Goal: Task Accomplishment & Management: Manage account settings

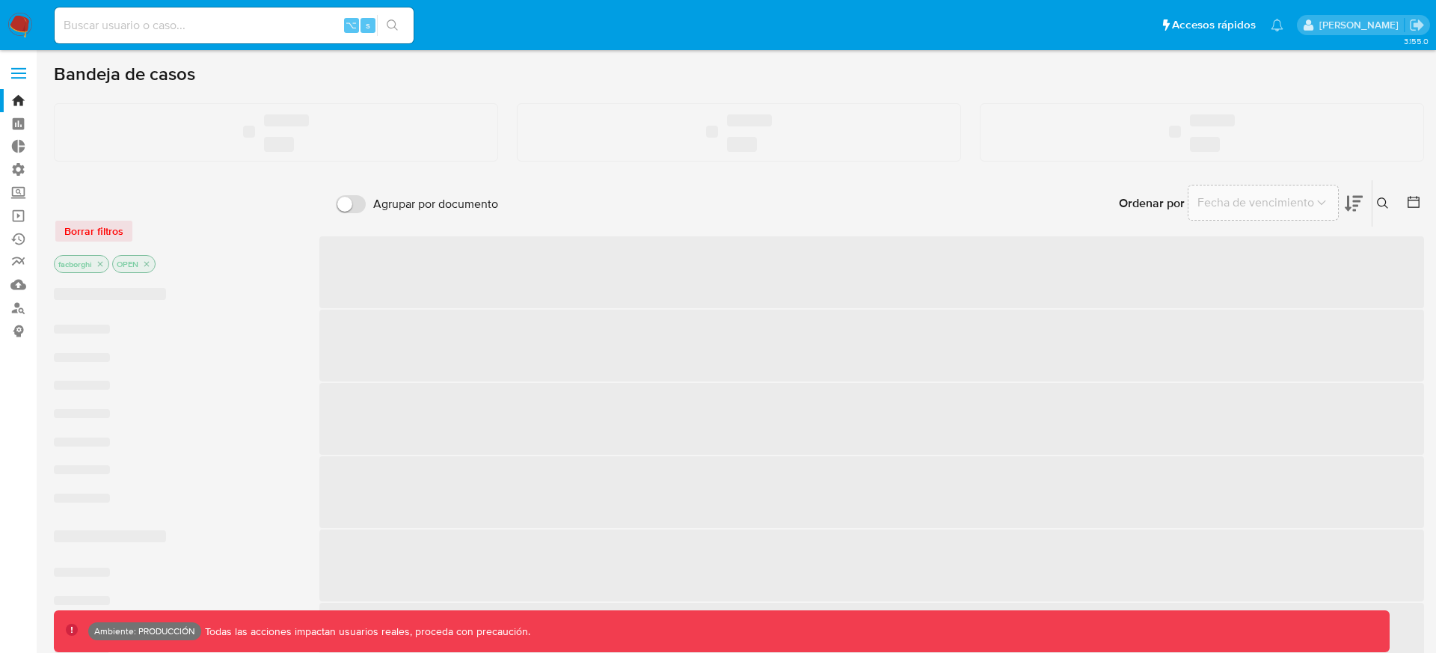
click at [21, 79] on label at bounding box center [18, 73] width 37 height 31
click at [0, 0] on input "checkbox" at bounding box center [0, 0] width 0 height 0
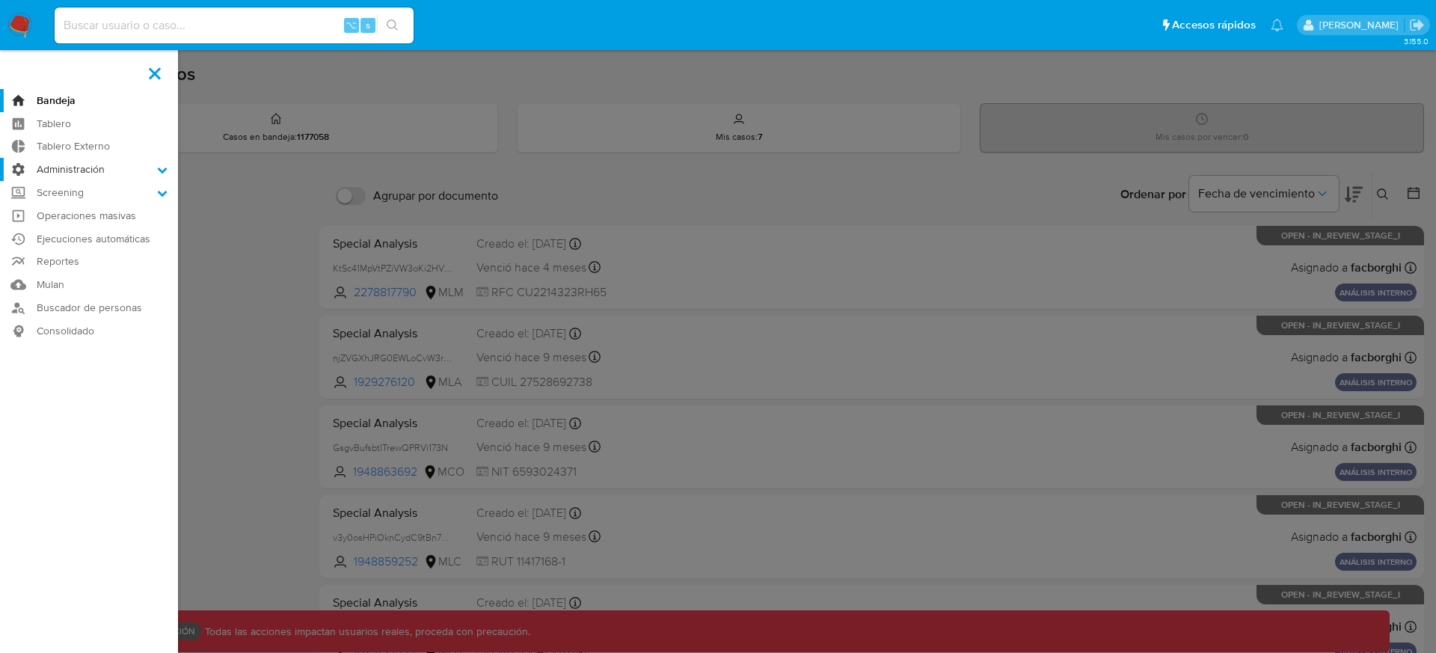
click at [86, 165] on label "Administración" at bounding box center [89, 169] width 178 height 23
click at [0, 0] on input "Administración" at bounding box center [0, 0] width 0 height 0
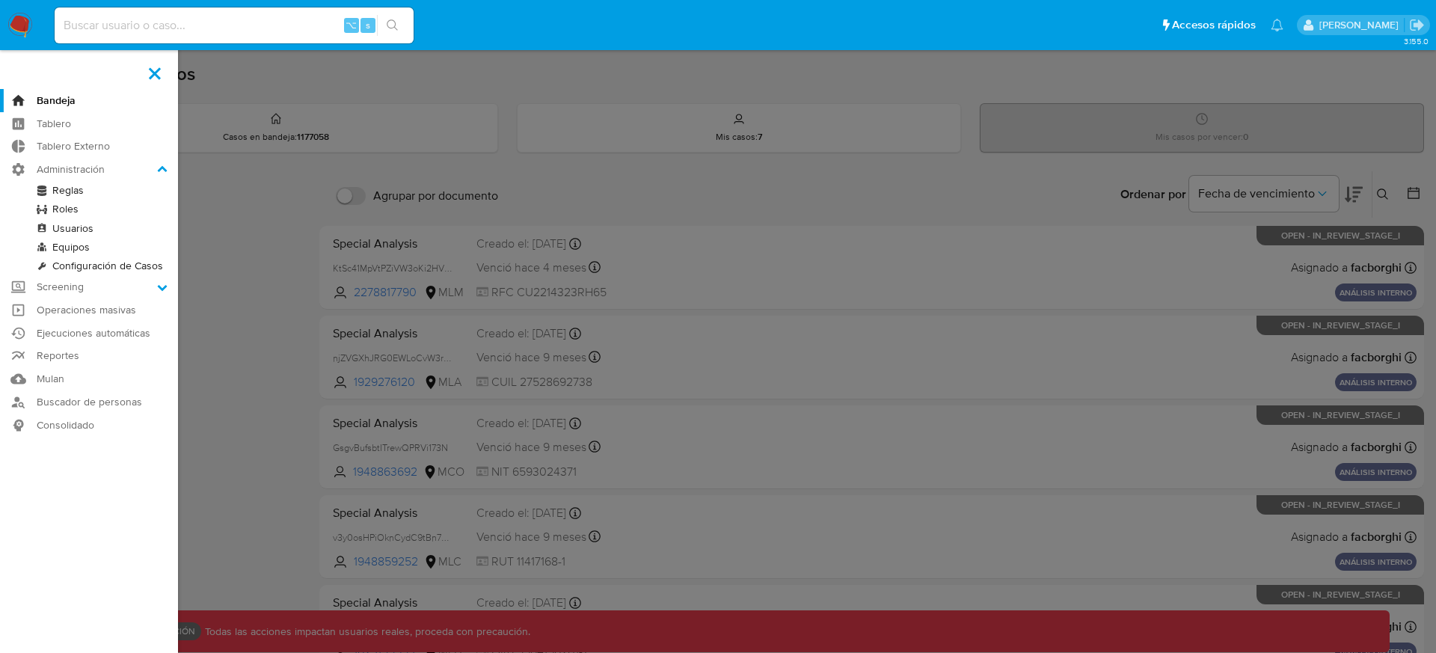
click at [88, 204] on link "Roles" at bounding box center [89, 209] width 178 height 19
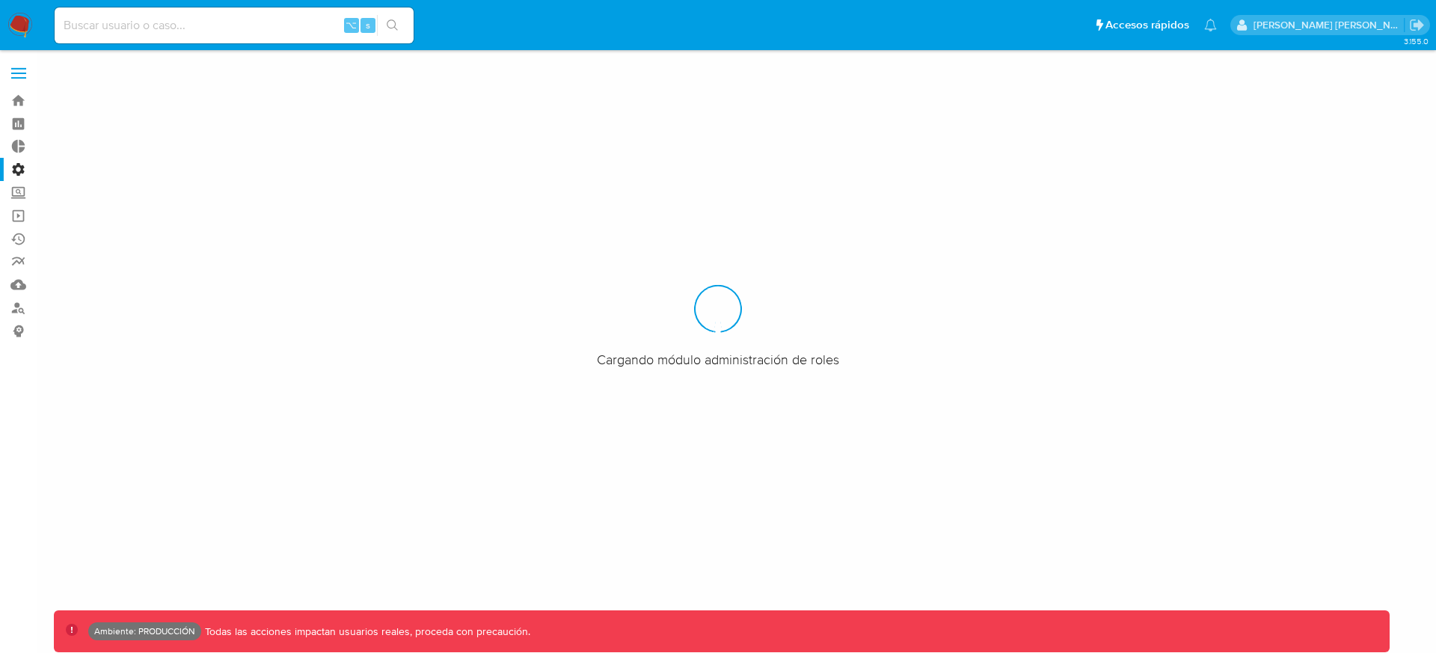
click at [1257, 164] on div at bounding box center [718, 326] width 1436 height 653
click at [19, 64] on label at bounding box center [18, 73] width 37 height 31
click at [0, 0] on input "checkbox" at bounding box center [0, 0] width 0 height 0
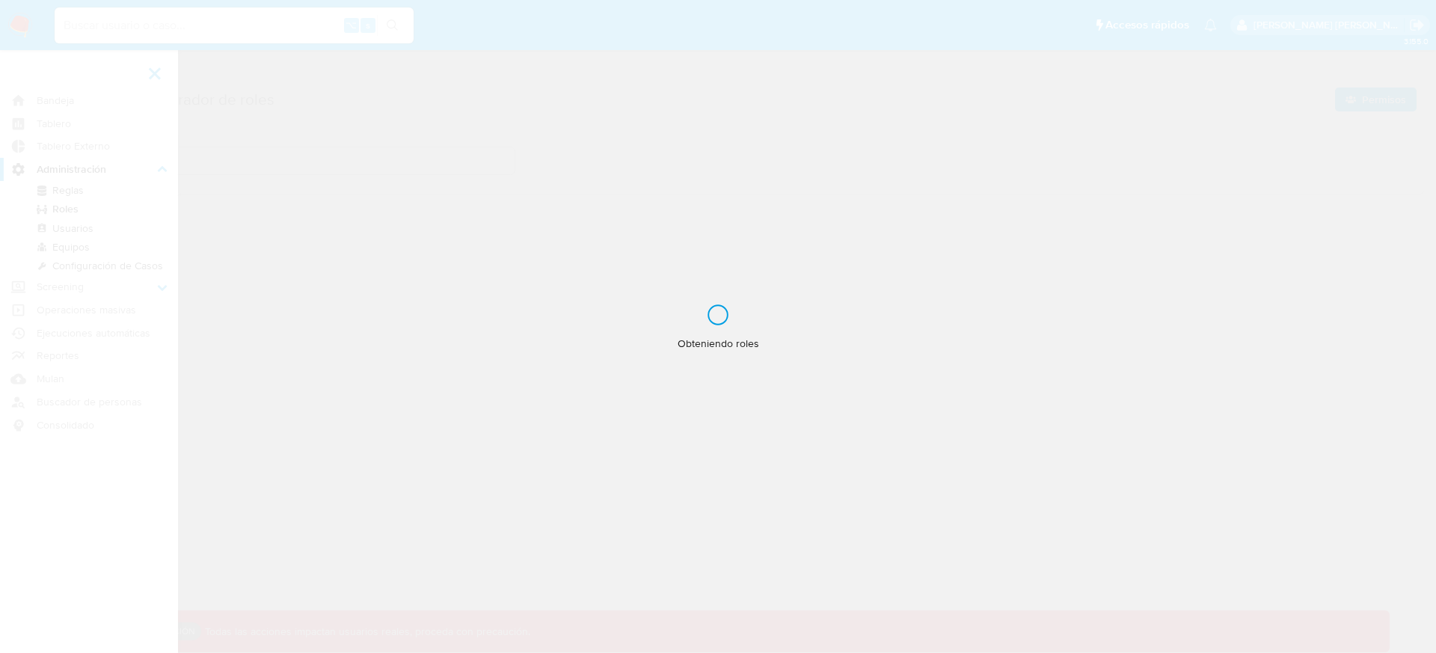
click at [302, 182] on label at bounding box center [718, 326] width 1436 height 653
click at [0, 0] on input "checkbox" at bounding box center [0, 0] width 0 height 0
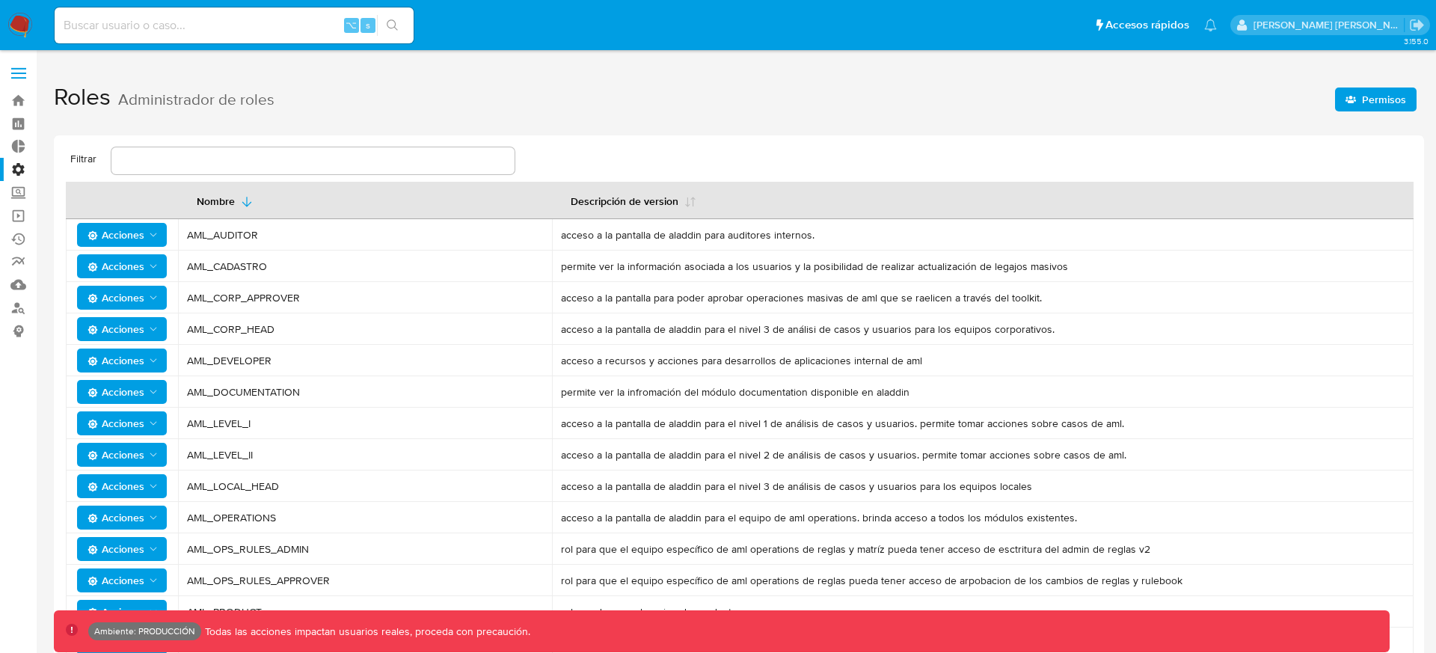
click at [1387, 102] on span "Permisos" at bounding box center [1384, 100] width 44 height 24
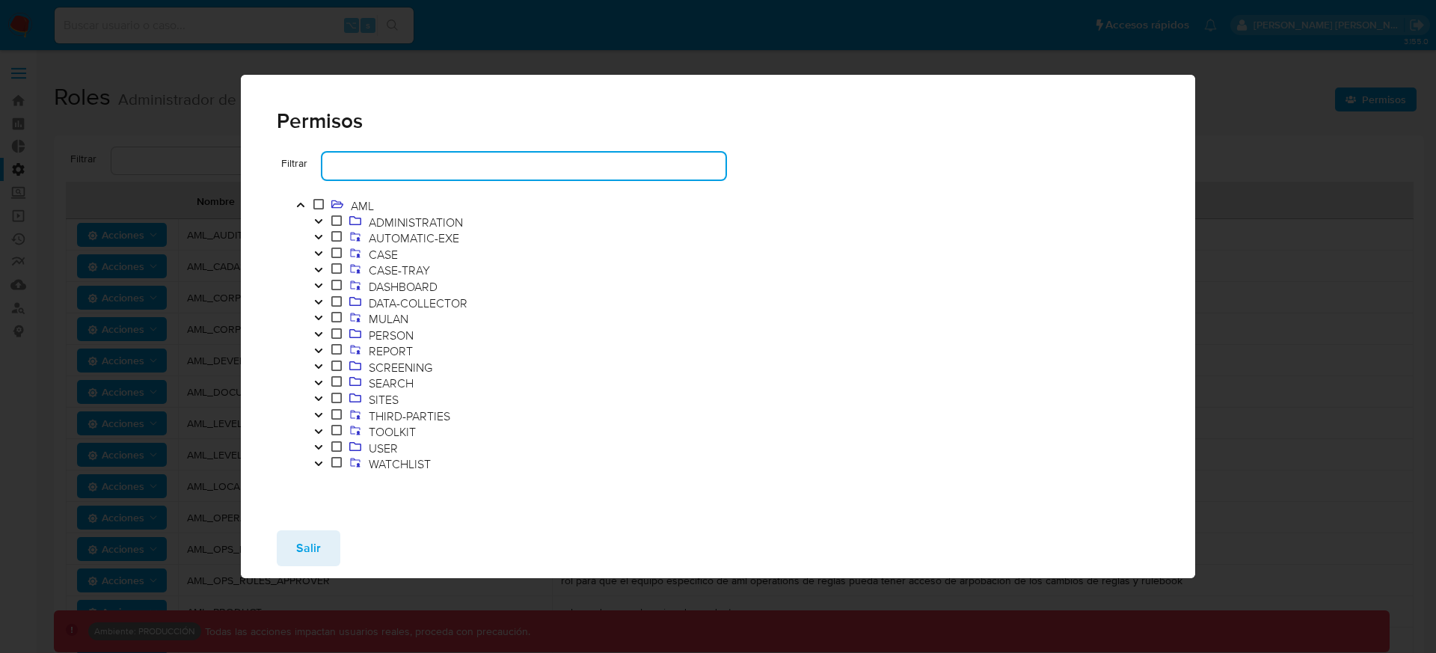
click at [599, 161] on input "text" at bounding box center [523, 165] width 403 height 19
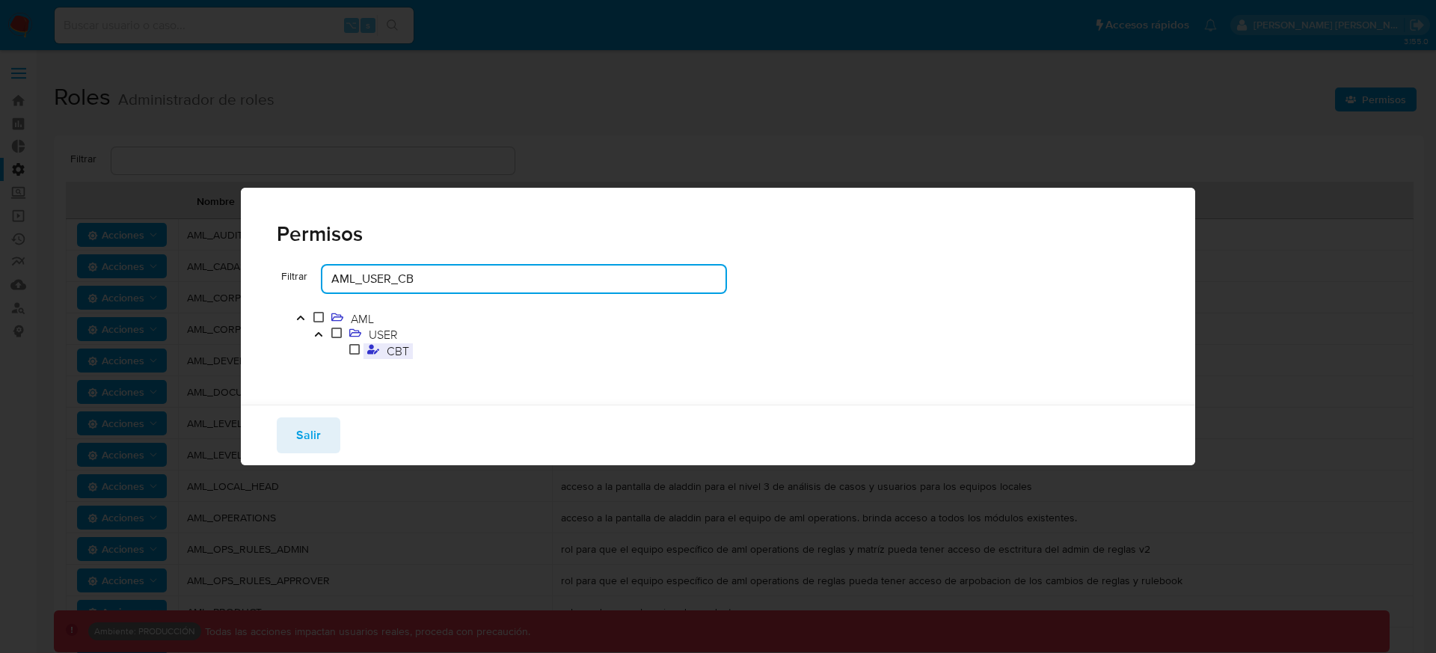
click at [391, 348] on span "CBT" at bounding box center [398, 351] width 30 height 16
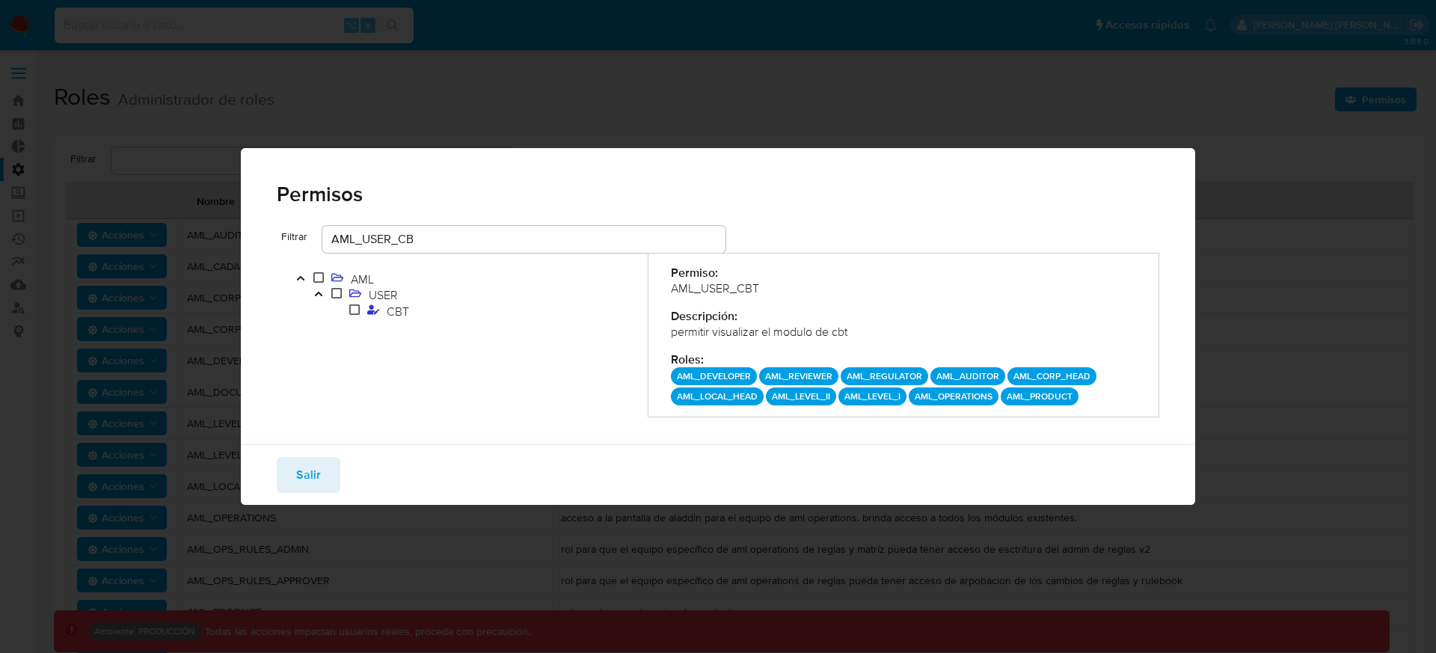
click at [744, 330] on div "permitir visualizar el modulo de cbt" at bounding box center [904, 332] width 466 height 16
click at [785, 306] on div "Permiso: AML_USER_CBT Descripción: permitir visualizar el modulo de cbt Roles :…" at bounding box center [904, 335] width 512 height 165
click at [478, 231] on input "AML_USER_CB" at bounding box center [523, 239] width 403 height 19
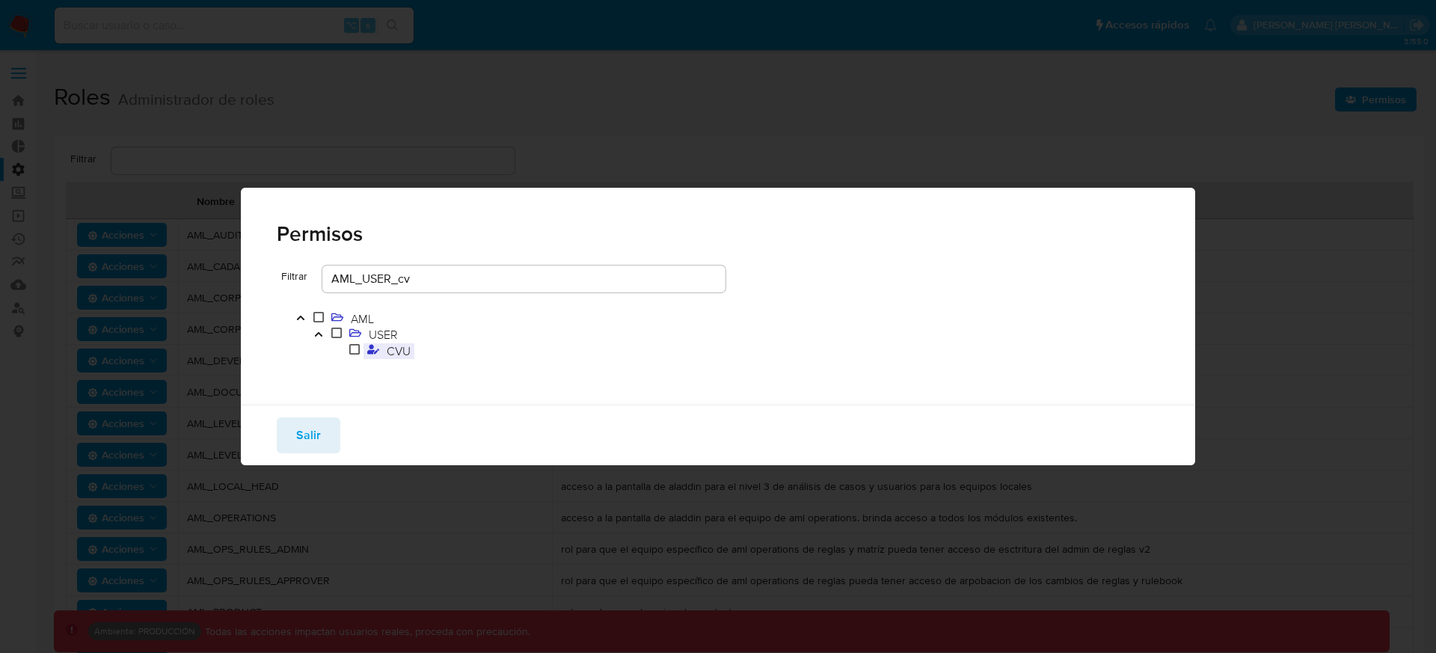
click at [414, 354] on span "CVU" at bounding box center [388, 351] width 51 height 16
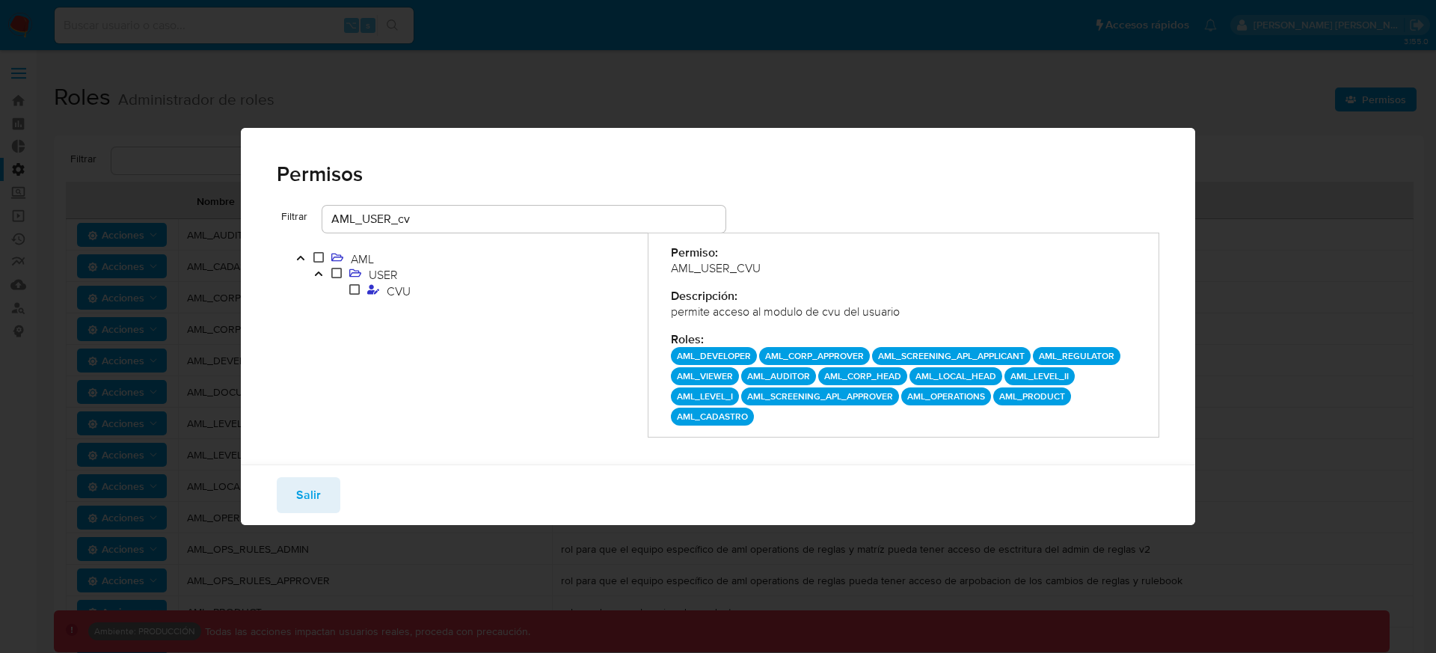
click at [765, 335] on div "Roles :" at bounding box center [904, 339] width 466 height 16
click at [791, 323] on div "Permiso: AML_USER_CVU Descripción: permite acceso al modulo de cvu del usuario …" at bounding box center [904, 336] width 512 height 206
click at [795, 327] on div "Permiso: AML_USER_CVU Descripción: permite acceso al modulo de cvu del usuario …" at bounding box center [904, 336] width 512 height 206
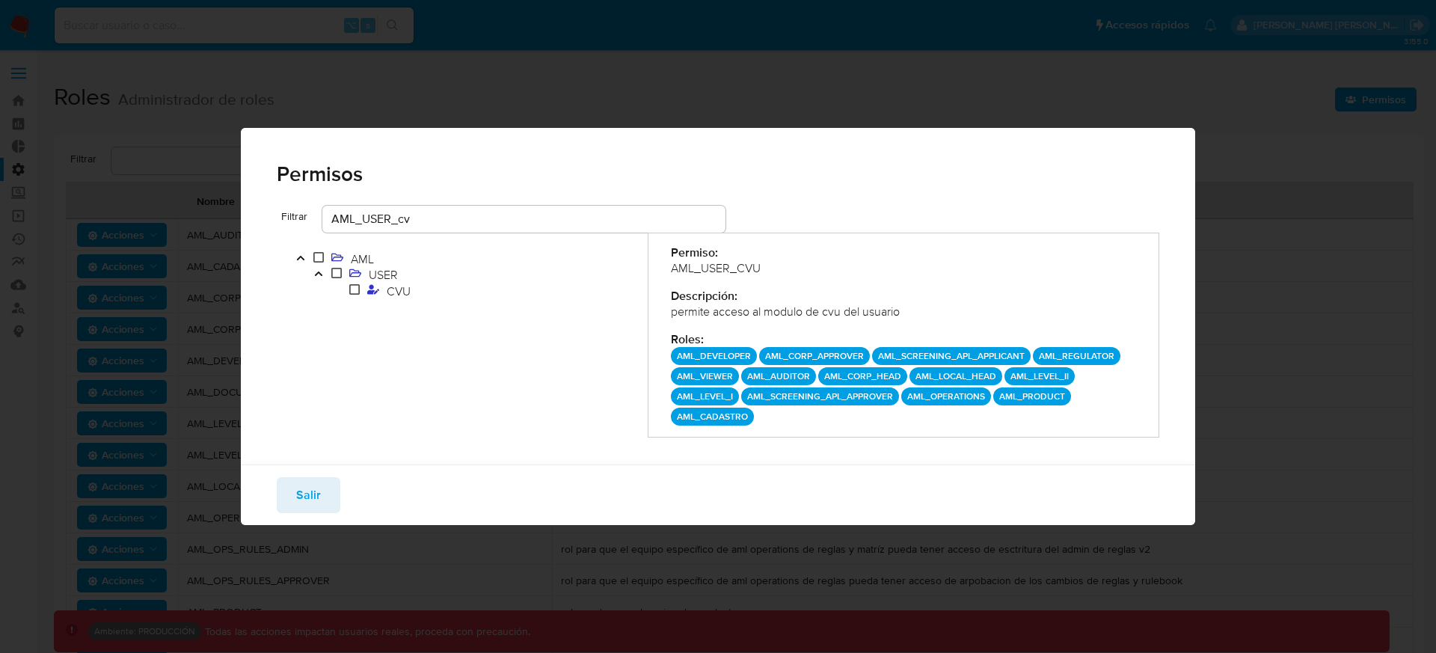
click at [423, 218] on input "AML_USER_cv" at bounding box center [523, 218] width 403 height 19
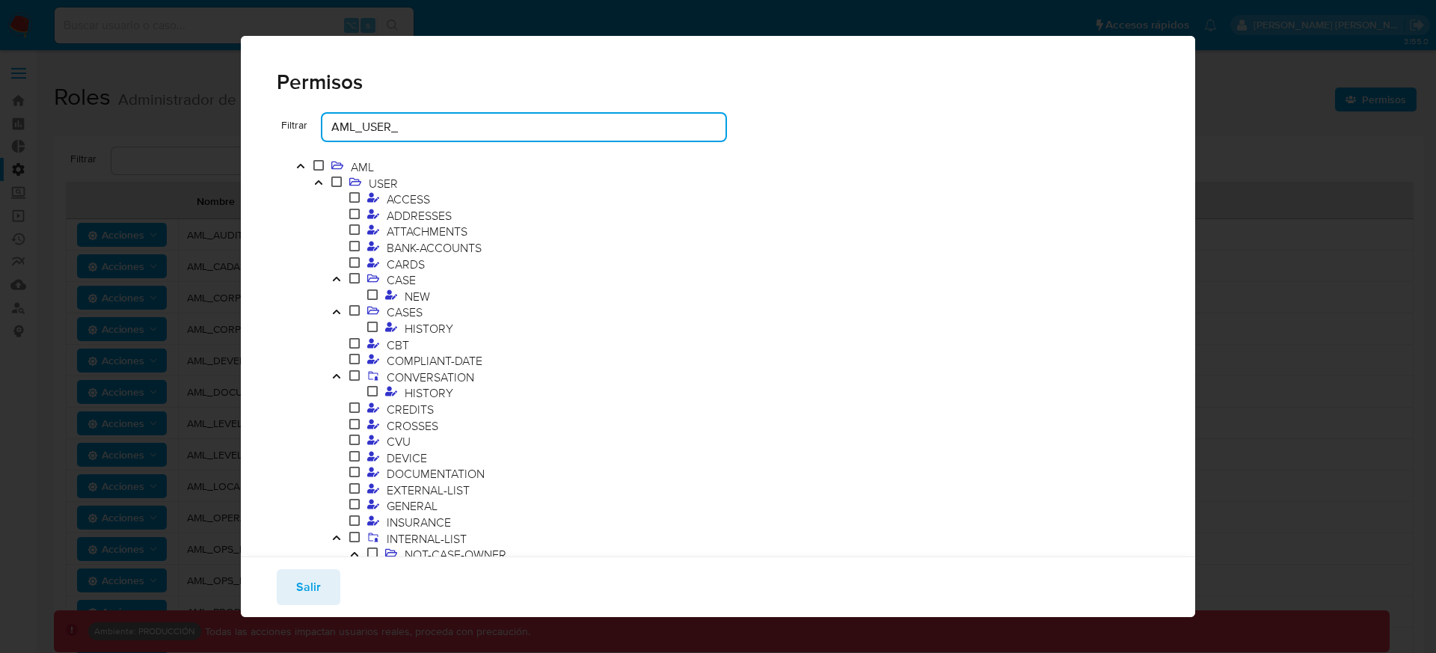
click at [379, 126] on input "AML_USER_" at bounding box center [523, 126] width 403 height 19
paste input "AUTOMATIC_EXE"
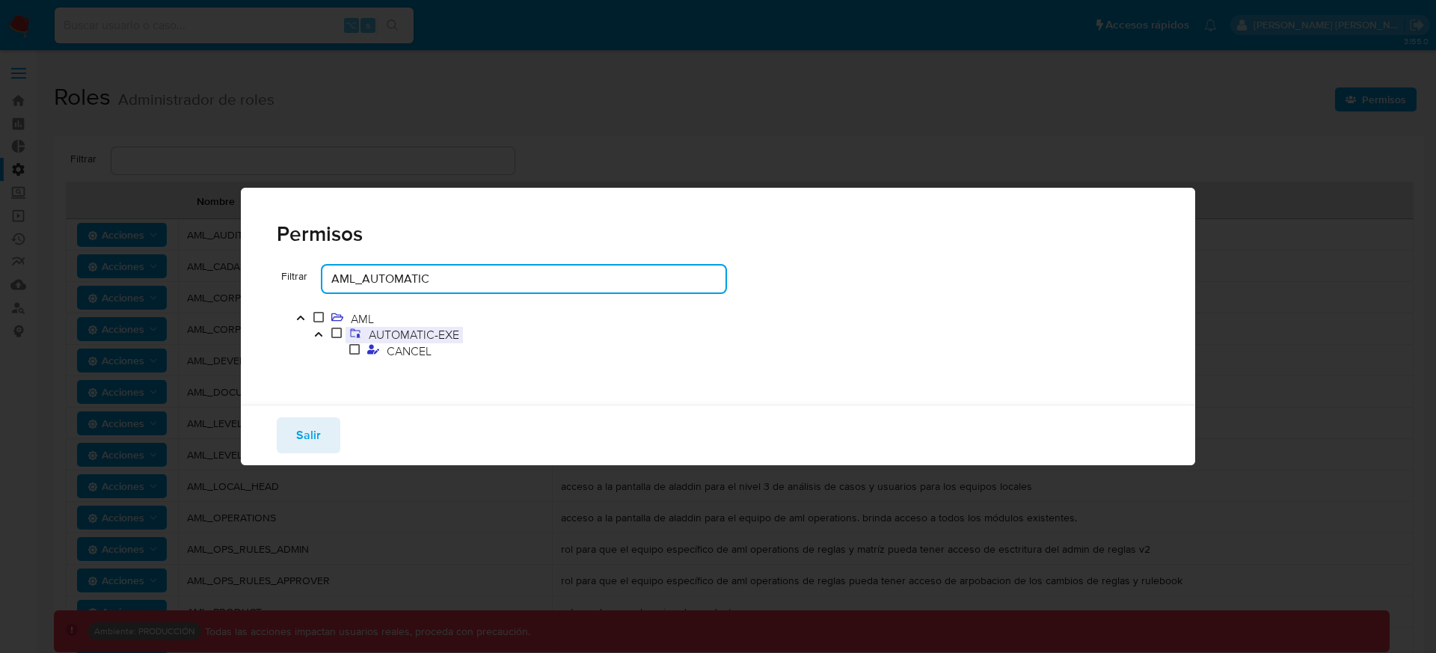
click at [390, 331] on span "AUTOMATIC-EXE" at bounding box center [414, 334] width 98 height 16
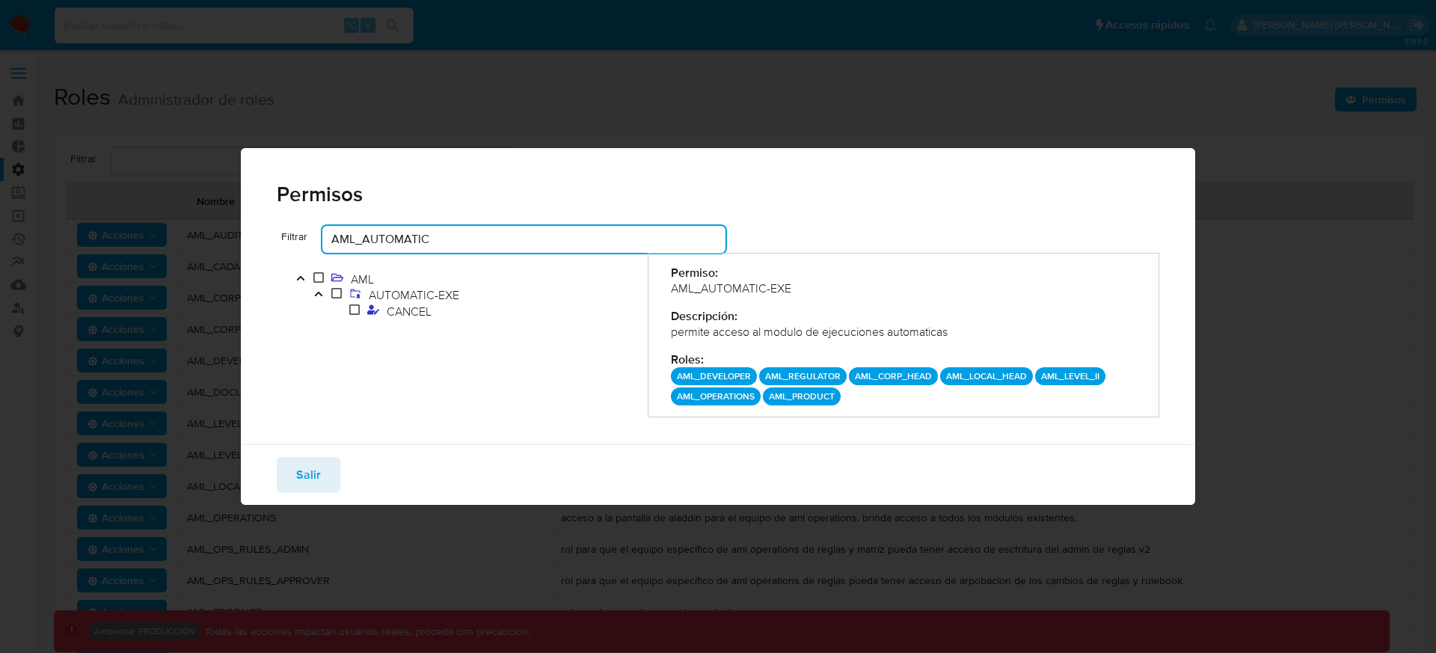
click at [464, 237] on input "AML_AUTOMATIC" at bounding box center [523, 239] width 403 height 19
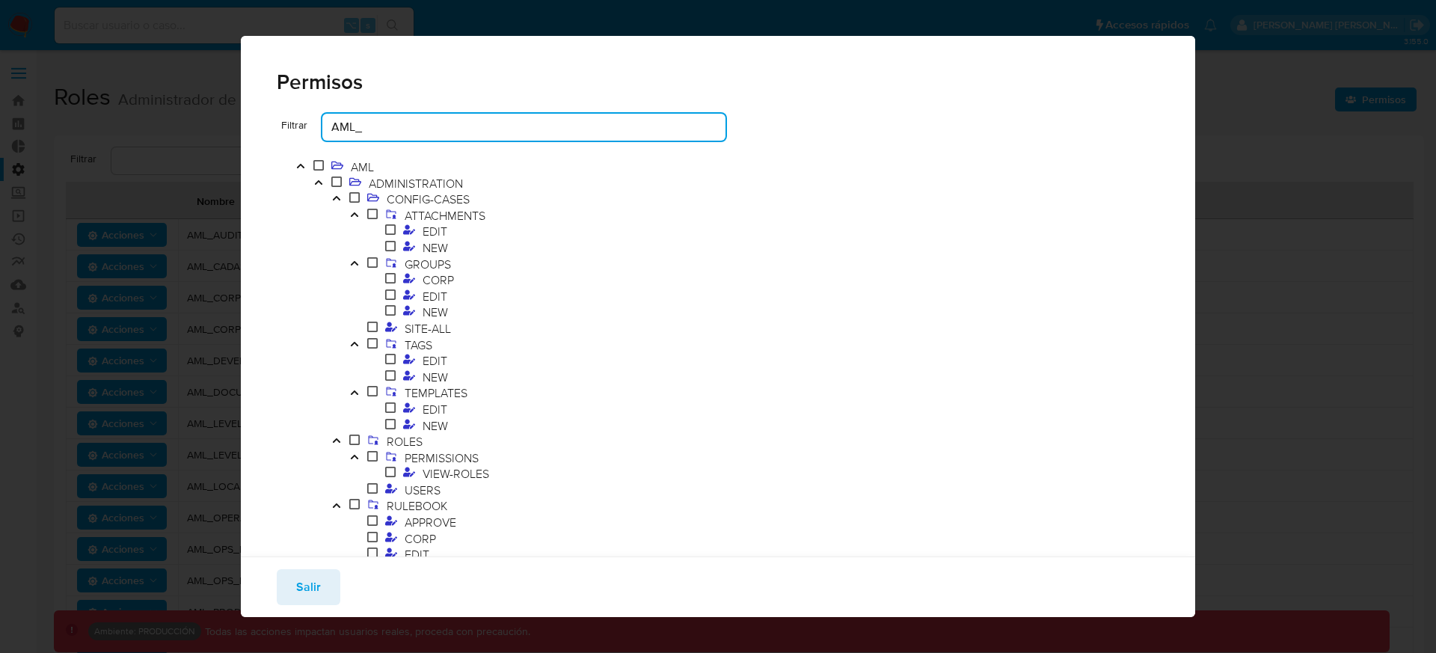
click at [392, 128] on input "AML_" at bounding box center [523, 126] width 403 height 19
click at [394, 128] on input "AML_" at bounding box center [523, 126] width 403 height 19
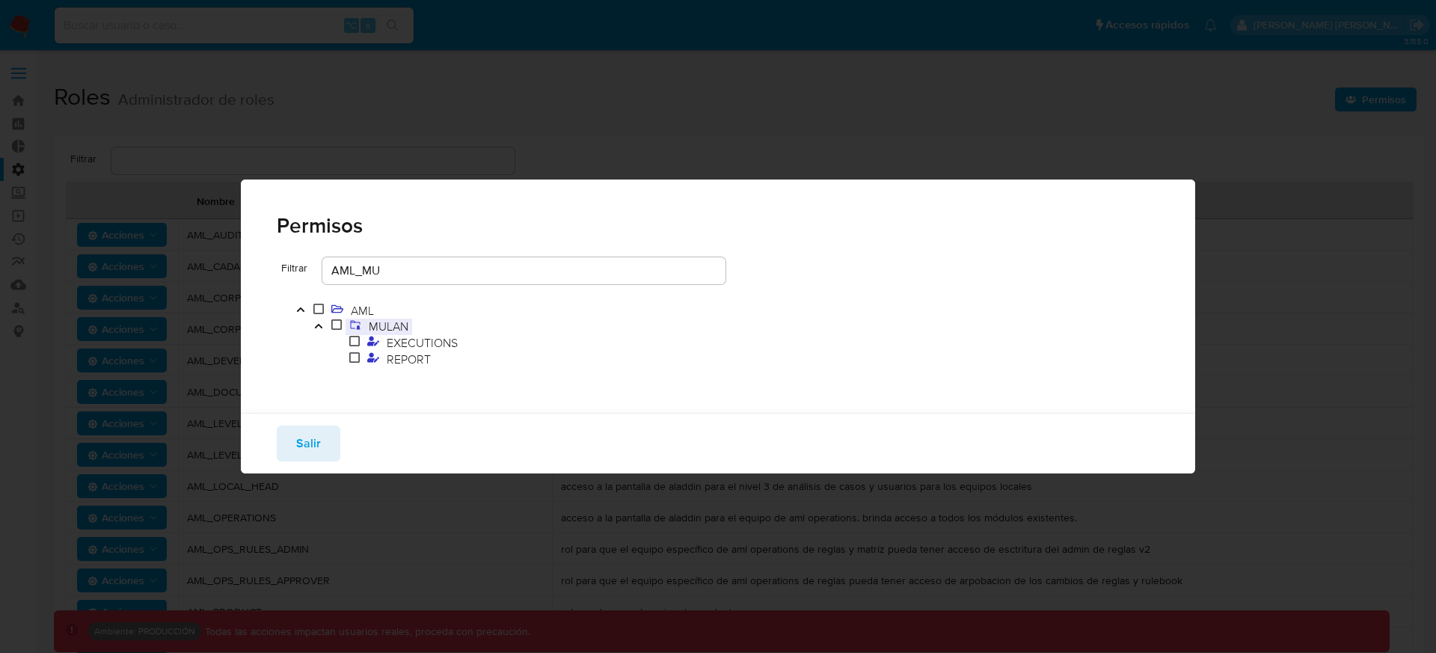
click at [396, 320] on span "MULAN" at bounding box center [388, 326] width 47 height 16
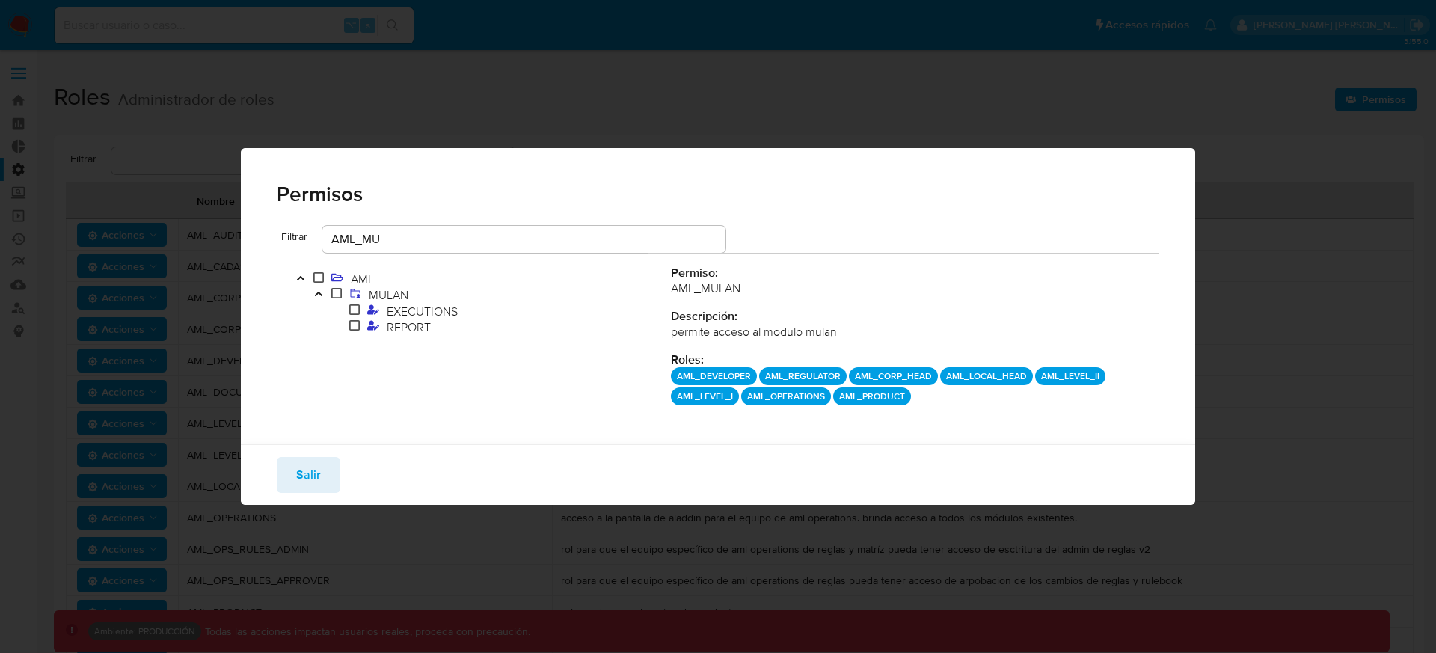
click at [535, 233] on input "AML_MU" at bounding box center [523, 239] width 403 height 19
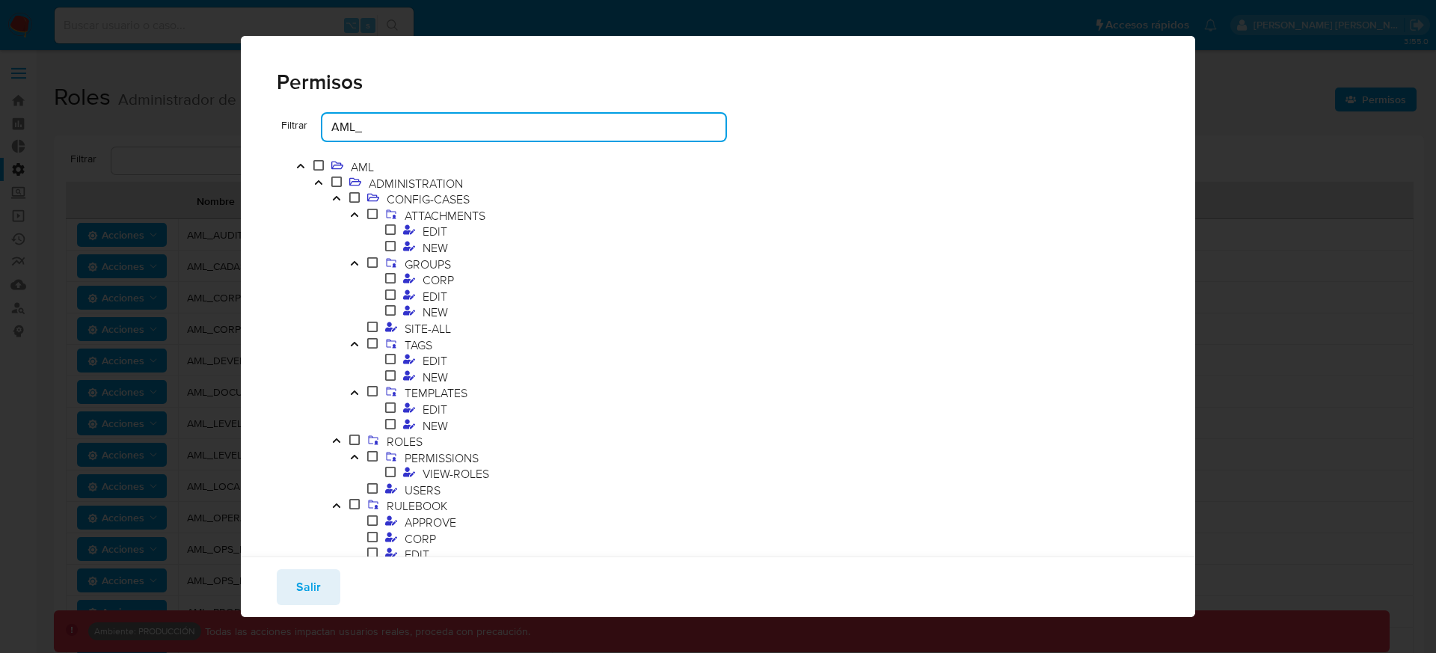
click at [500, 135] on input "AML_" at bounding box center [523, 126] width 403 height 19
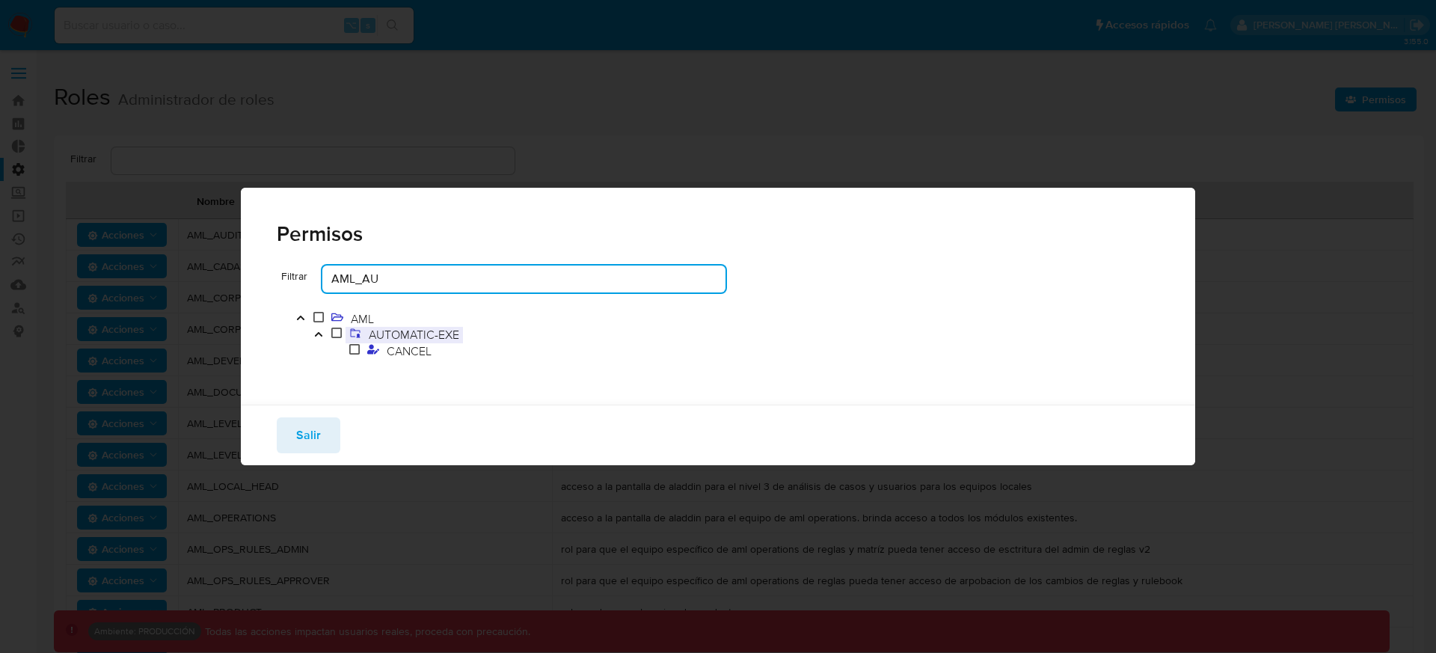
click at [391, 332] on span "AUTOMATIC-EXE" at bounding box center [414, 334] width 98 height 16
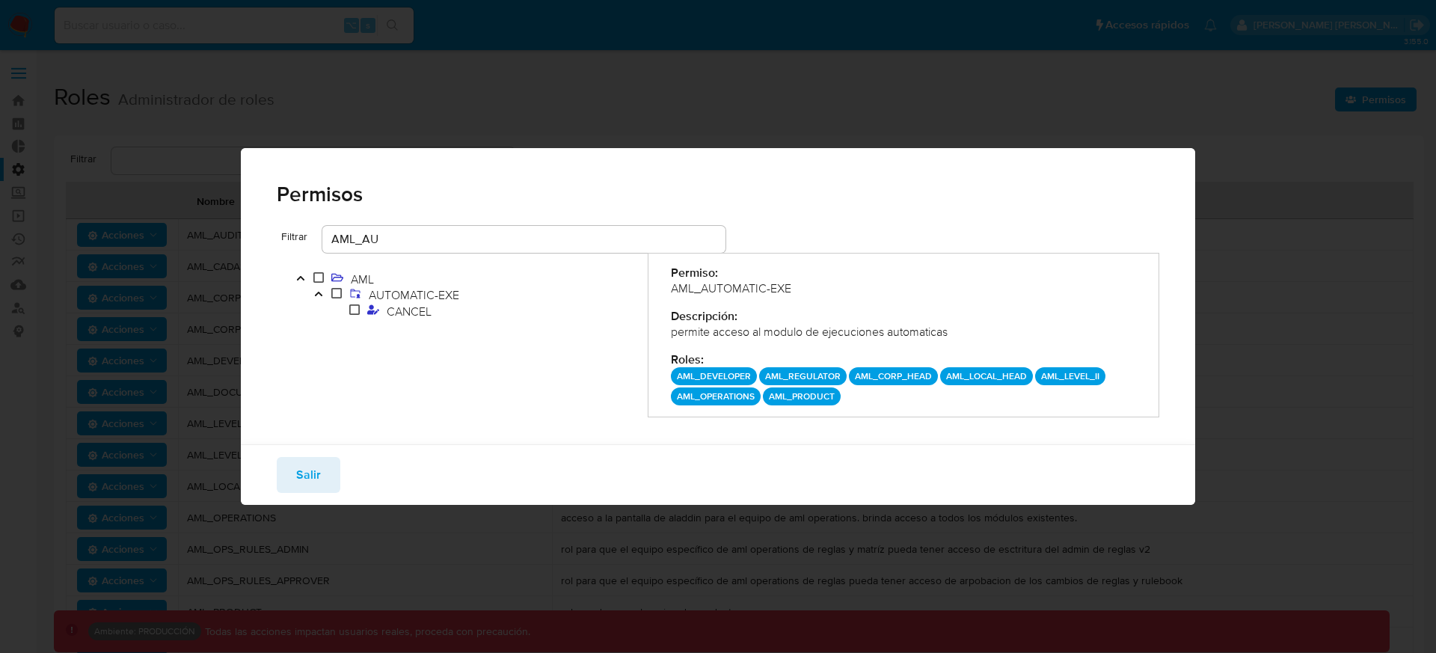
click at [558, 233] on input "AML_AU" at bounding box center [523, 239] width 403 height 19
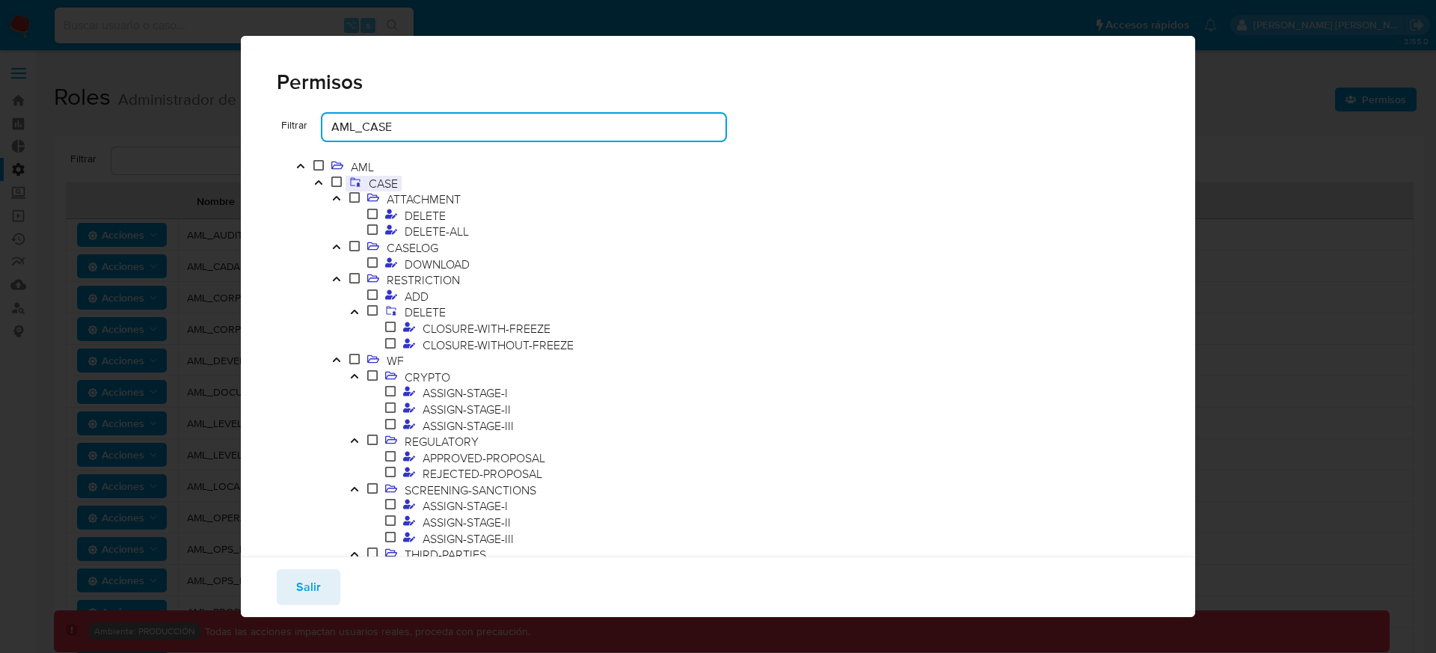
click at [395, 183] on span "CASE" at bounding box center [383, 183] width 37 height 16
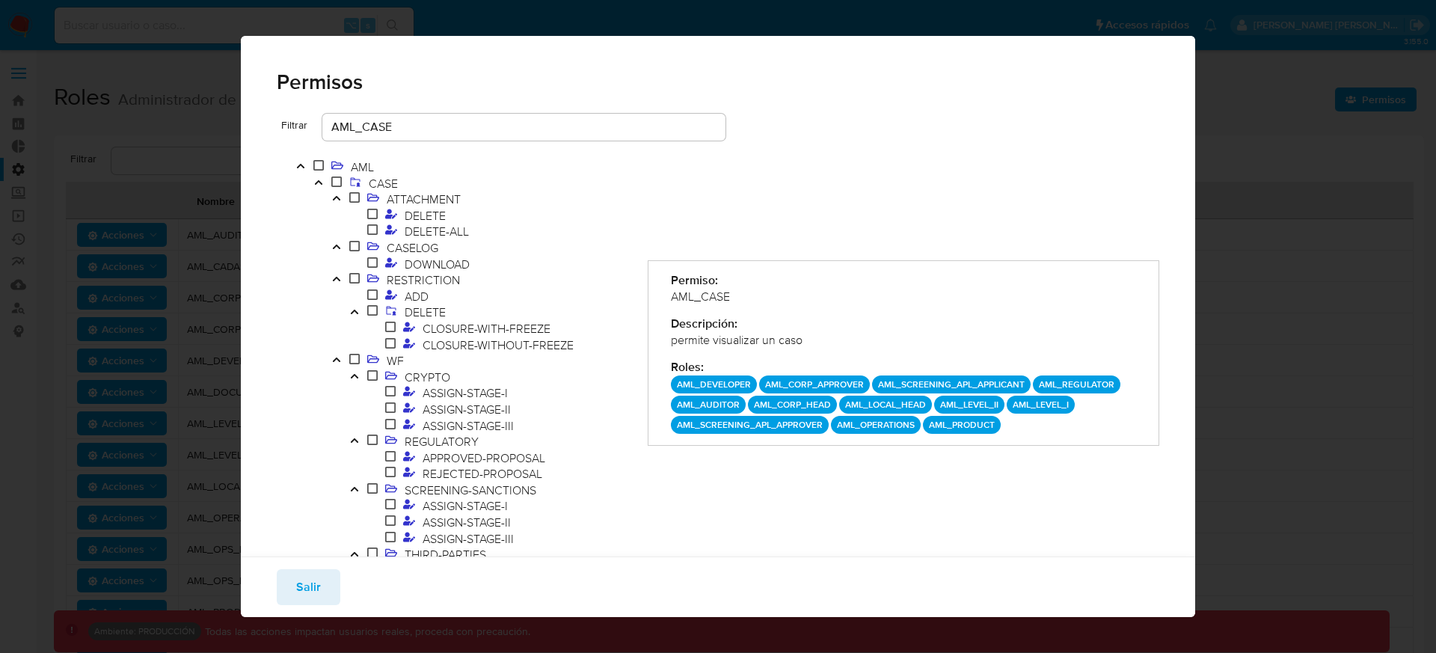
click at [337, 250] on icon "Toggle" at bounding box center [336, 246] width 10 height 9
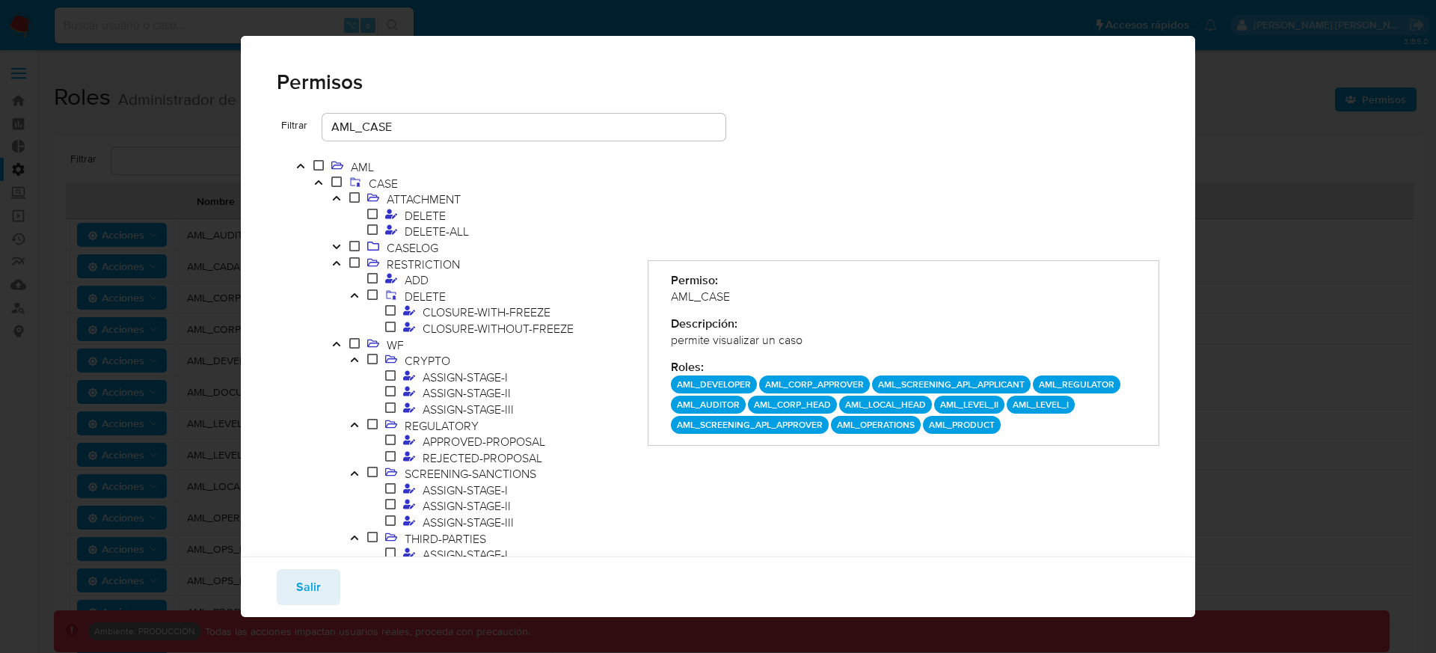
click at [338, 259] on icon "Toggle" at bounding box center [336, 263] width 10 height 9
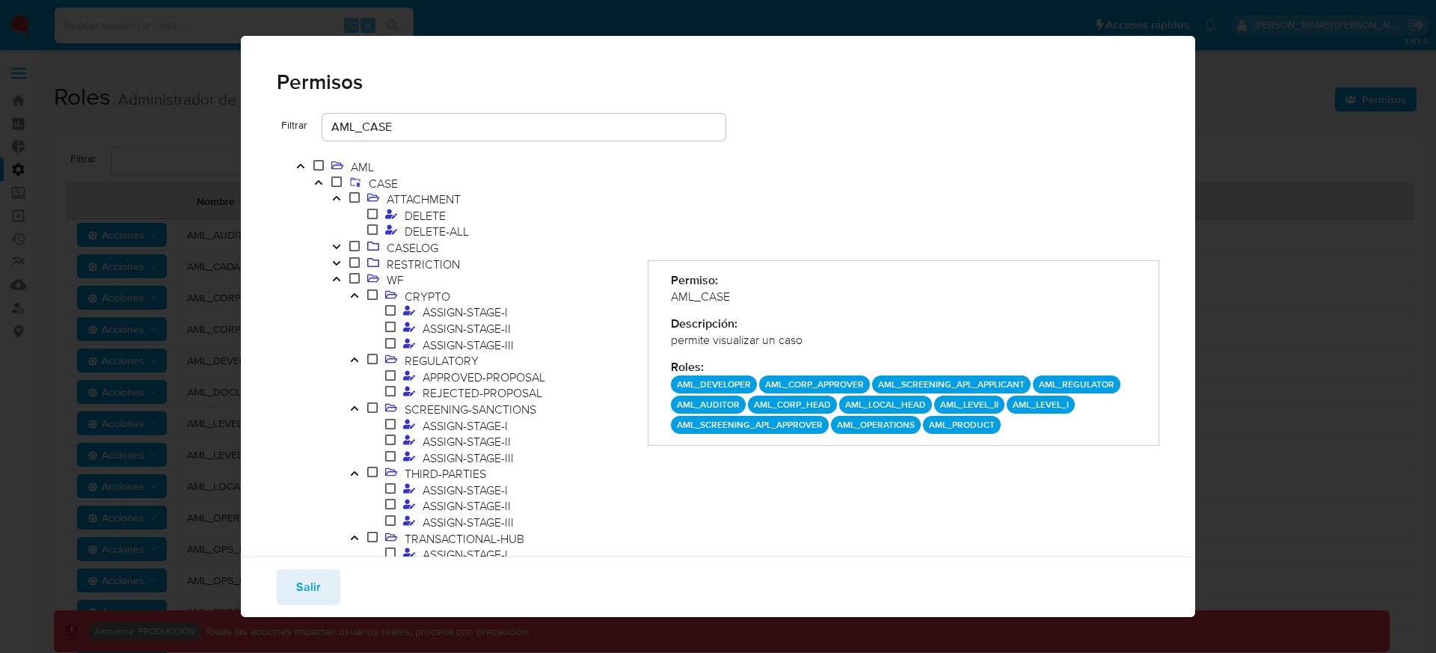
click at [335, 280] on icon "Toggle" at bounding box center [336, 278] width 10 height 9
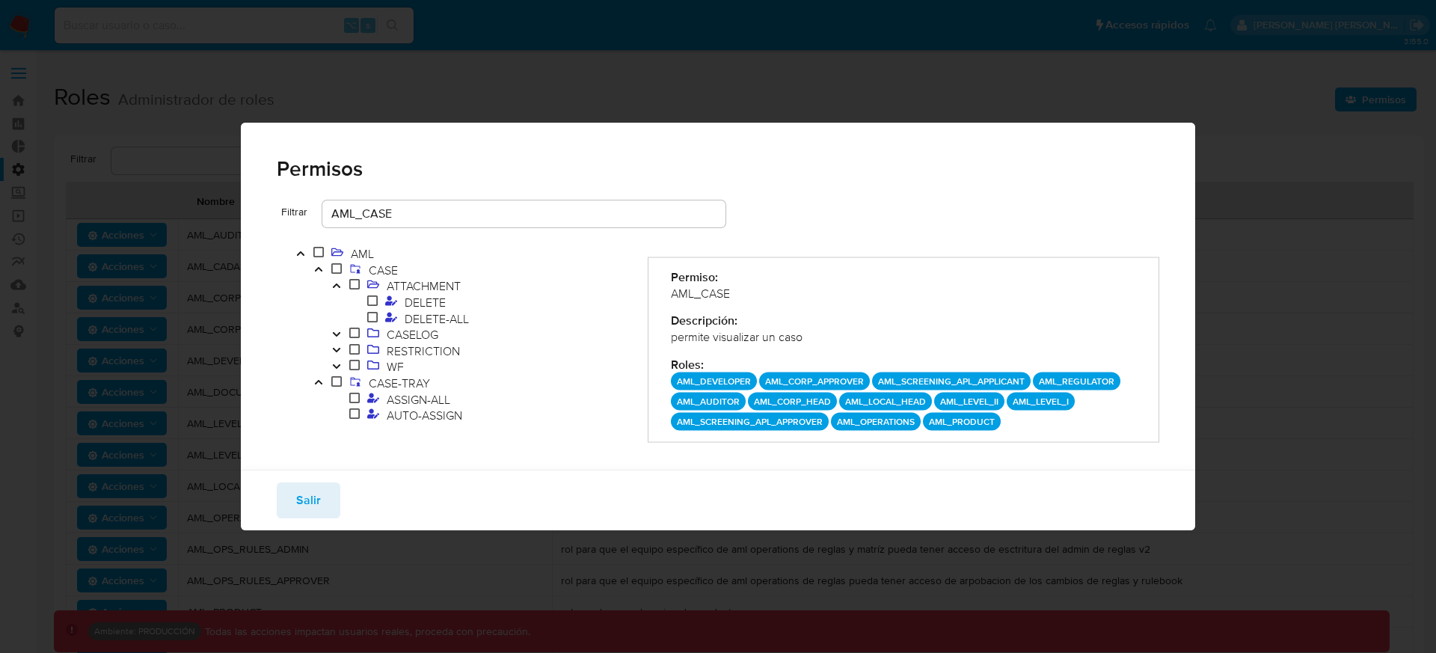
click at [695, 289] on div "AML_CASE" at bounding box center [904, 293] width 466 height 16
click at [767, 286] on div "AML_CASE" at bounding box center [904, 293] width 466 height 16
click at [765, 309] on div "Permiso: AML_CASE Descripción: permite visualizar un caso Roles : AML_DEVELOPER…" at bounding box center [904, 349] width 512 height 185
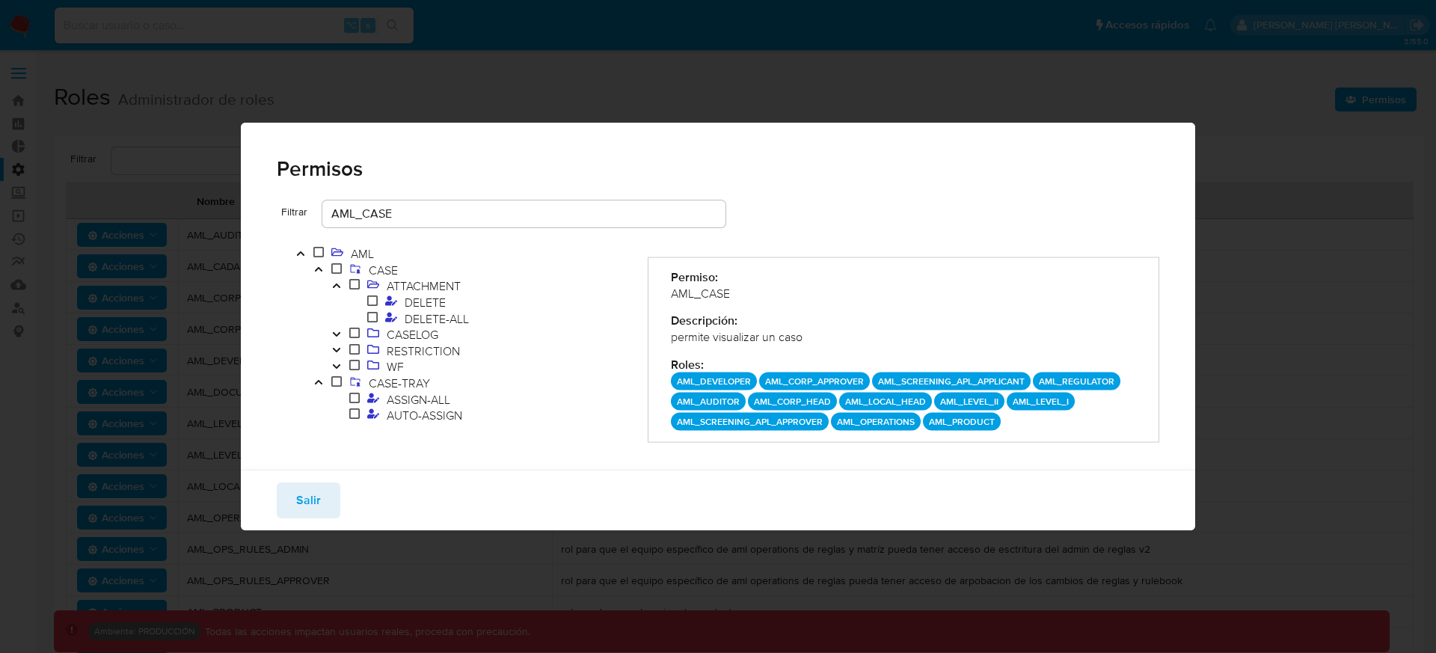
click at [765, 309] on div "Permiso: AML_CASE Descripción: permite visualizar un caso Roles : AML_DEVELOPER…" at bounding box center [904, 349] width 512 height 185
click at [684, 291] on div "AML_CASE" at bounding box center [904, 293] width 466 height 16
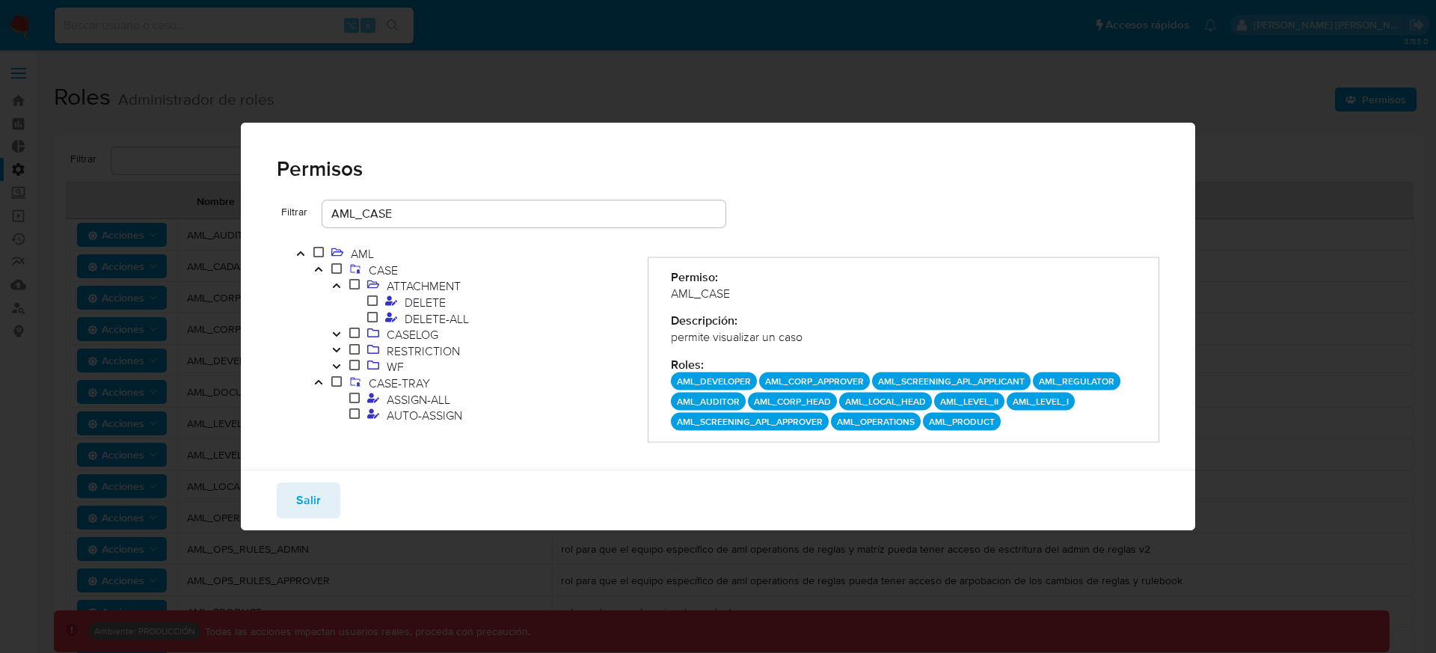
click at [773, 308] on div "Permiso: AML_CASE Descripción: permite visualizar un caso Roles : AML_DEVELOPER…" at bounding box center [904, 349] width 512 height 185
click at [777, 308] on div "Permiso: AML_CASE Descripción: permite visualizar un caso Roles : AML_DEVELOPER…" at bounding box center [904, 349] width 512 height 185
click at [819, 298] on div "AML_CASE" at bounding box center [904, 293] width 466 height 16
click at [705, 294] on div "AML_CASE" at bounding box center [904, 293] width 466 height 16
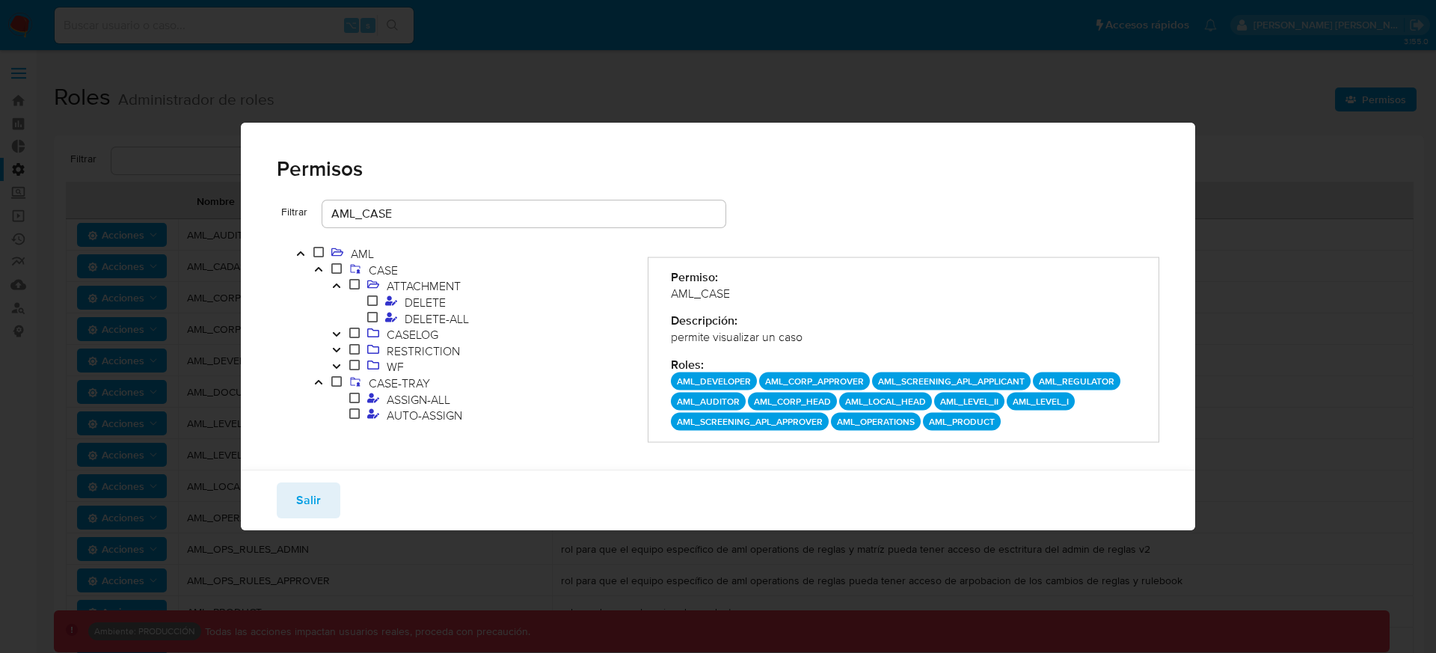
click at [705, 294] on div "AML_CASE" at bounding box center [904, 293] width 466 height 16
click at [761, 289] on div "AML_CASE" at bounding box center [904, 293] width 466 height 16
click at [407, 278] on span "ATTACHMENT" at bounding box center [424, 285] width 82 height 16
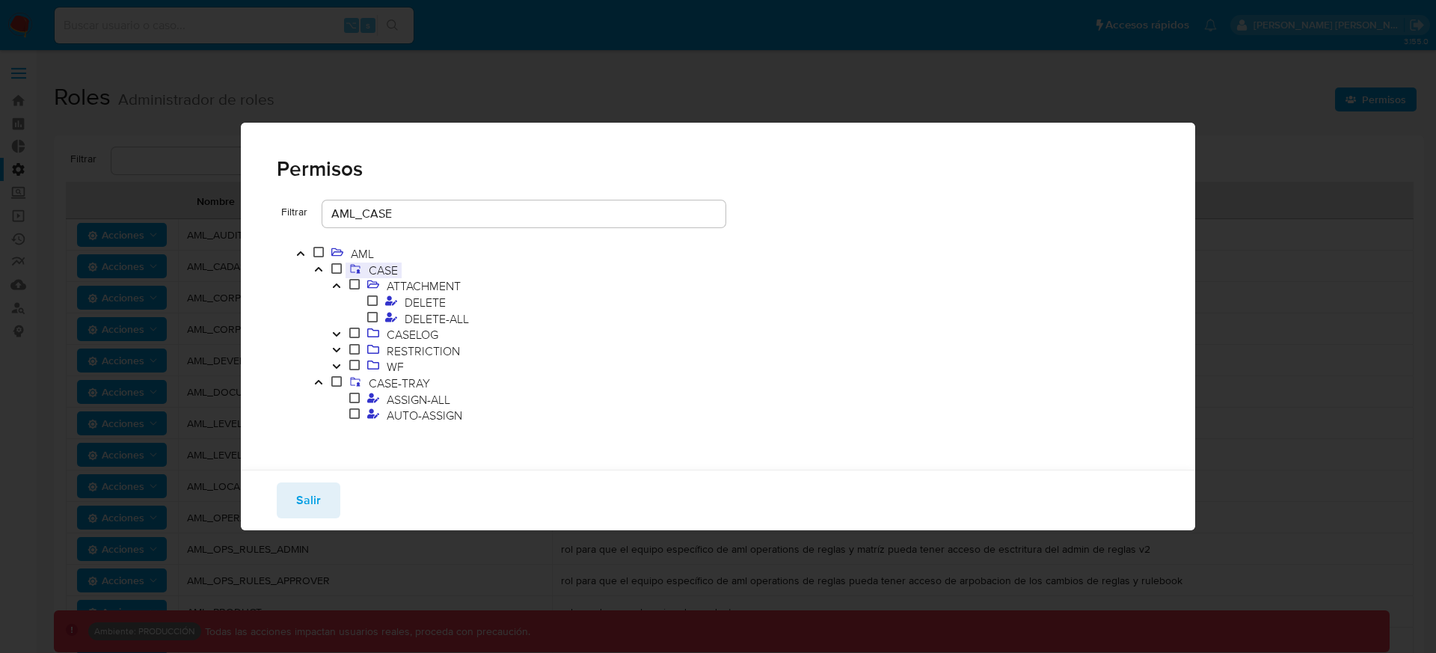
click at [378, 271] on span "CASE" at bounding box center [383, 270] width 37 height 16
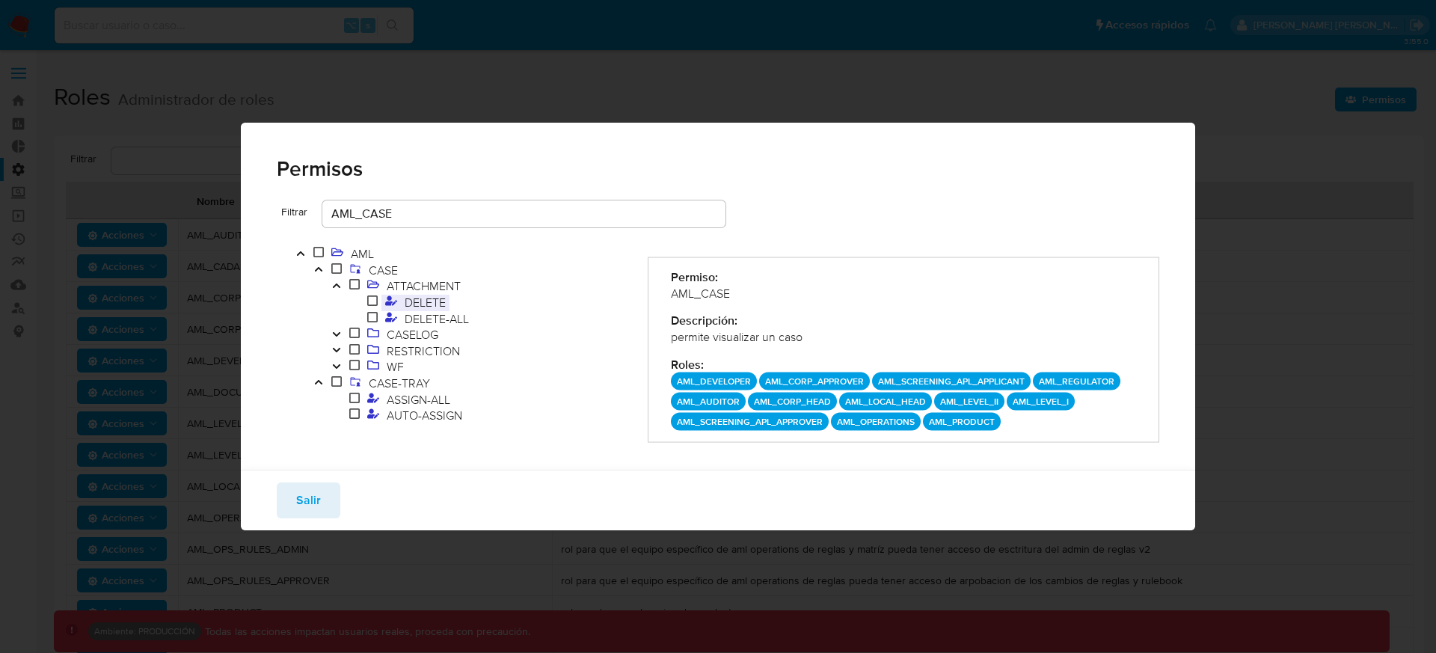
click at [419, 301] on span "DELETE" at bounding box center [425, 302] width 49 height 16
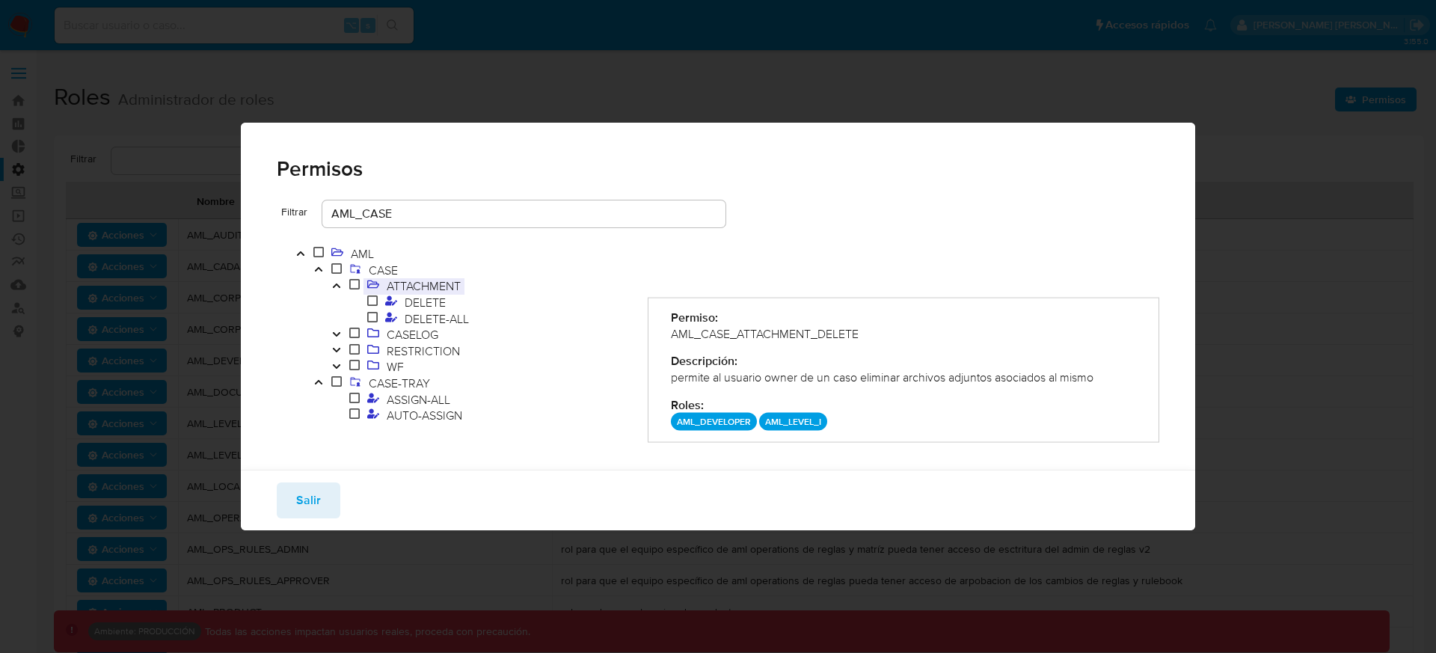
click at [426, 286] on span "ATTACHMENT" at bounding box center [424, 285] width 82 height 16
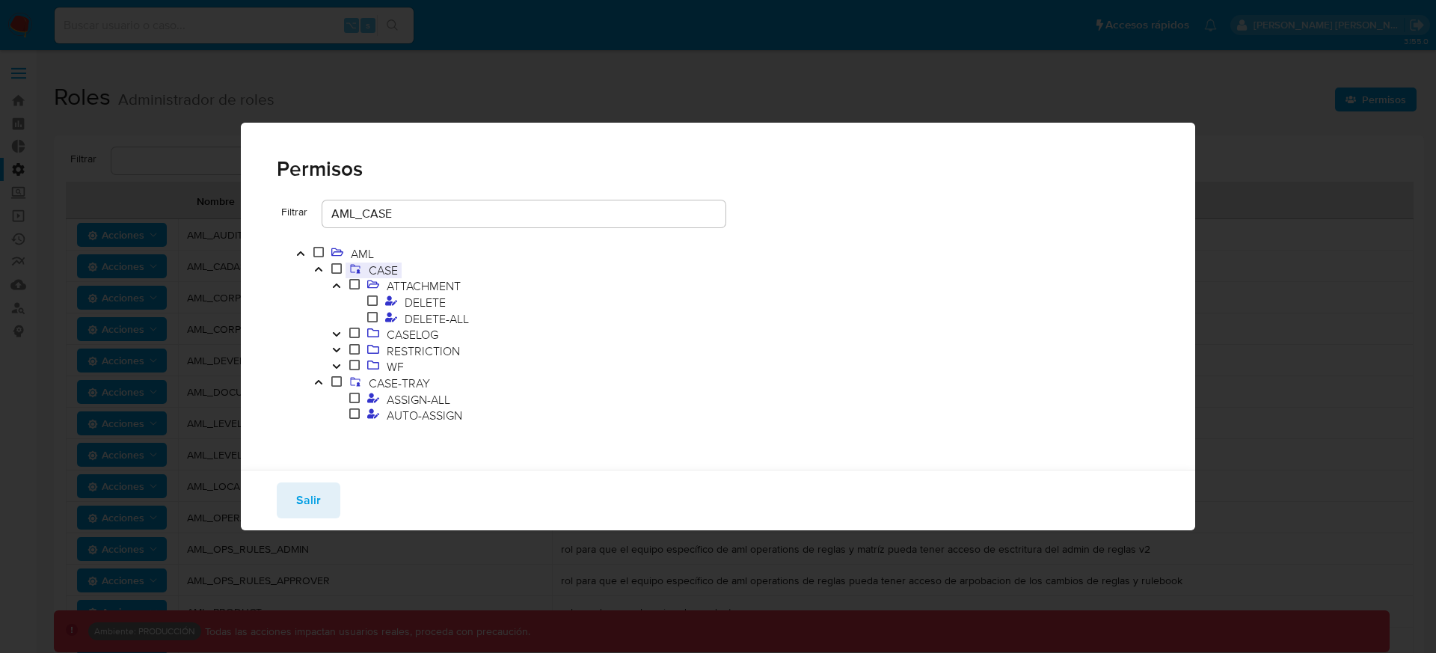
click at [384, 270] on span "CASE" at bounding box center [383, 270] width 37 height 16
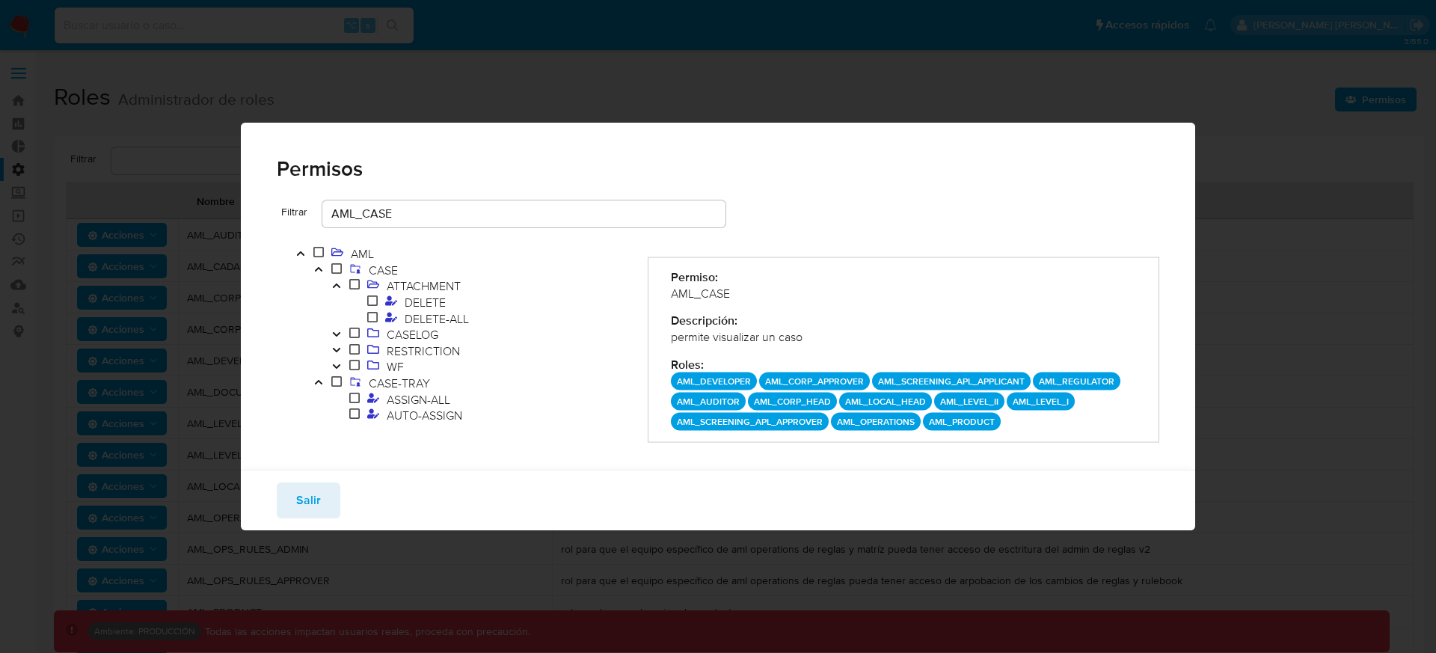
click at [700, 291] on div "AML_CASE" at bounding box center [904, 293] width 466 height 16
click at [504, 212] on input "AML_CASE" at bounding box center [523, 213] width 403 height 19
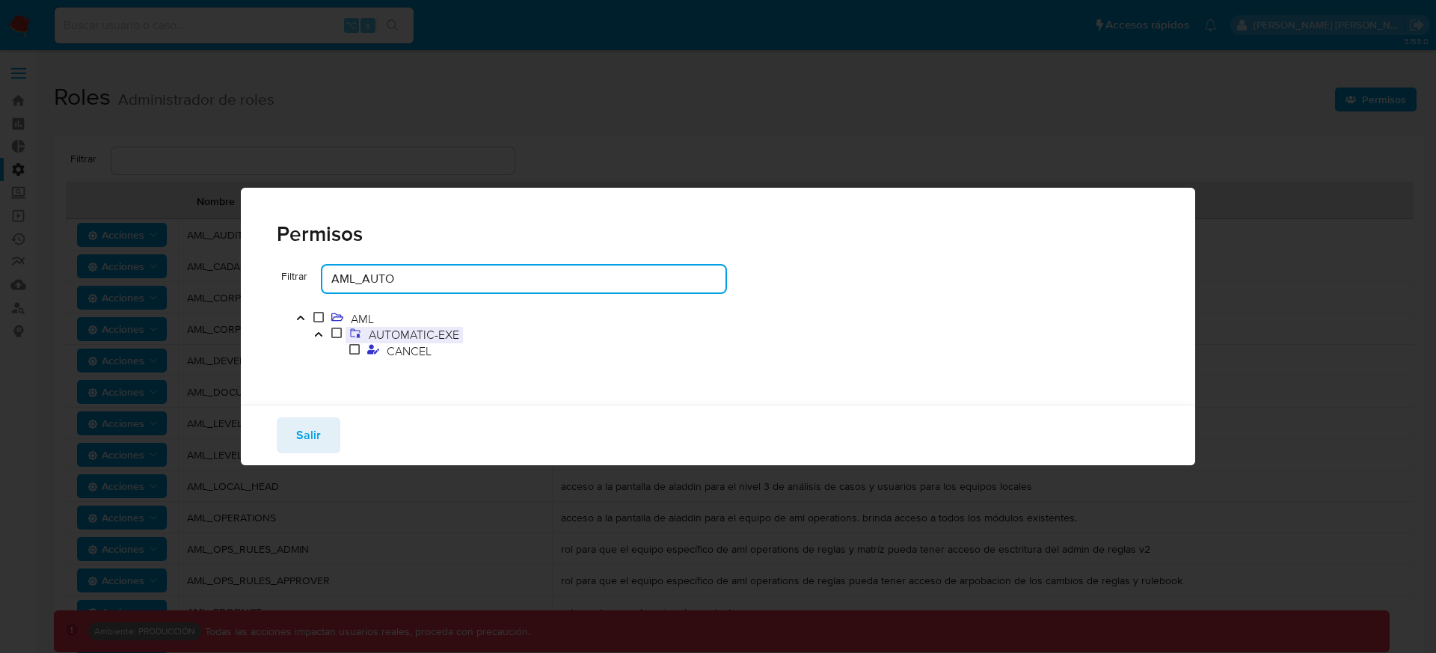
click at [446, 334] on span "AUTOMATIC-EXE" at bounding box center [414, 334] width 98 height 16
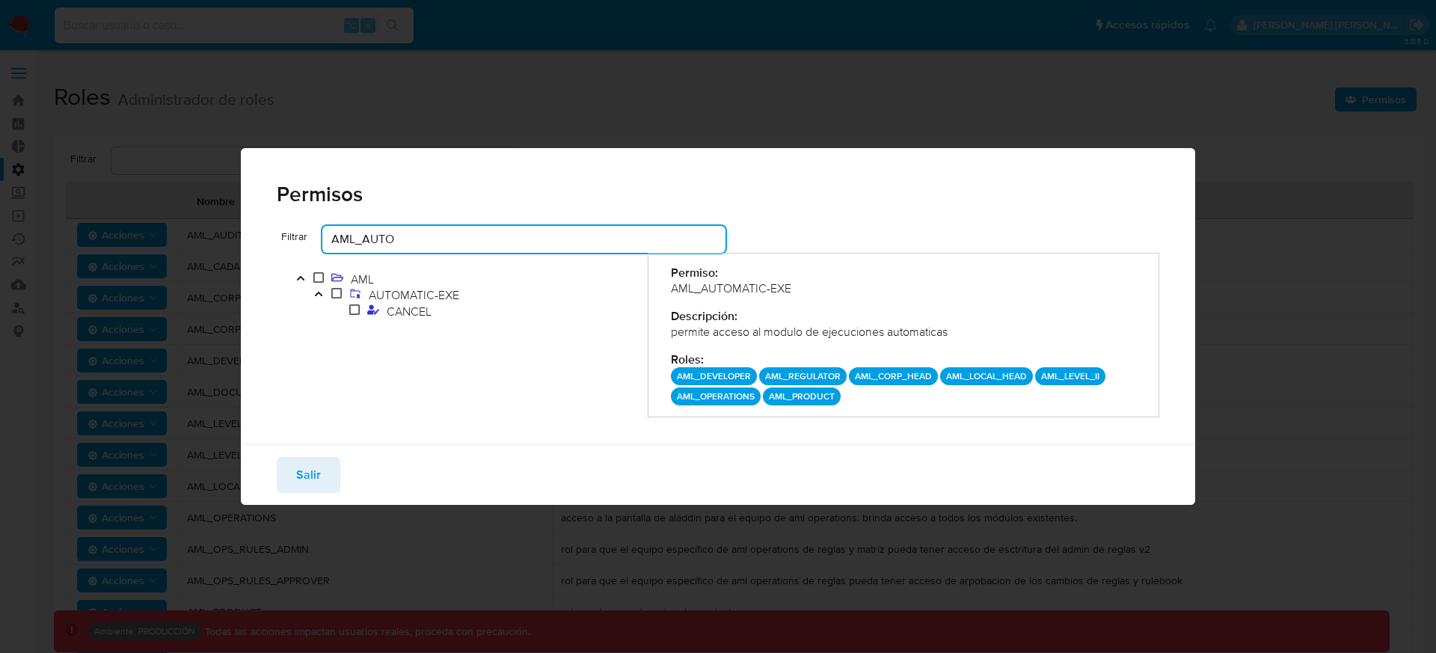
click at [402, 236] on input "AML_AUTO" at bounding box center [523, 239] width 403 height 19
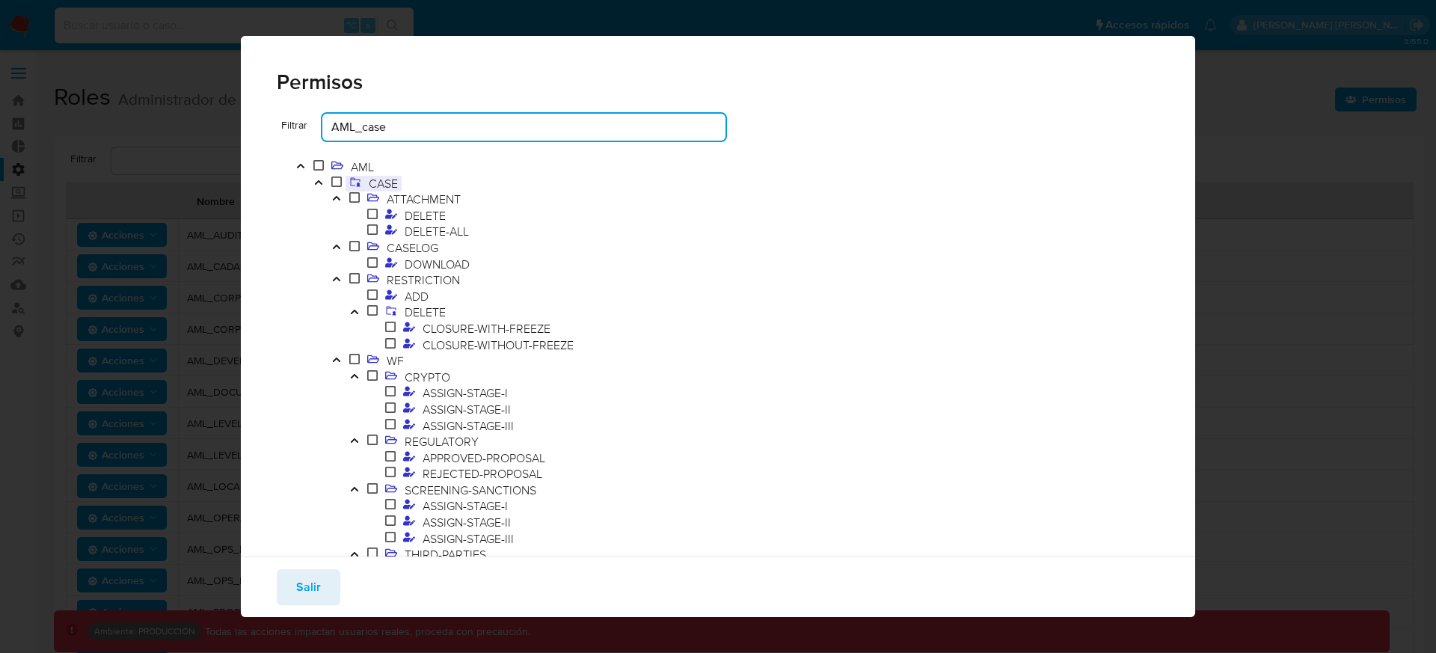
type input "AML_case"
click at [387, 181] on span "CASE" at bounding box center [383, 183] width 37 height 16
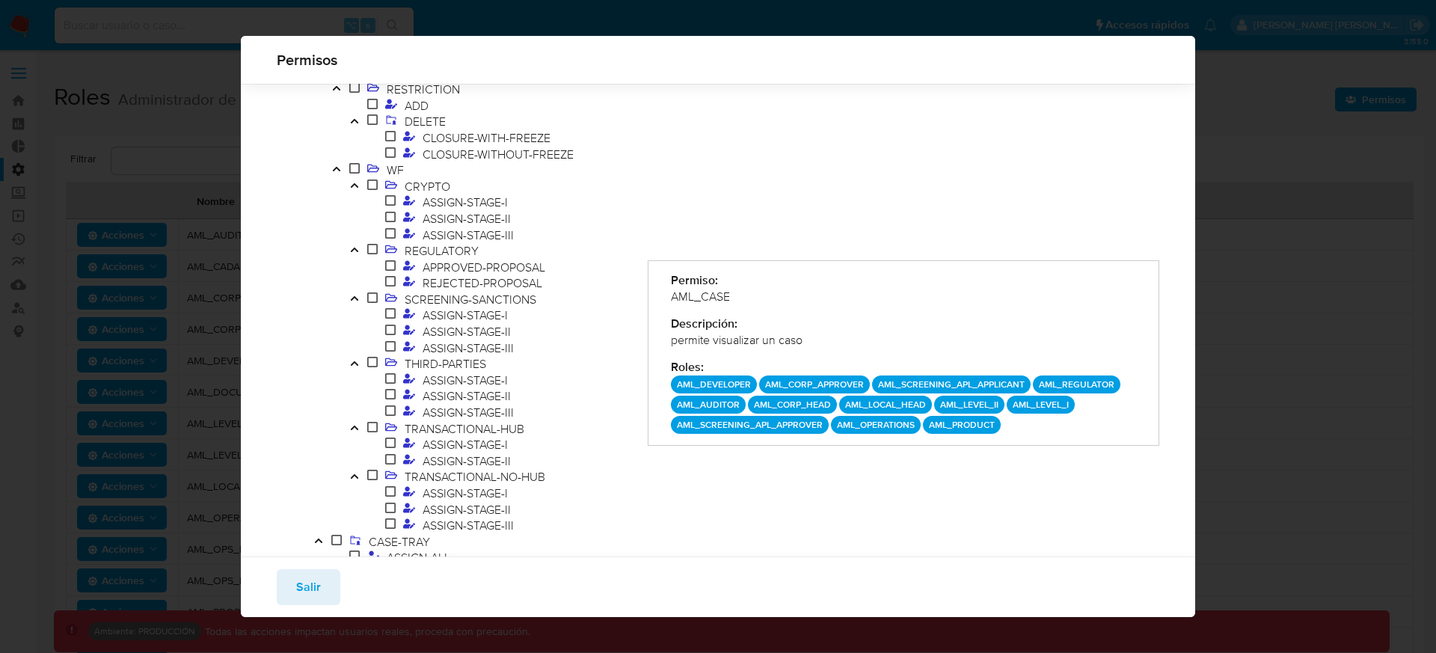
scroll to position [256, 0]
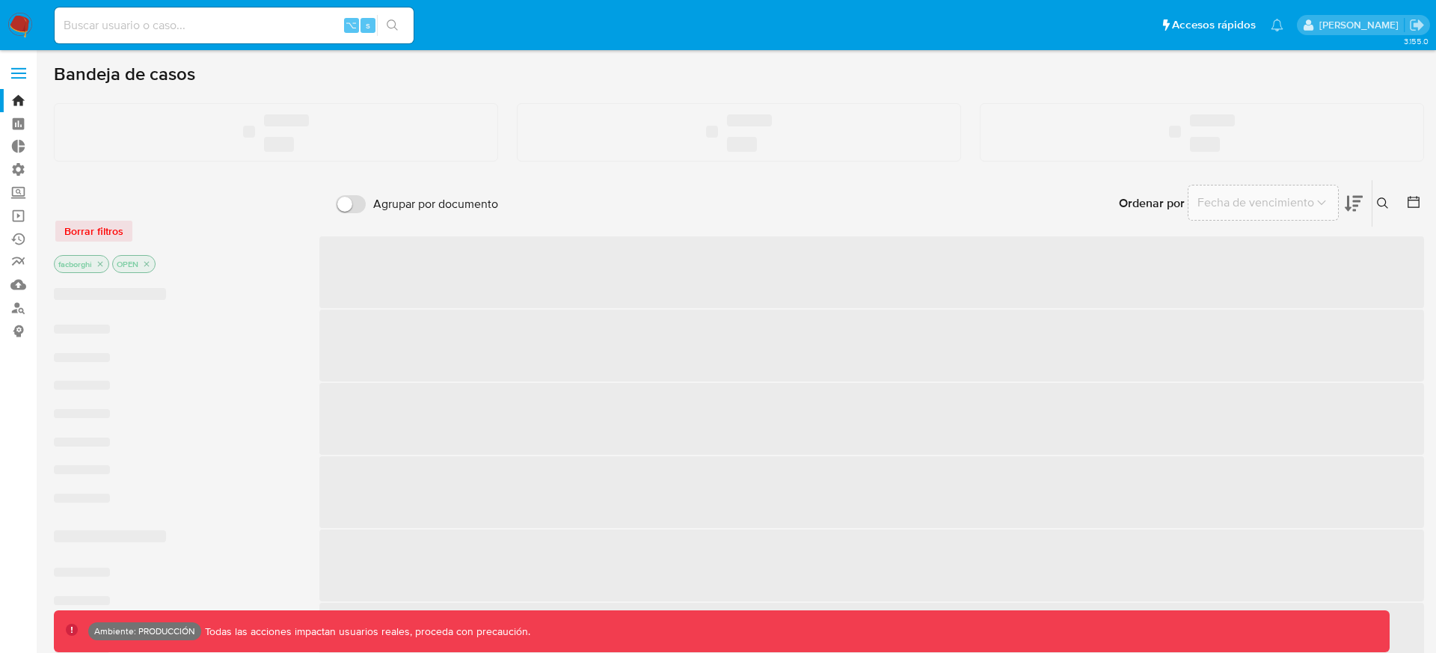
click at [16, 79] on label at bounding box center [18, 73] width 37 height 31
click at [0, 0] on input "checkbox" at bounding box center [0, 0] width 0 height 0
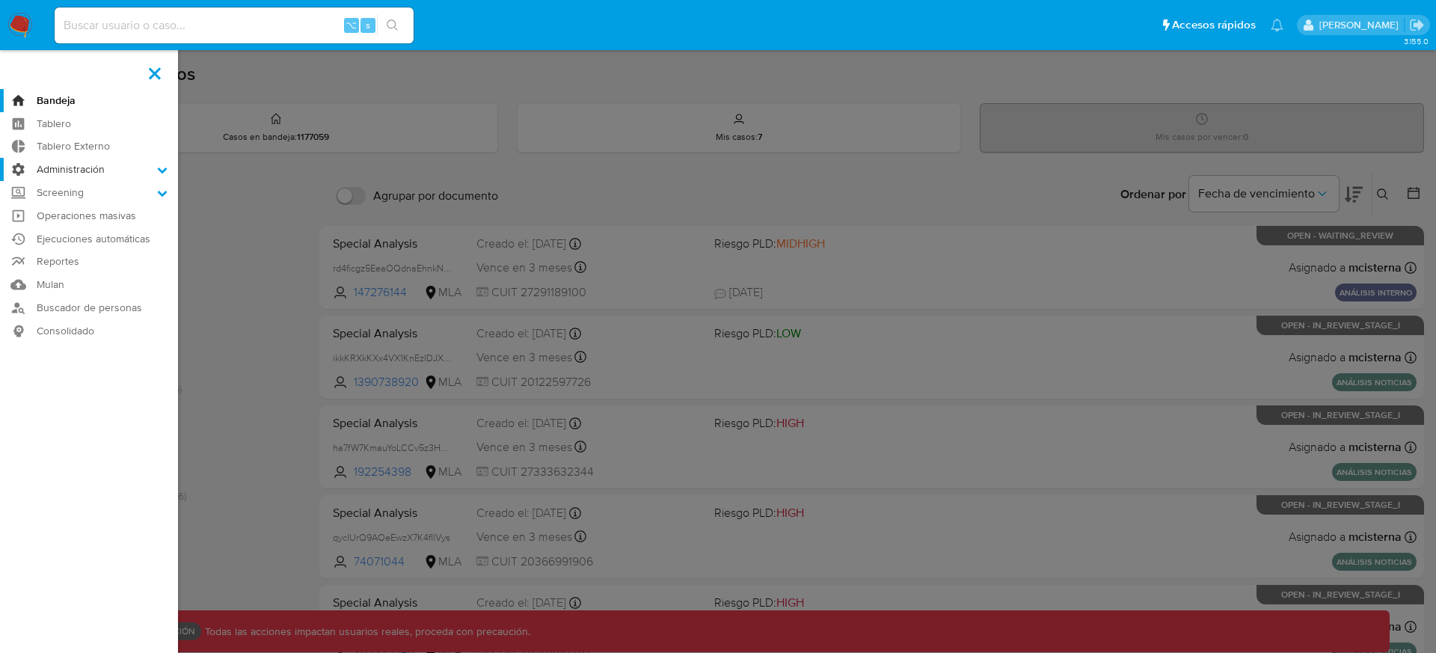
click at [96, 171] on label "Administración" at bounding box center [89, 169] width 178 height 23
click at [0, 0] on input "Administración" at bounding box center [0, 0] width 0 height 0
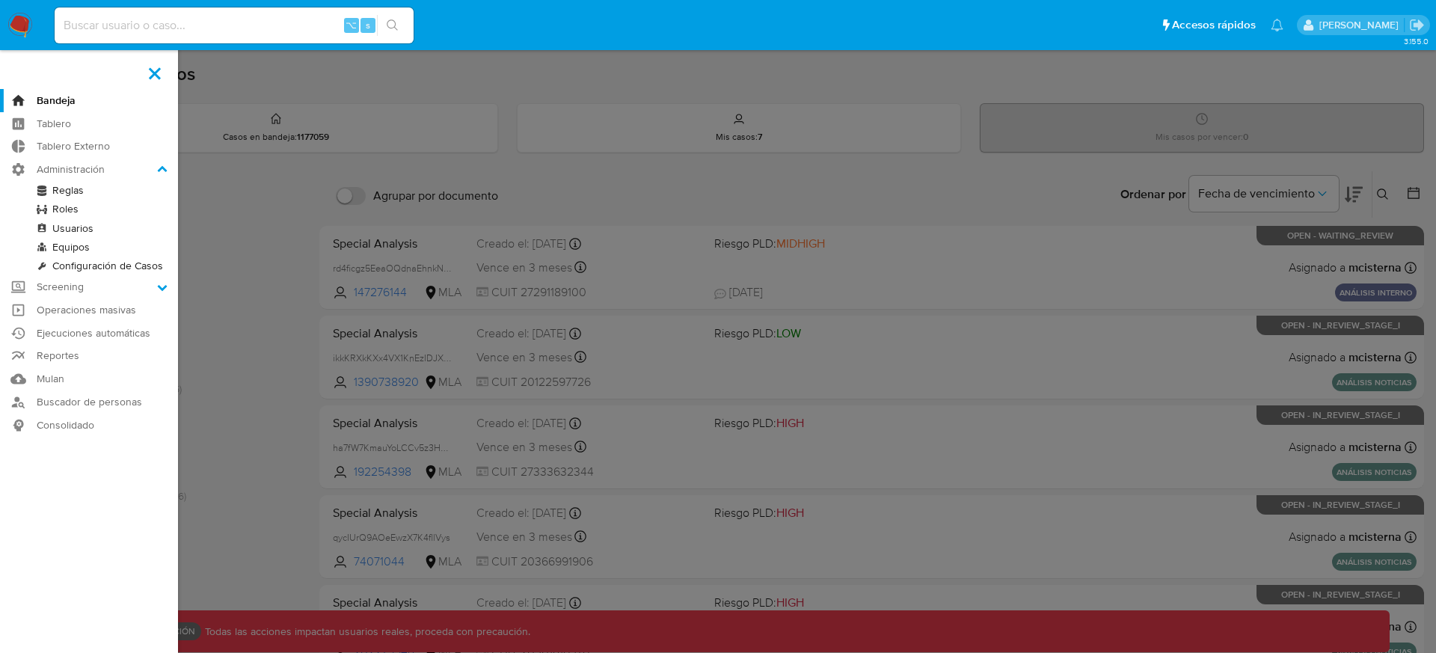
click at [89, 208] on link "Roles" at bounding box center [89, 209] width 178 height 19
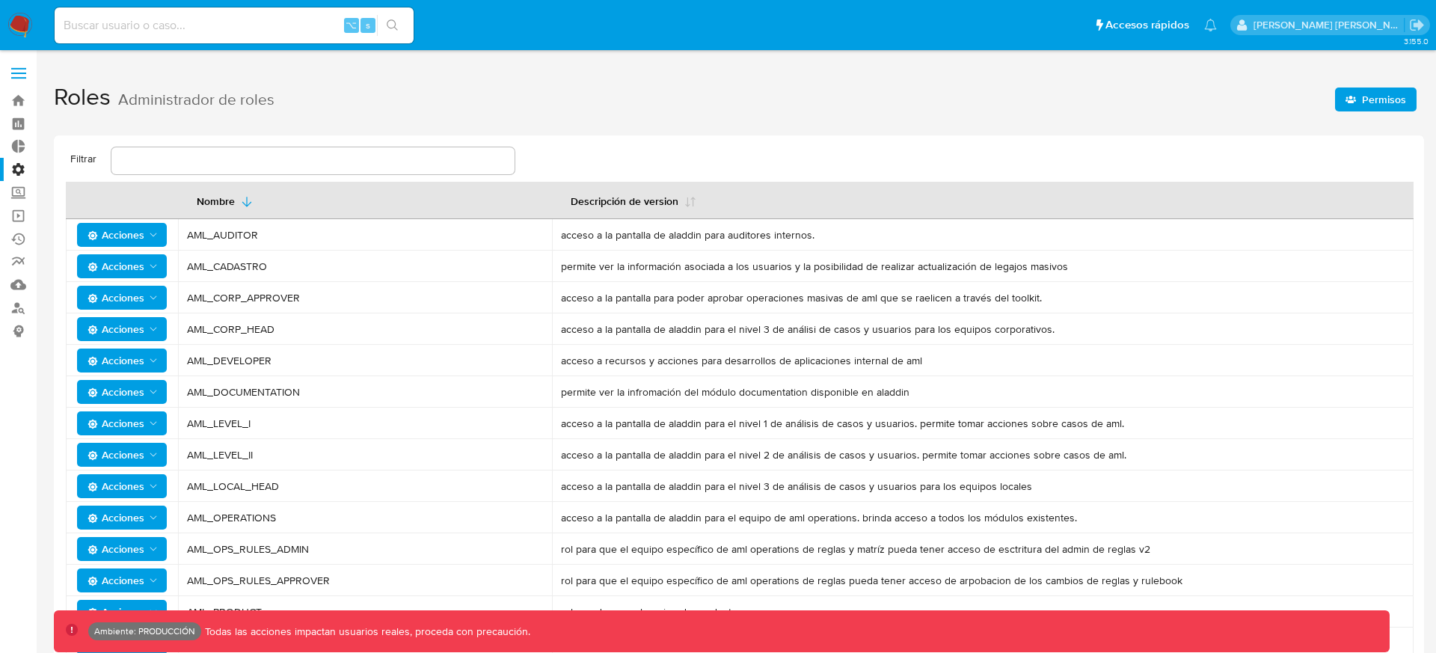
click at [1371, 102] on span "Permisos" at bounding box center [1384, 100] width 44 height 24
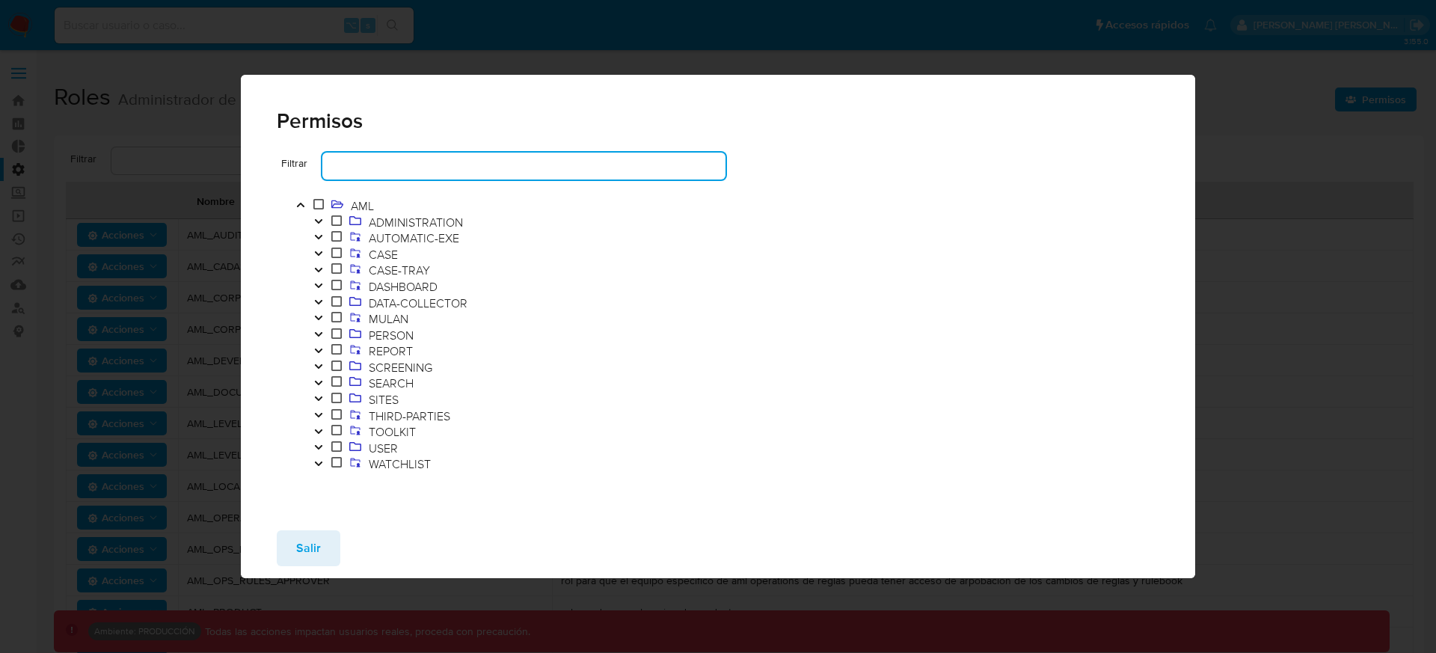
click at [391, 169] on input "text" at bounding box center [523, 165] width 403 height 19
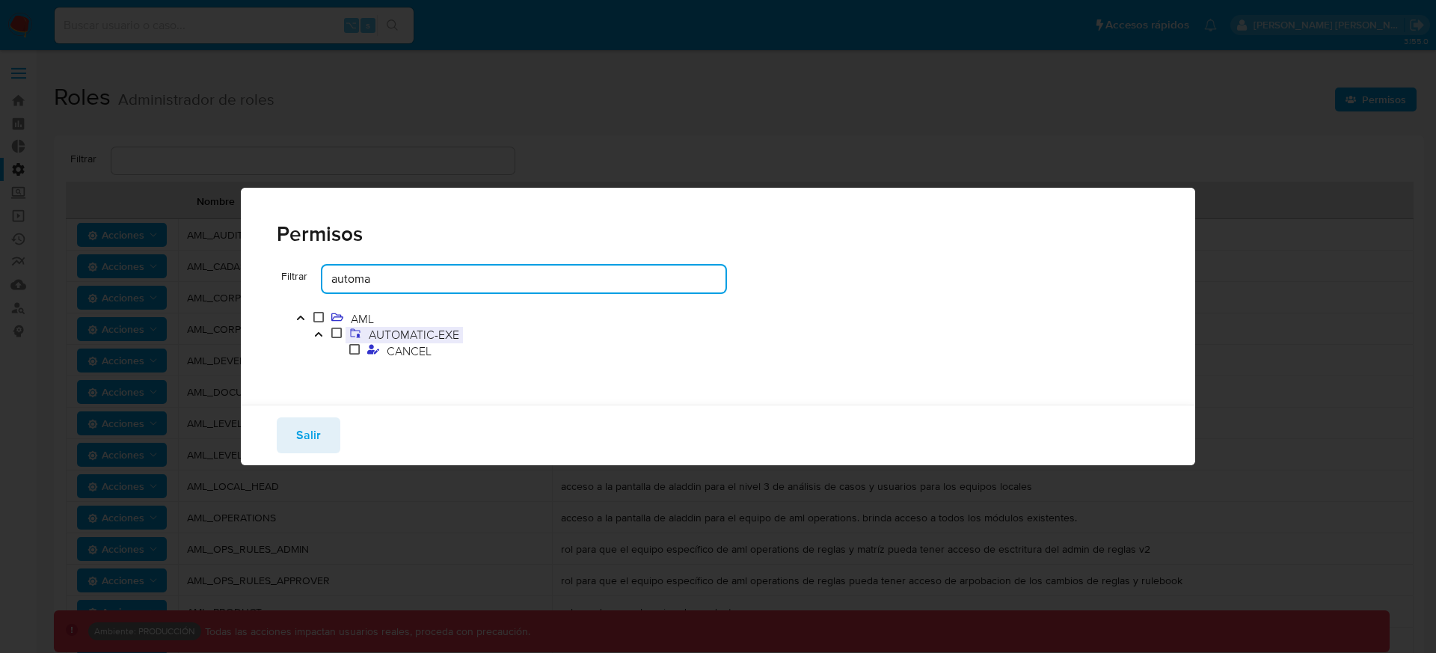
click at [423, 333] on span "AUTOMATIC-EXE" at bounding box center [414, 334] width 98 height 16
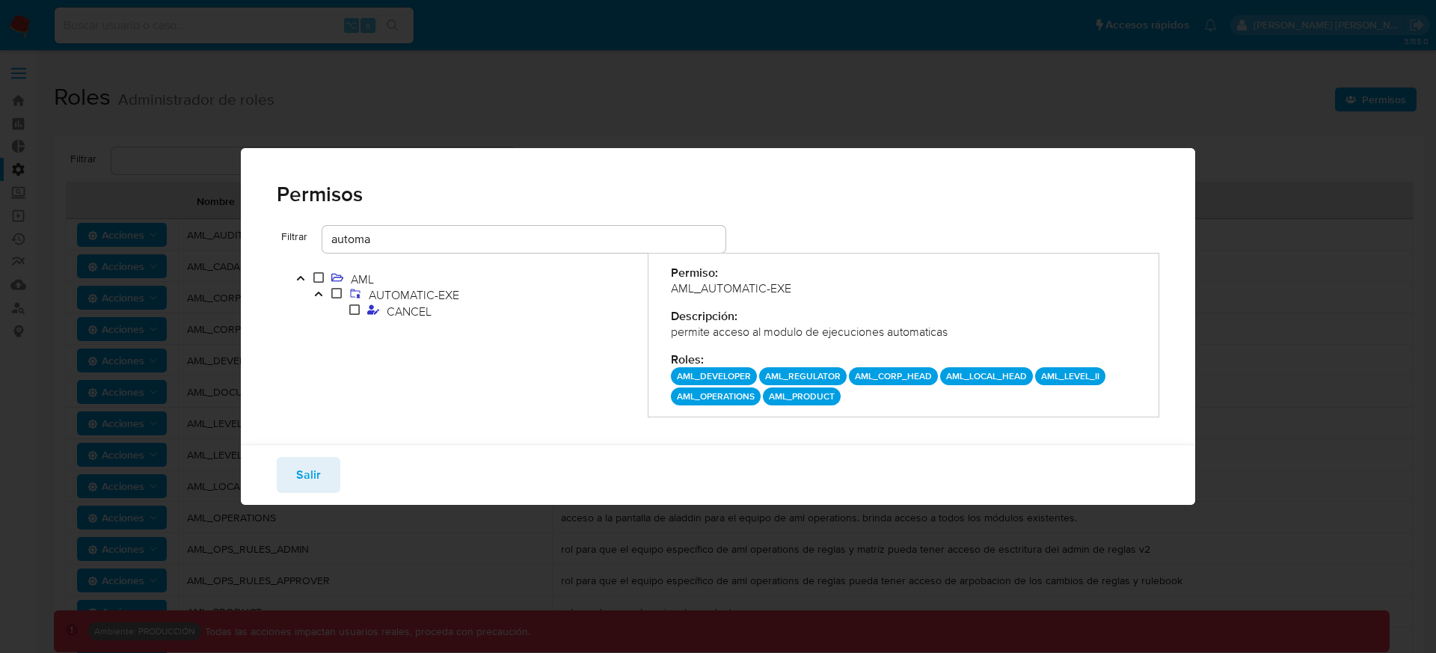
drag, startPoint x: 689, startPoint y: 375, endPoint x: 831, endPoint y: 396, distance: 143.6
click at [831, 396] on div "AML_DEVELOPER AML_REGULATOR AML_CORP_HEAD AML_LOCAL_HEAD AML_LEVEL_II AML_OPERA…" at bounding box center [904, 386] width 466 height 38
drag, startPoint x: 832, startPoint y: 395, endPoint x: 676, endPoint y: 372, distance: 157.9
click at [676, 372] on div "AML_DEVELOPER AML_REGULATOR AML_CORP_HEAD AML_LOCAL_HEAD AML_LEVEL_II AML_OPERA…" at bounding box center [904, 386] width 466 height 38
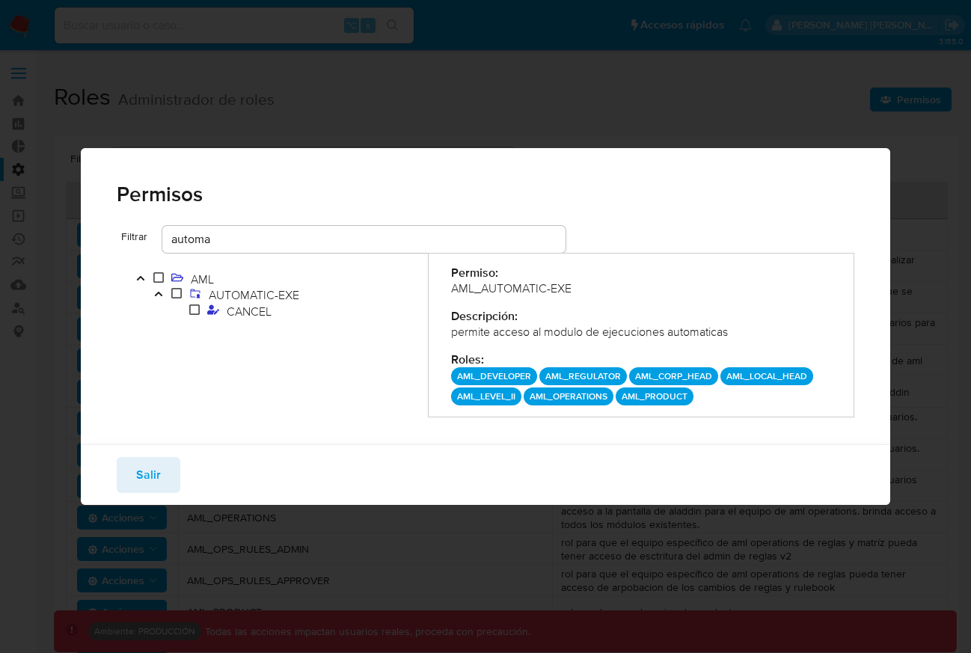
click at [497, 374] on p "AML_DEVELOPER" at bounding box center [494, 376] width 86 height 18
drag, startPoint x: 545, startPoint y: 377, endPoint x: 685, endPoint y: 392, distance: 140.7
click at [685, 393] on div "AML_DEVELOPER AML_REGULATOR AML_CORP_HEAD AML_LOCAL_HEAD AML_LEVEL_II AML_OPERA…" at bounding box center [641, 386] width 380 height 38
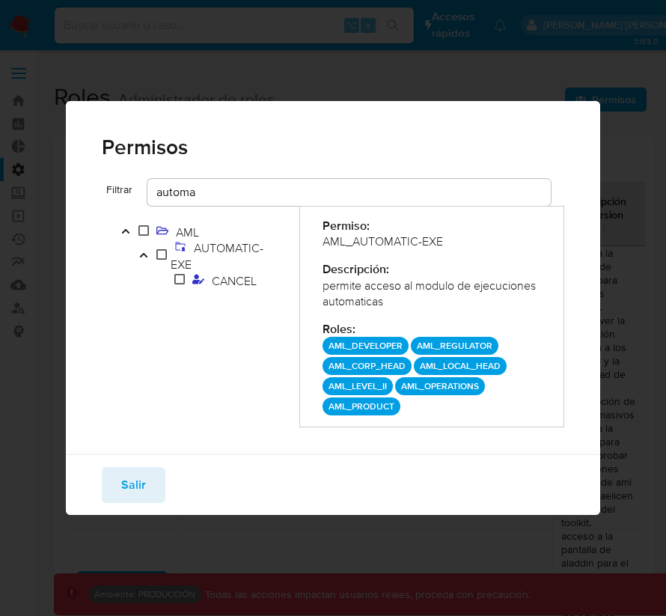
click at [411, 179] on div "automa" at bounding box center [348, 192] width 403 height 27
click at [366, 200] on input "automa" at bounding box center [348, 191] width 403 height 19
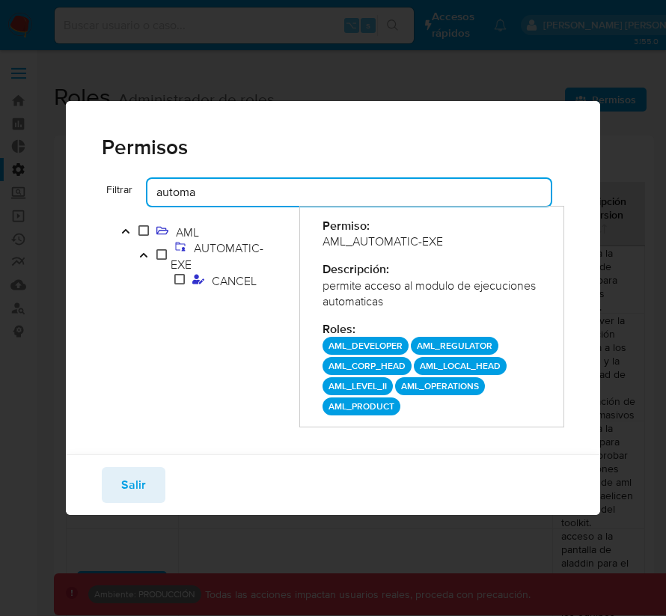
click at [366, 200] on input "automa" at bounding box center [348, 191] width 403 height 19
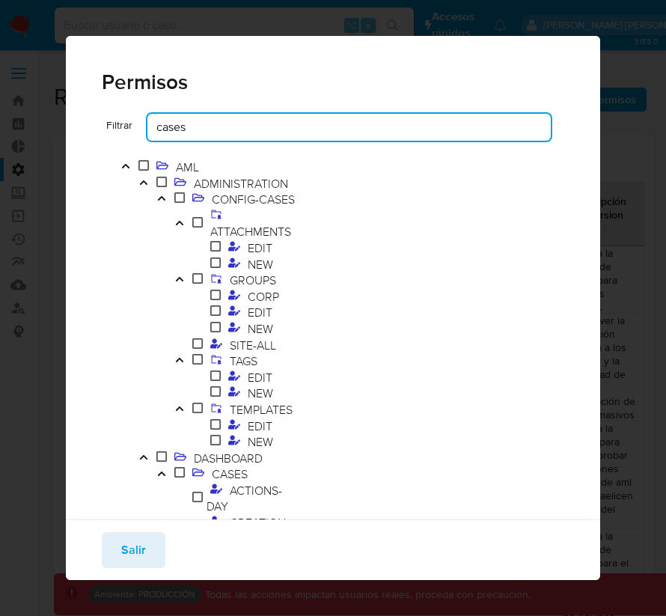
click at [162, 129] on input "cases" at bounding box center [348, 126] width 403 height 19
click at [159, 129] on input "cases" at bounding box center [348, 126] width 403 height 19
type input "CASES"
click at [208, 207] on span "CONFIG-CASES" at bounding box center [253, 199] width 90 height 16
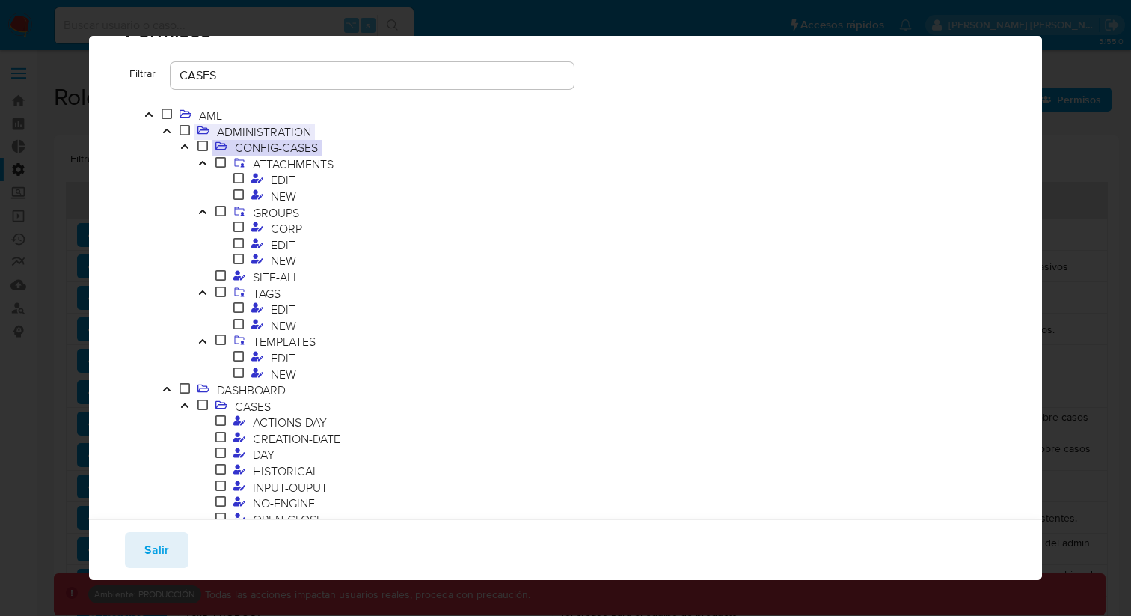
scroll to position [72, 0]
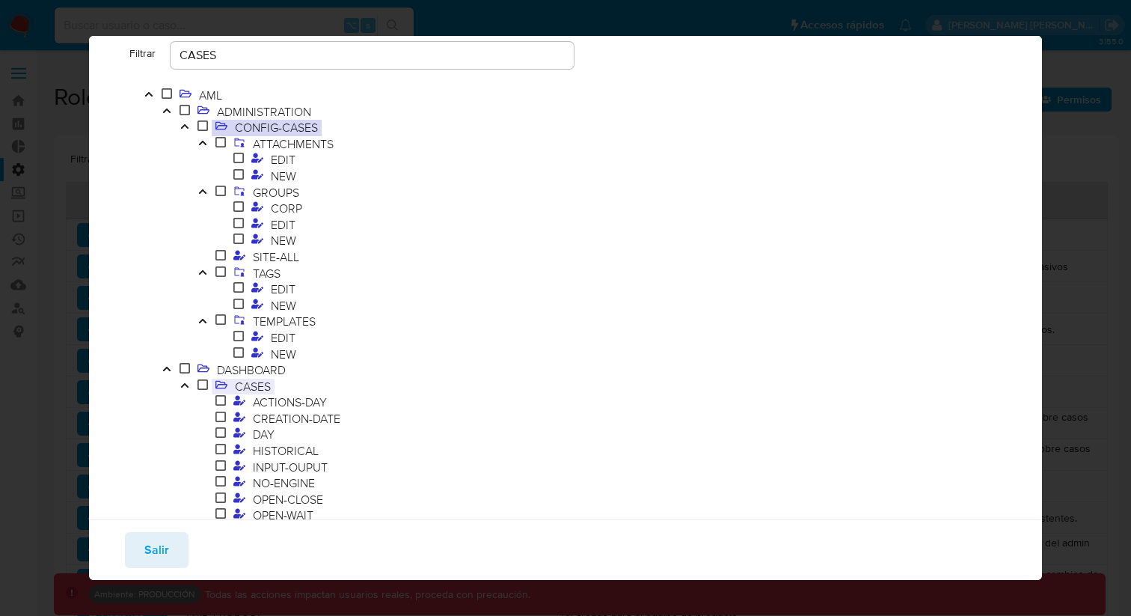
click at [244, 385] on span "CASES" at bounding box center [252, 386] width 43 height 16
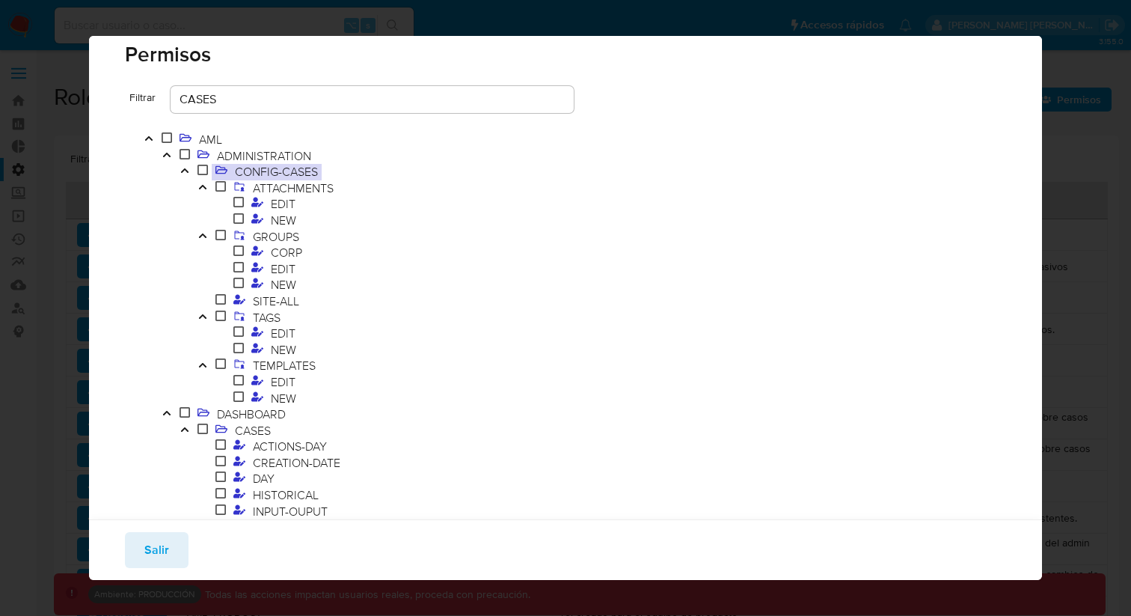
scroll to position [0, 0]
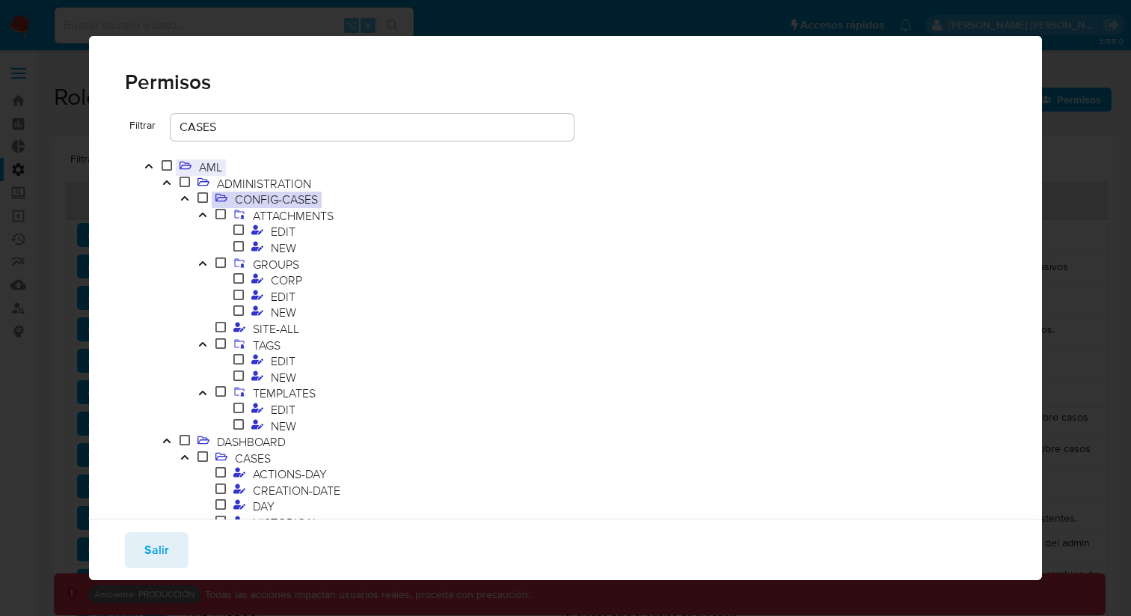
click at [197, 160] on span "AML" at bounding box center [210, 167] width 31 height 16
click at [148, 162] on icon "Toggle" at bounding box center [149, 166] width 10 height 9
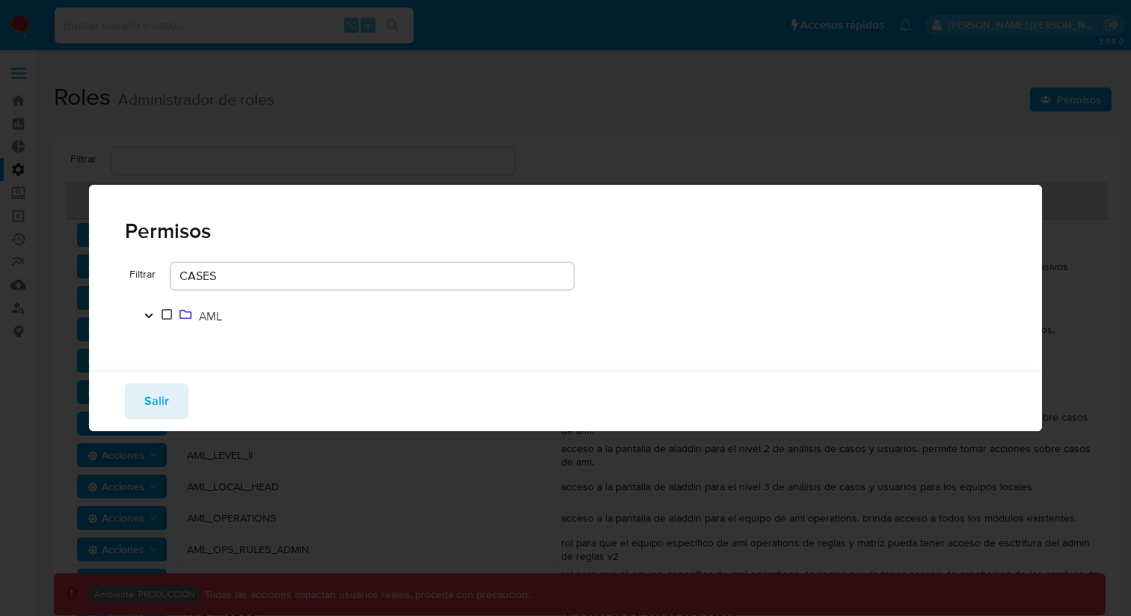
click at [150, 315] on icon "Toggle" at bounding box center [148, 315] width 7 height 4
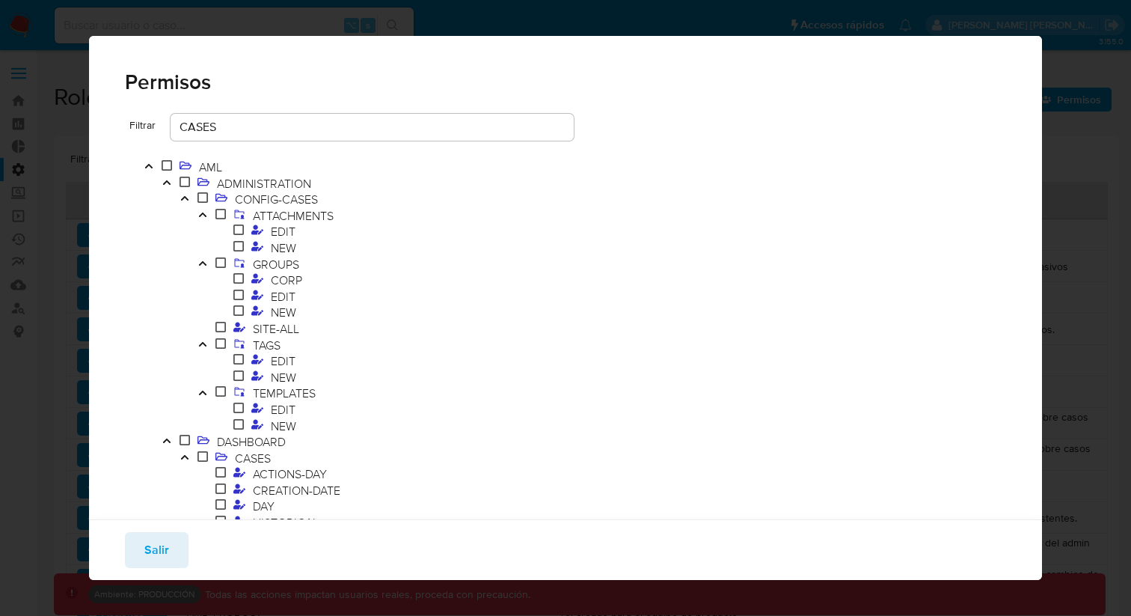
click at [184, 118] on input "CASES" at bounding box center [372, 126] width 403 height 19
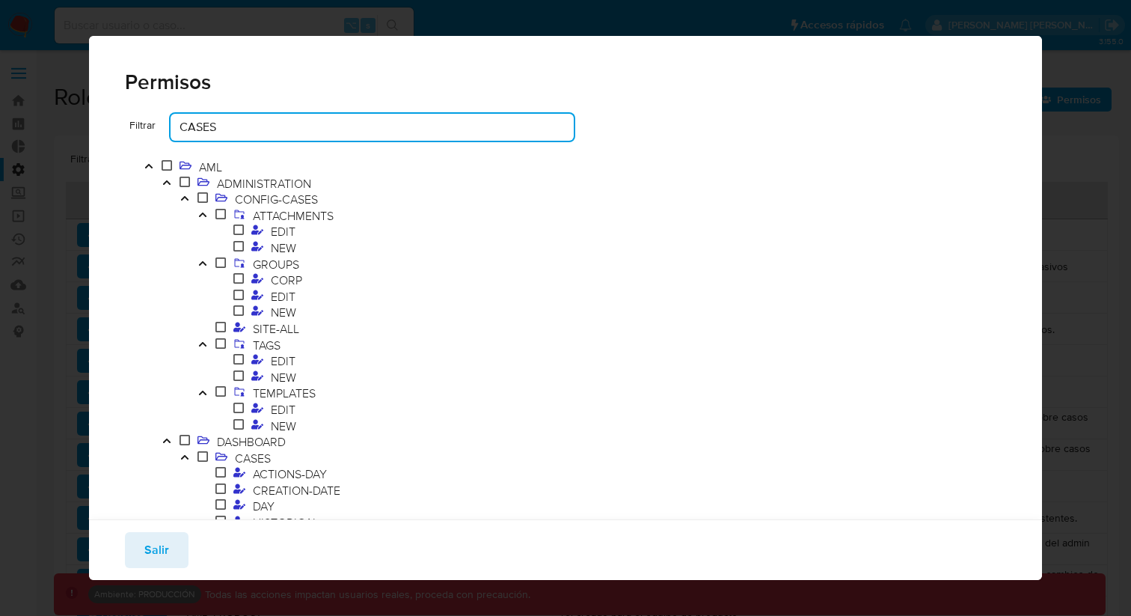
click at [184, 118] on input "CASES" at bounding box center [372, 126] width 403 height 19
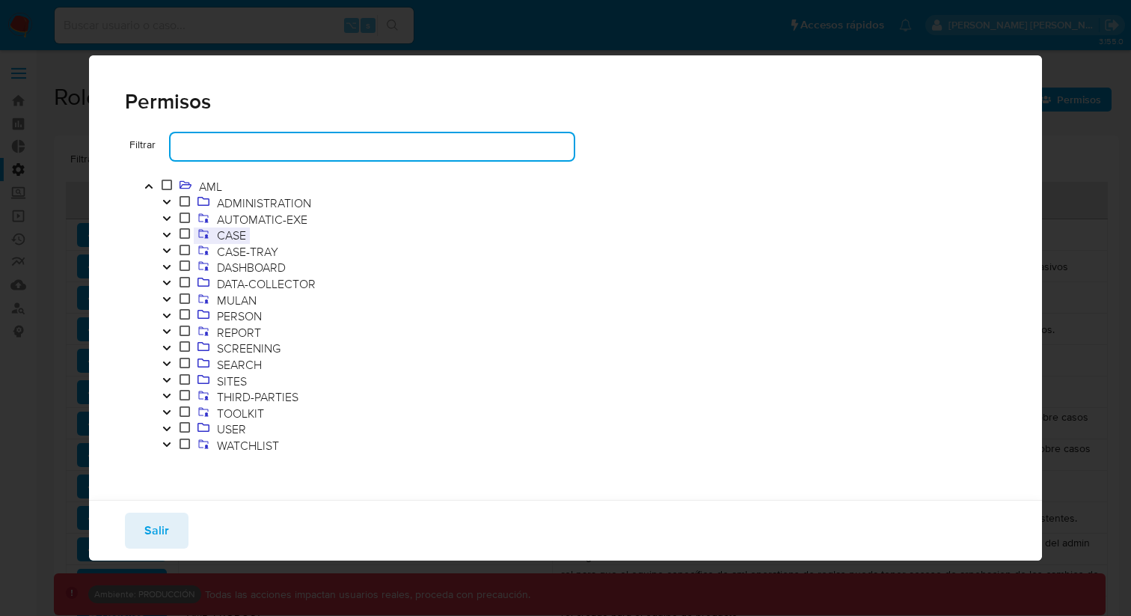
click at [228, 239] on span "CASE" at bounding box center [231, 235] width 37 height 16
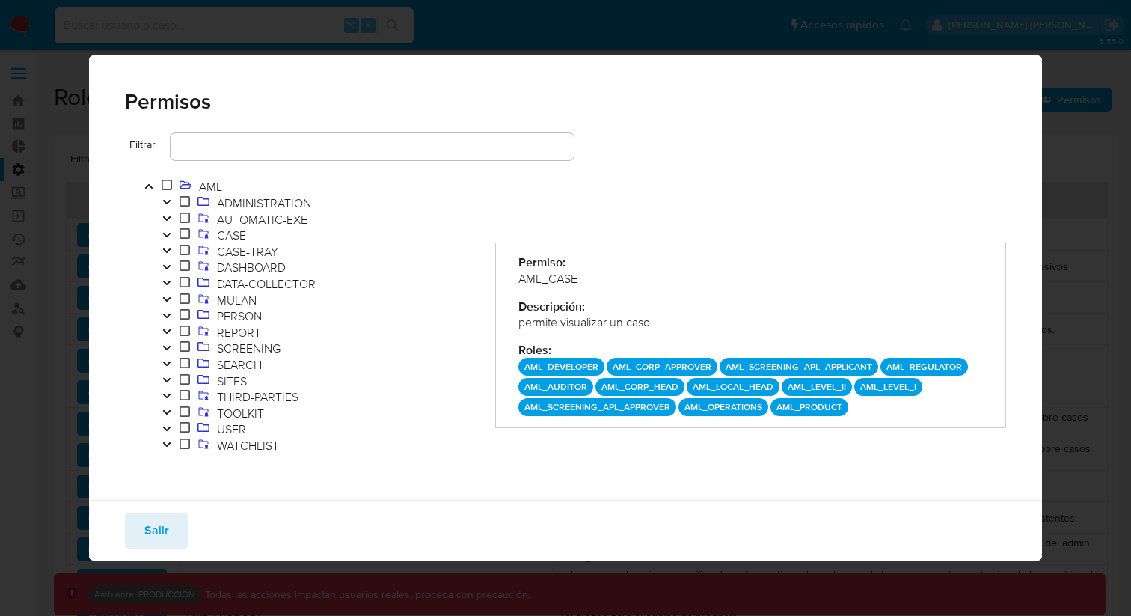
click at [640, 366] on p "AML_CORP_APPROVER" at bounding box center [662, 366] width 111 height 18
click at [762, 366] on p "AML_SCREENING_APL_APPLICANT" at bounding box center [798, 366] width 159 height 18
click at [891, 363] on p "AML_REGULATOR" at bounding box center [924, 366] width 88 height 18
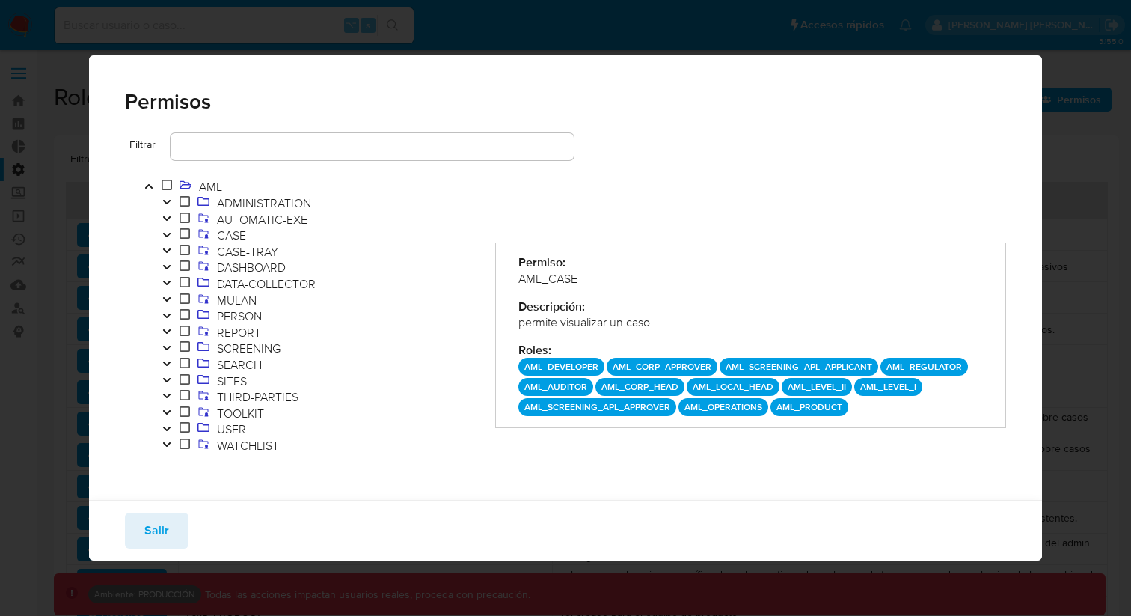
click at [891, 363] on p "AML_REGULATOR" at bounding box center [924, 366] width 88 height 18
click at [572, 387] on p "AML_AUDITOR" at bounding box center [555, 387] width 75 height 18
click at [627, 388] on p "AML_CORP_HEAD" at bounding box center [639, 387] width 89 height 18
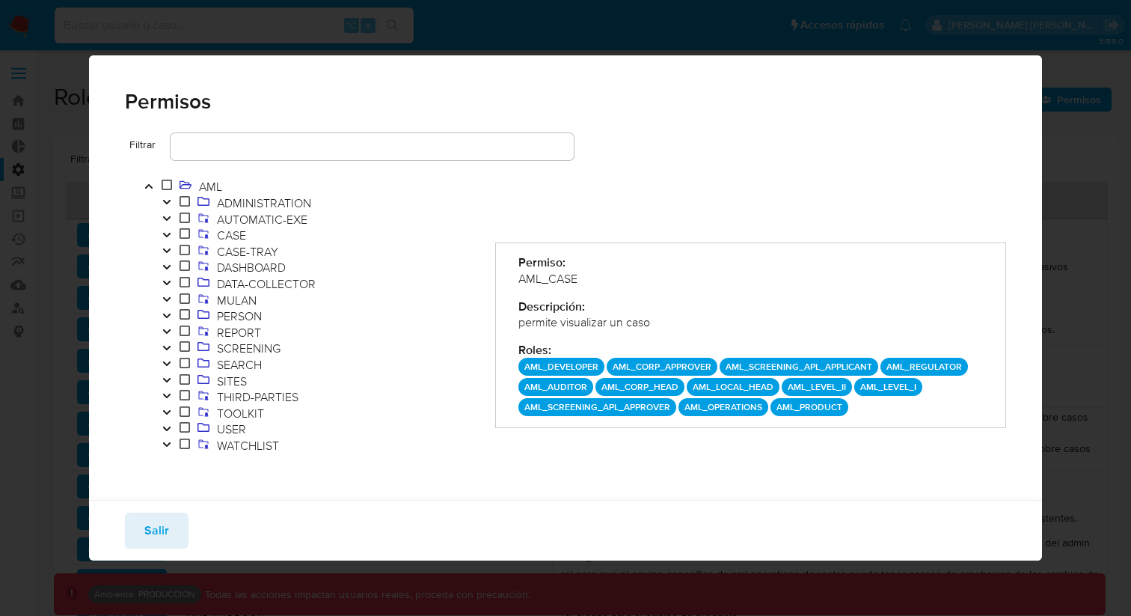
click at [824, 382] on p "AML_LEVEL_II" at bounding box center [817, 387] width 70 height 18
click at [879, 383] on p "AML_LEVEL_I" at bounding box center [888, 387] width 68 height 18
click at [606, 405] on p "AML_SCREENING_APL_APPROVER" at bounding box center [597, 407] width 158 height 18
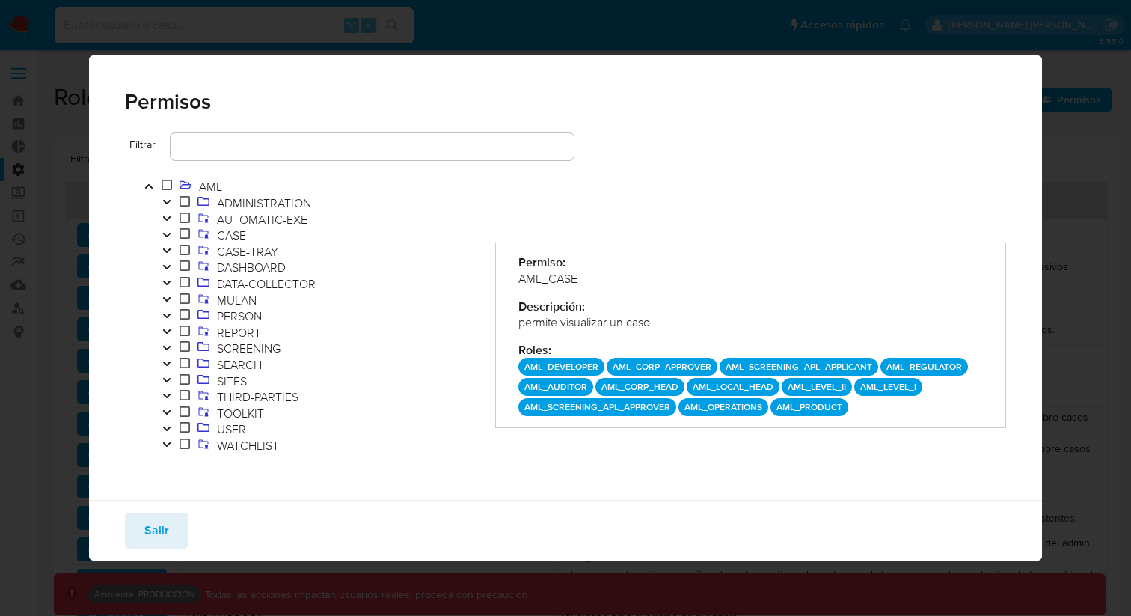
click at [606, 405] on p "AML_SCREENING_APL_APPROVER" at bounding box center [597, 407] width 158 height 18
drag, startPoint x: 840, startPoint y: 409, endPoint x: 522, endPoint y: 371, distance: 320.1
click at [522, 371] on div "AML_DEVELOPER AML_CORP_APPROVER AML_SCREENING_APL_APPLICANT AML_REGULATOR AML_A…" at bounding box center [750, 386] width 464 height 58
click at [529, 369] on p "AML_DEVELOPER" at bounding box center [561, 366] width 86 height 18
drag, startPoint x: 524, startPoint y: 368, endPoint x: 843, endPoint y: 409, distance: 322.0
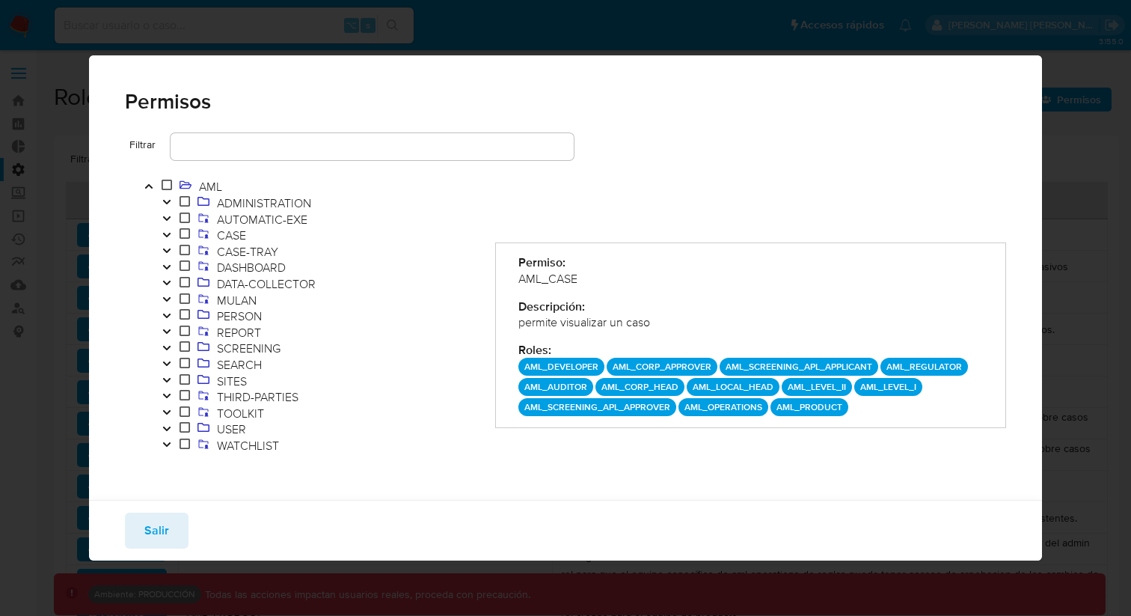
click at [843, 409] on div "AML_DEVELOPER AML_CORP_APPROVER AML_SCREENING_APL_APPLICANT AML_REGULATOR AML_A…" at bounding box center [750, 386] width 464 height 58
click at [255, 144] on input "text" at bounding box center [372, 146] width 403 height 19
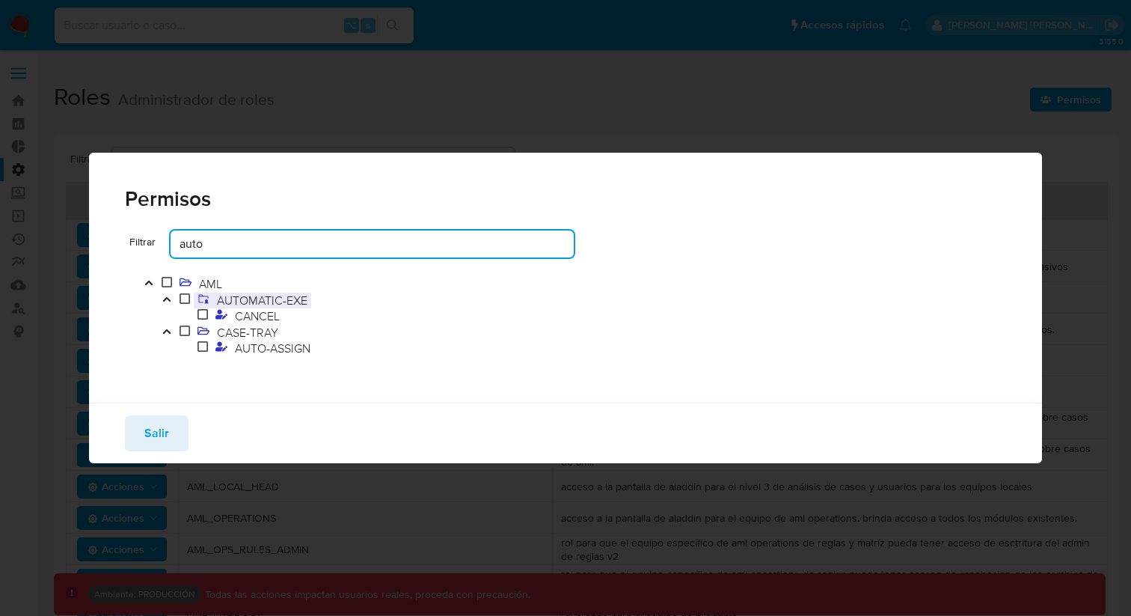
click at [262, 298] on span "AUTOMATIC-EXE" at bounding box center [262, 300] width 98 height 16
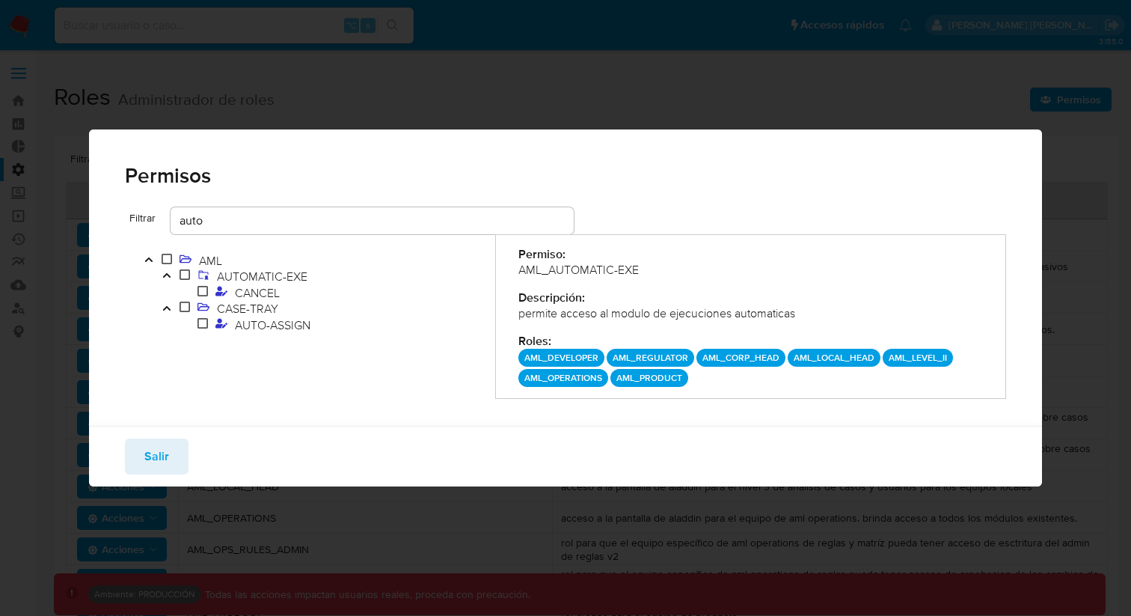
drag, startPoint x: 681, startPoint y: 379, endPoint x: 526, endPoint y: 361, distance: 156.6
click at [526, 361] on div "AML_DEVELOPER AML_REGULATOR AML_CORP_HEAD AML_LOCAL_HEAD AML_LEVEL_II AML_OPERA…" at bounding box center [750, 368] width 464 height 38
click at [599, 110] on div "Permisos Filtrar auto AML AUTOMATIC-EXE CANCEL CASE-TRAY AUTO-ASSIGN Permiso: A…" at bounding box center [565, 308] width 1131 height 616
click at [315, 223] on input "auto" at bounding box center [372, 220] width 403 height 19
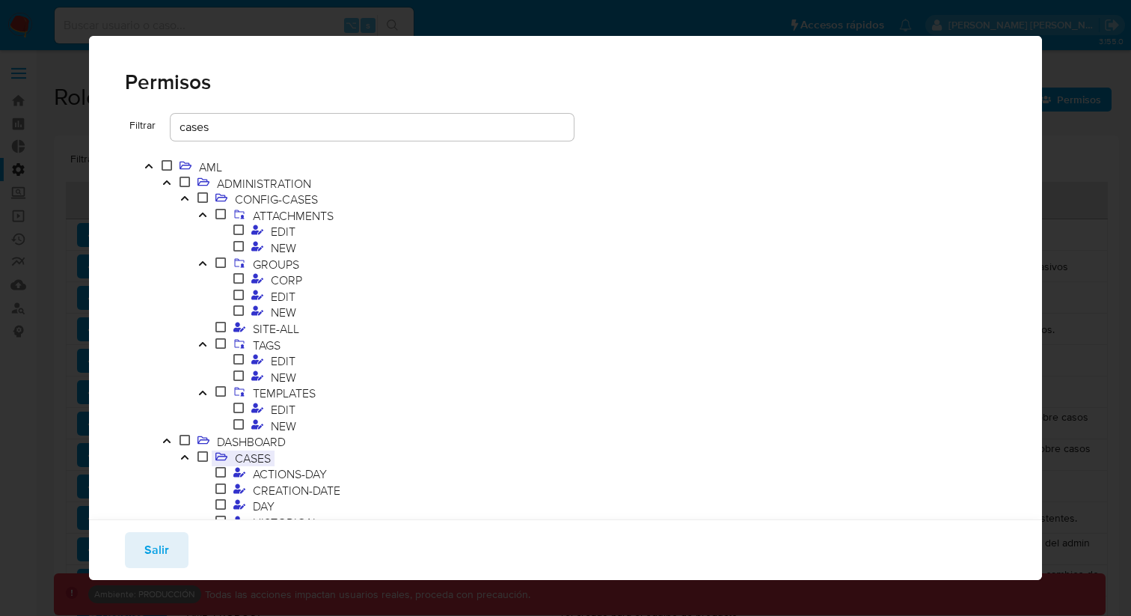
click at [260, 456] on span "CASES" at bounding box center [252, 457] width 43 height 16
click at [279, 479] on span "ACTIONS-DAY" at bounding box center [290, 473] width 82 height 16
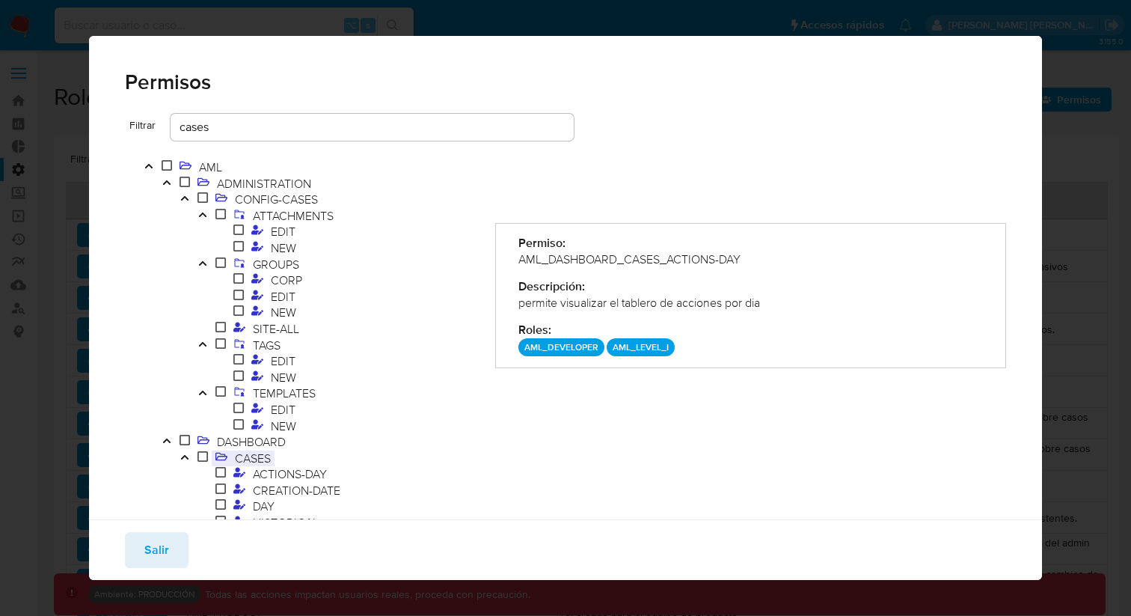
click at [247, 455] on span "CASES" at bounding box center [252, 457] width 43 height 16
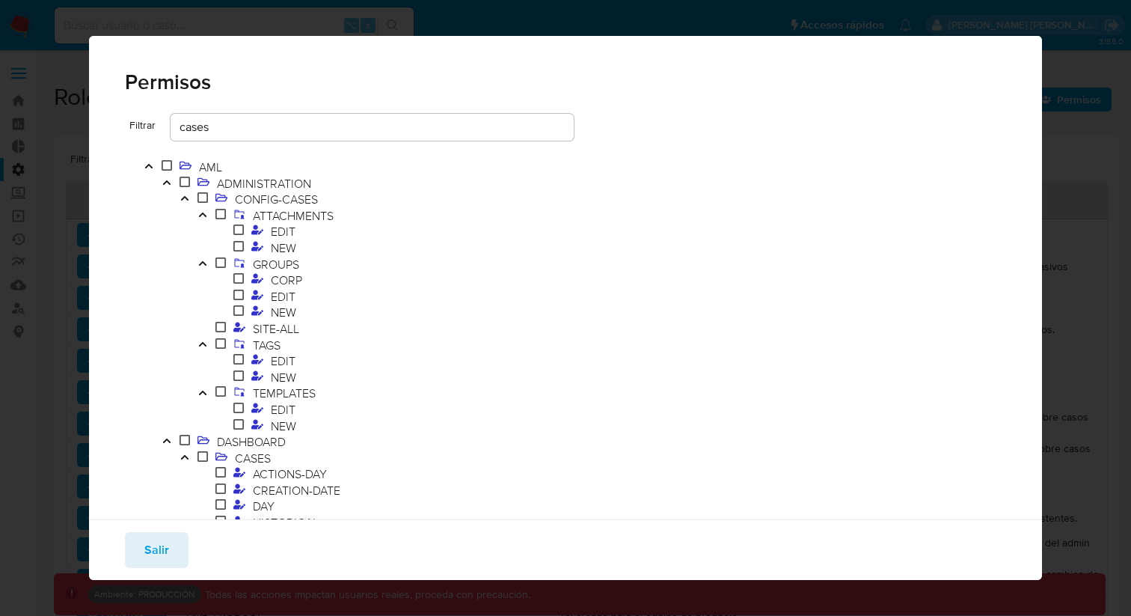
click at [178, 455] on button "Toggle" at bounding box center [185, 458] width 18 height 16
click at [245, 491] on span "CASES" at bounding box center [252, 490] width 43 height 16
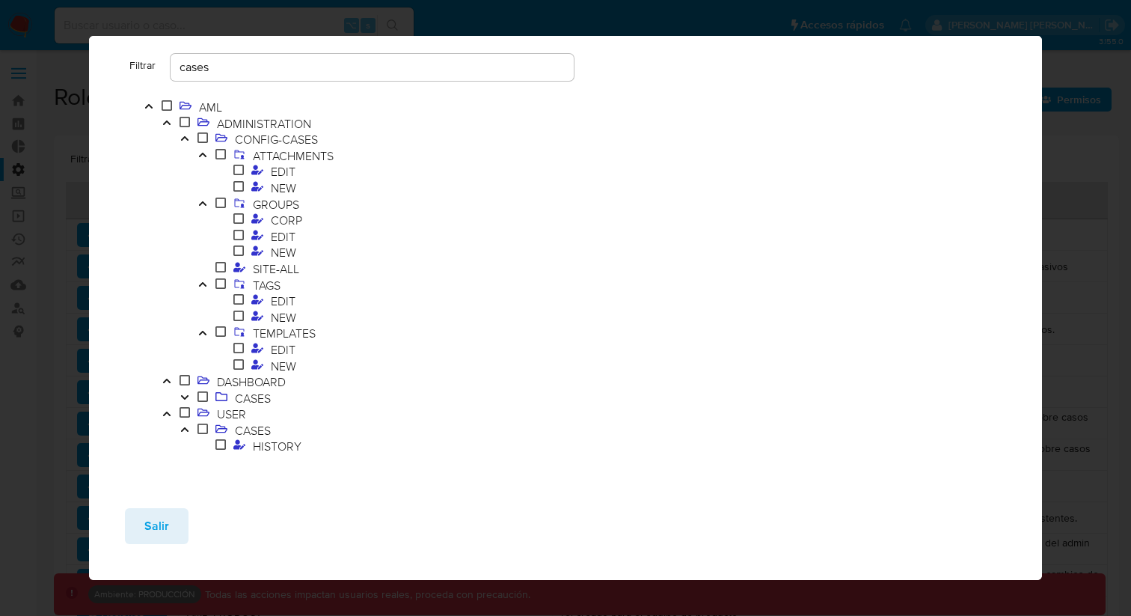
scroll to position [64, 0]
click at [274, 440] on span "HISTORY" at bounding box center [277, 441] width 56 height 16
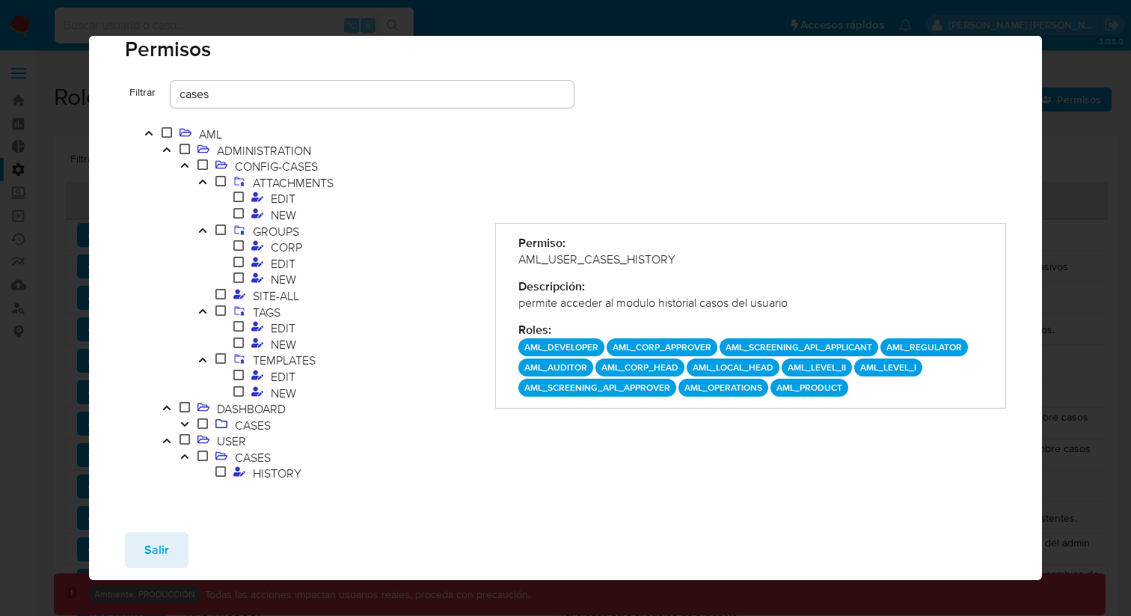
scroll to position [0, 0]
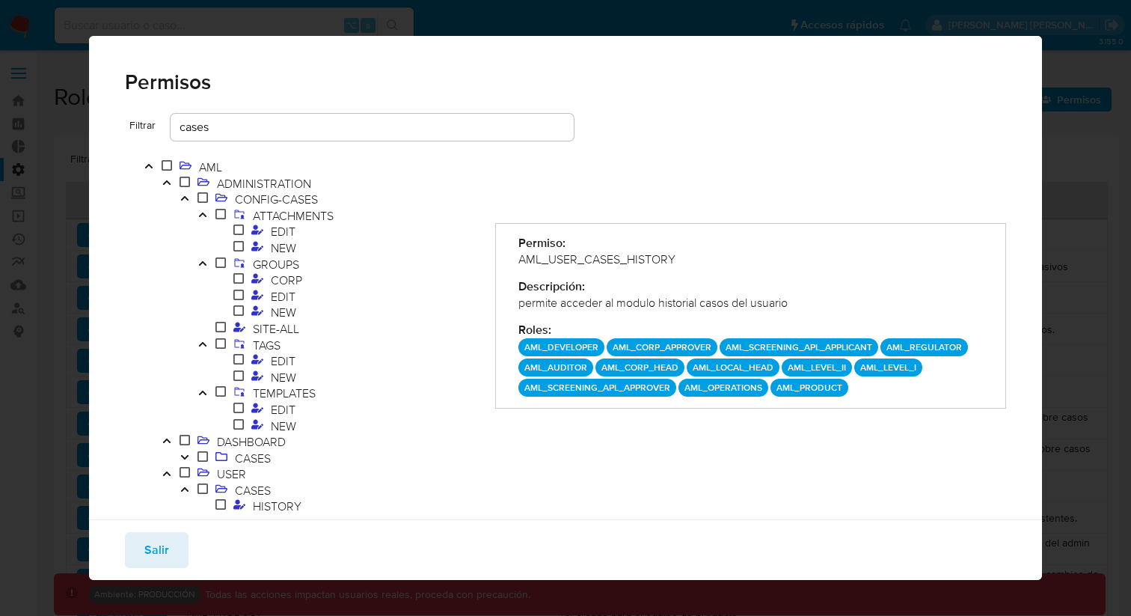
click at [223, 141] on div "AML ADMINISTRATION CONFIG-CASES ATTACHMENTS EDIT NEW GROUPS CORP EDIT NEW SITE-…" at bounding box center [310, 337] width 370 height 393
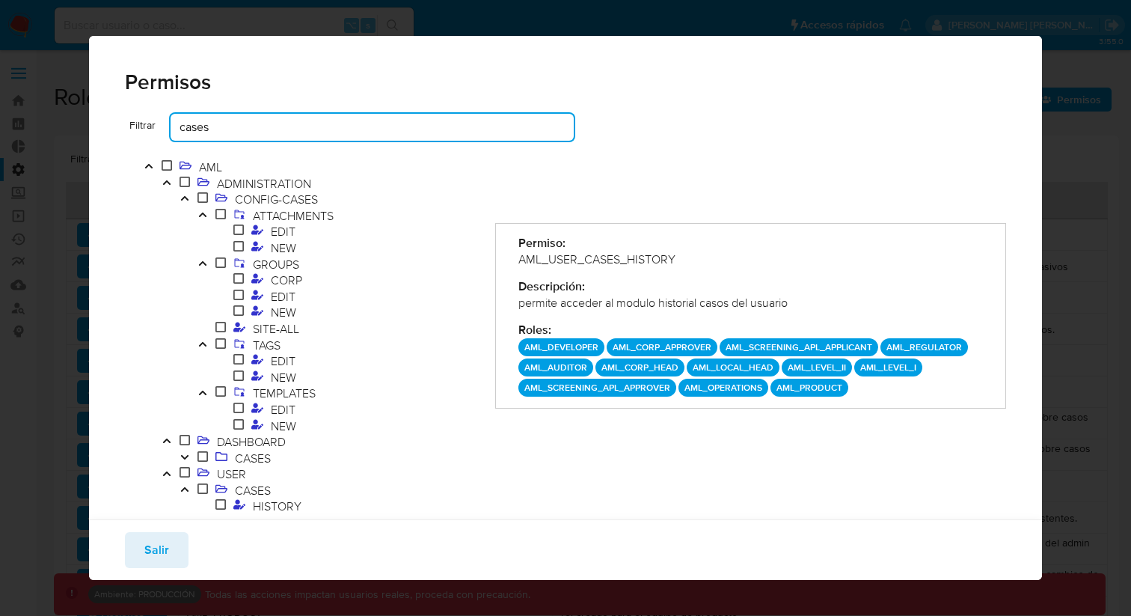
click at [236, 134] on input "cases" at bounding box center [372, 126] width 403 height 19
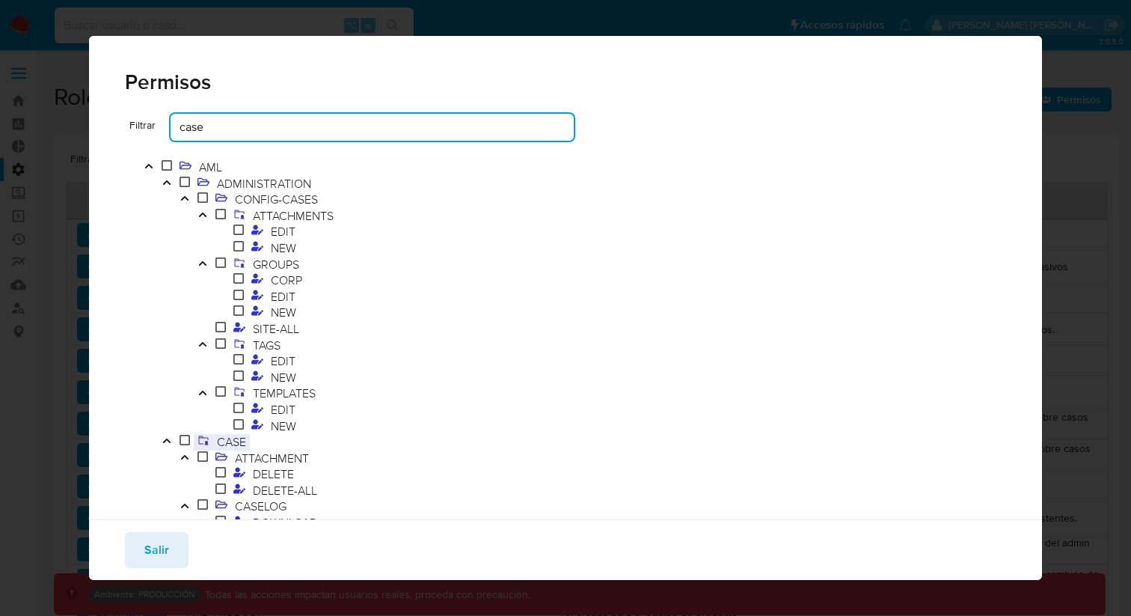
type input "case"
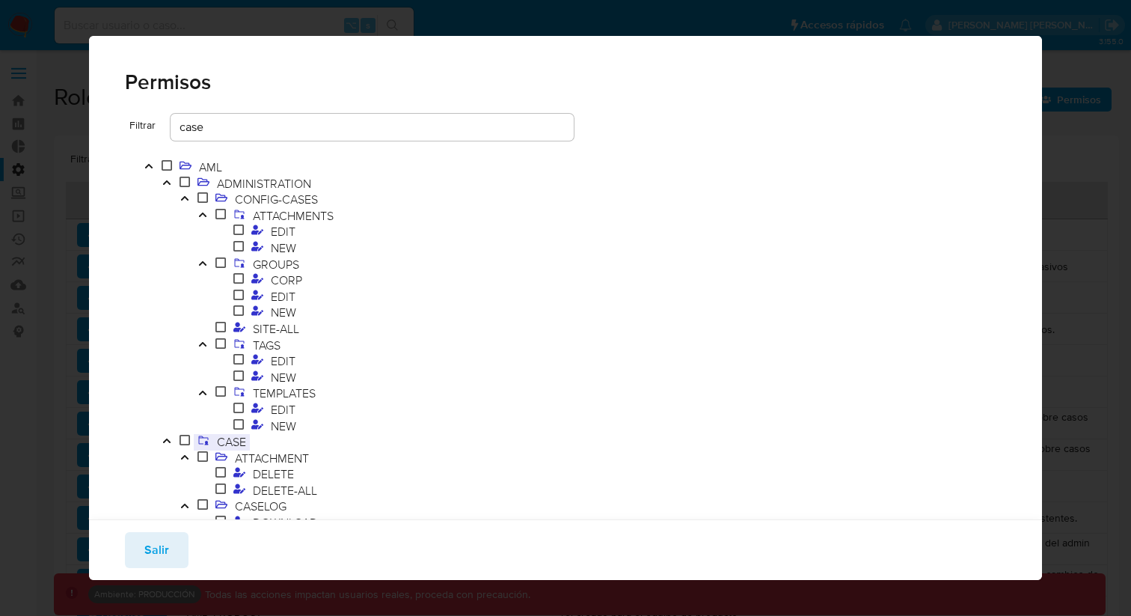
click at [228, 441] on span "CASE" at bounding box center [231, 441] width 37 height 16
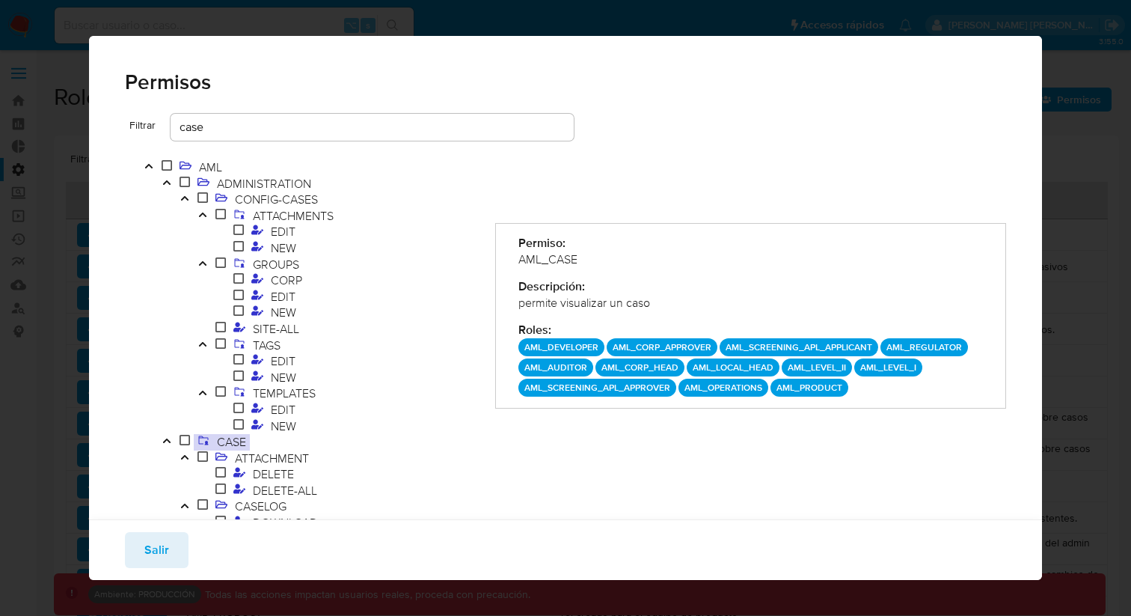
click at [60, 134] on div "Permisos Filtrar case AML ADMINISTRATION CONFIG-CASES ATTACHMENTS EDIT NEW GROU…" at bounding box center [565, 308] width 1131 height 616
click at [76, 179] on div "Permisos Filtrar case AML ADMINISTRATION CONFIG-CASES ATTACHMENTS EDIT NEW GROU…" at bounding box center [565, 308] width 1131 height 616
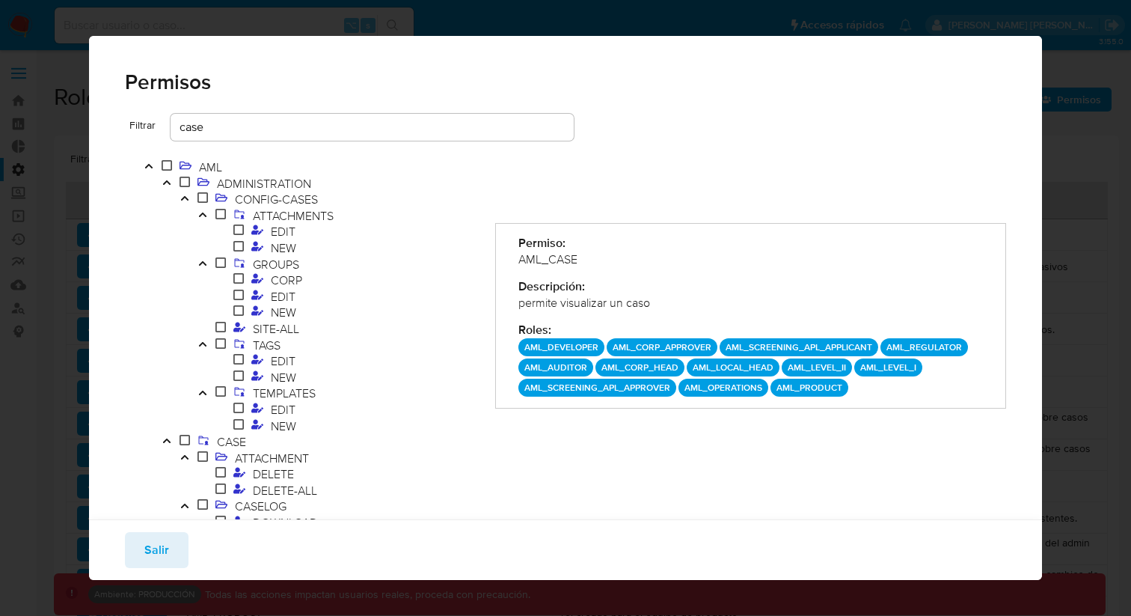
click at [76, 179] on div "Permisos Filtrar case AML ADMINISTRATION CONFIG-CASES ATTACHMENTS EDIT NEW GROU…" at bounding box center [565, 308] width 1131 height 616
click at [153, 558] on span "Salir" at bounding box center [156, 549] width 25 height 33
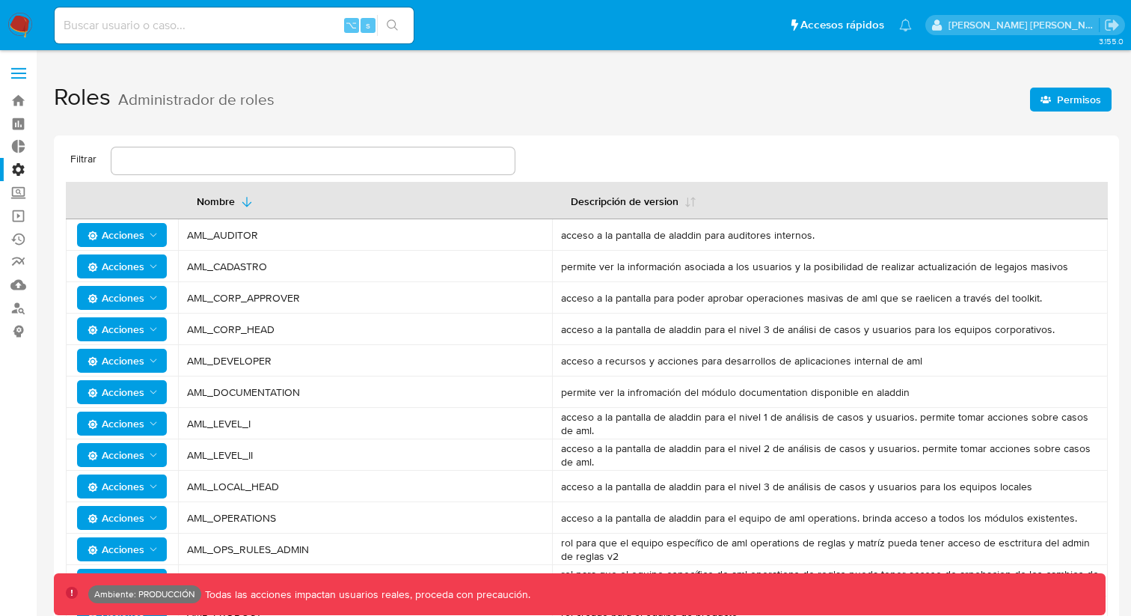
click at [358, 156] on input "text" at bounding box center [312, 160] width 403 height 19
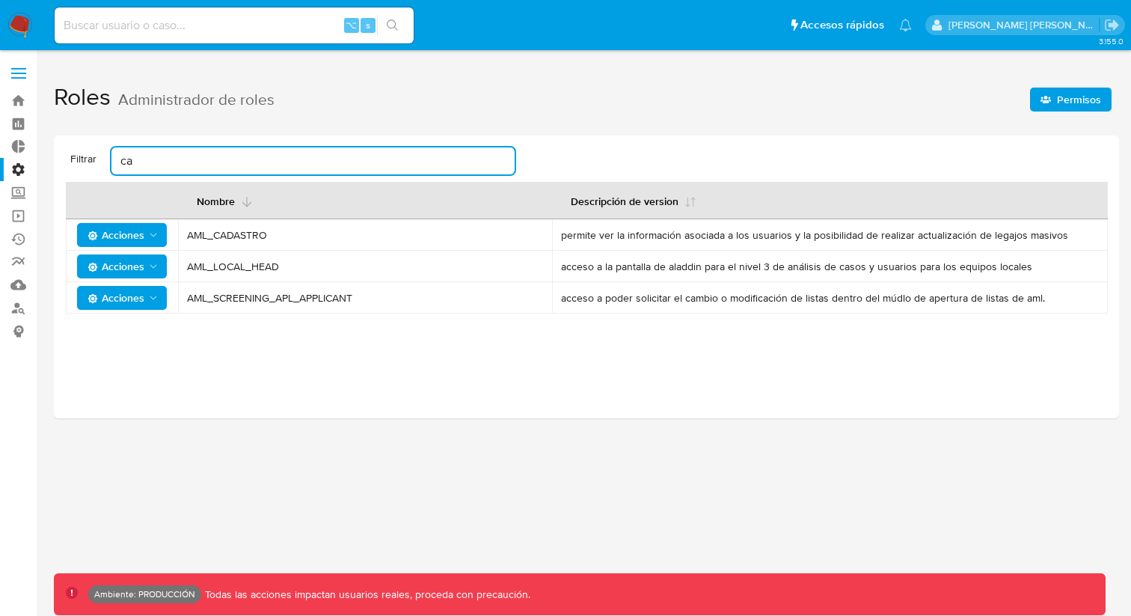
type input "c"
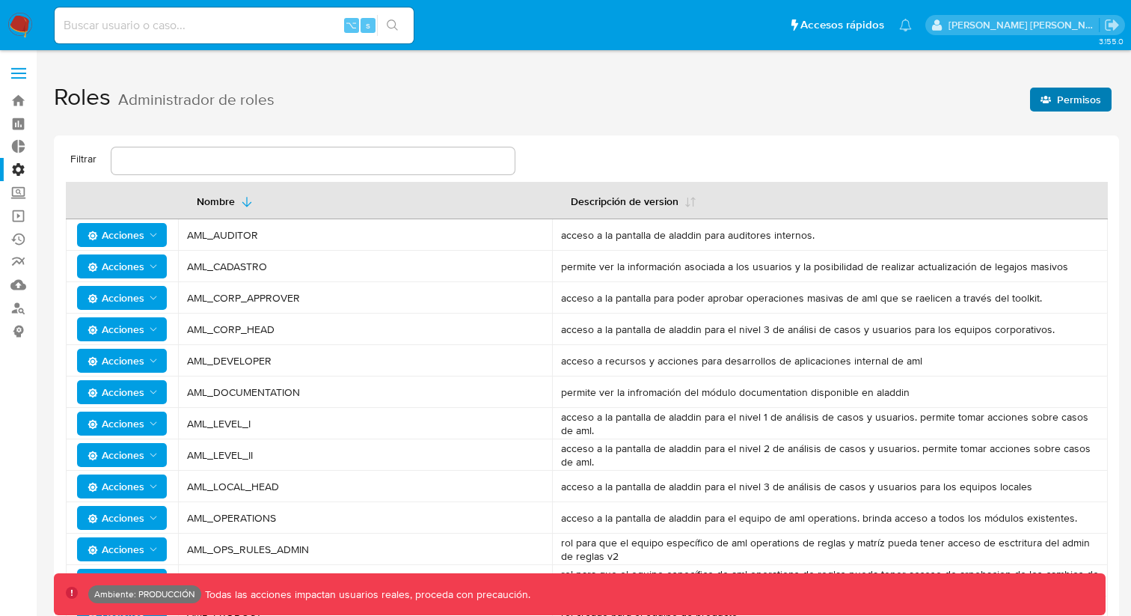
click at [1053, 94] on span "Permisos" at bounding box center [1070, 99] width 61 height 21
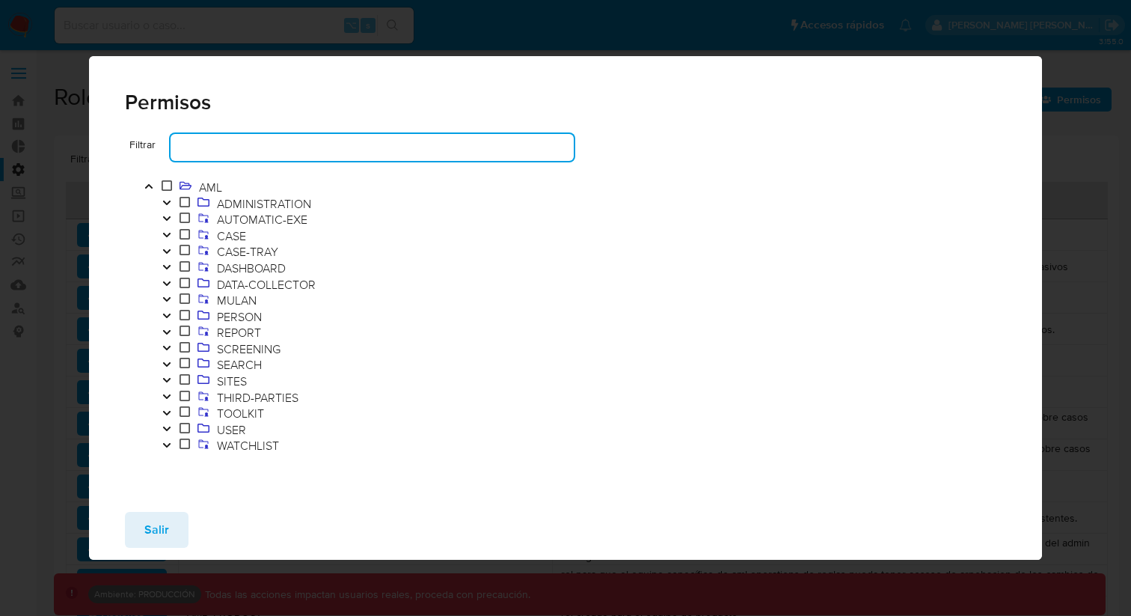
click at [256, 145] on input "text" at bounding box center [372, 147] width 403 height 19
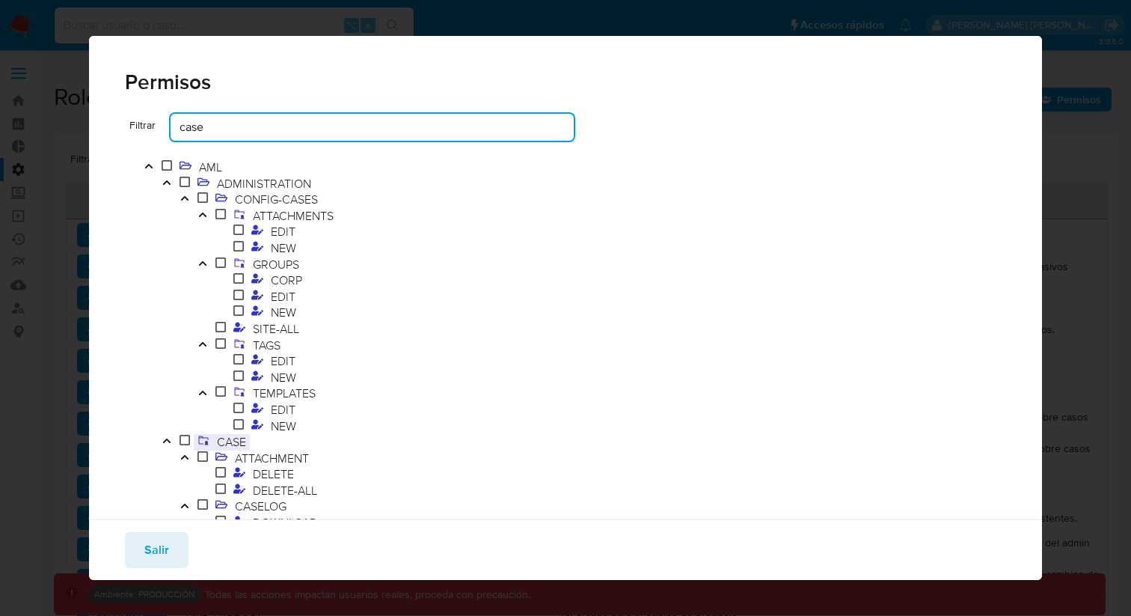
type input "case"
click at [242, 445] on span "CASE" at bounding box center [231, 441] width 37 height 16
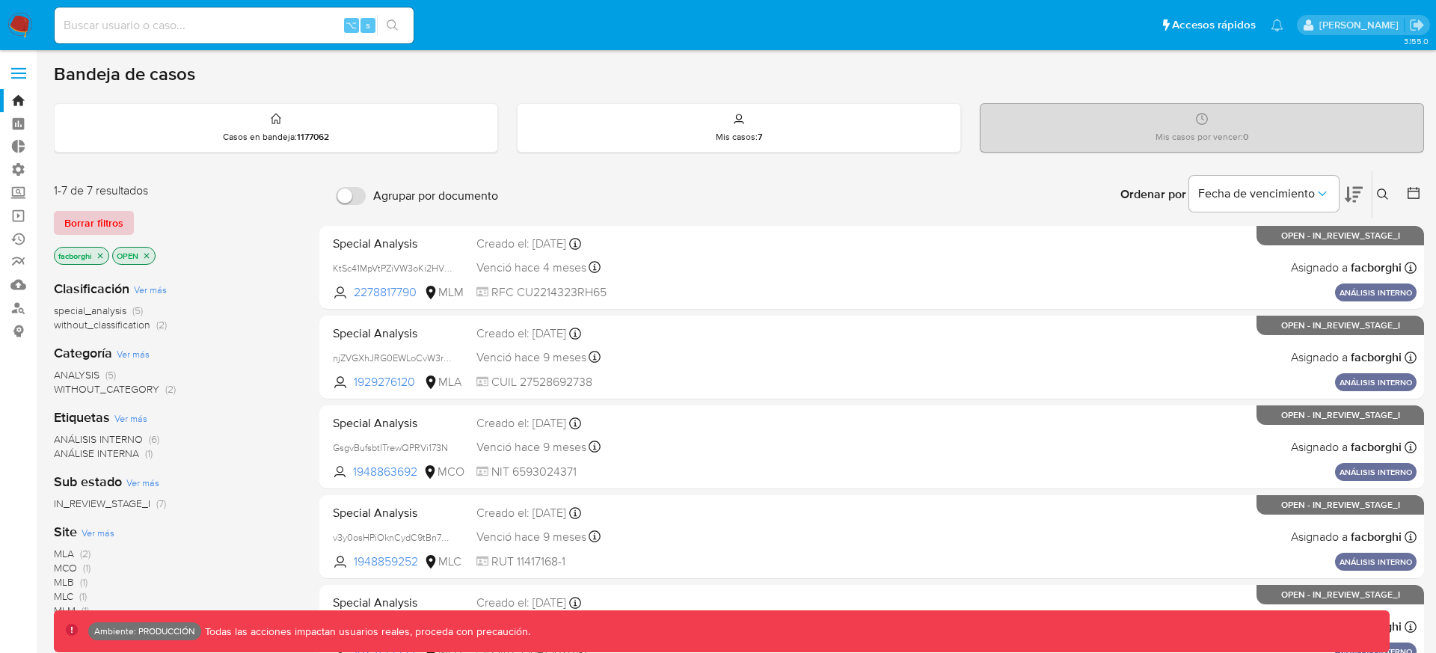
click at [103, 220] on span "Borrar filtros" at bounding box center [93, 222] width 59 height 21
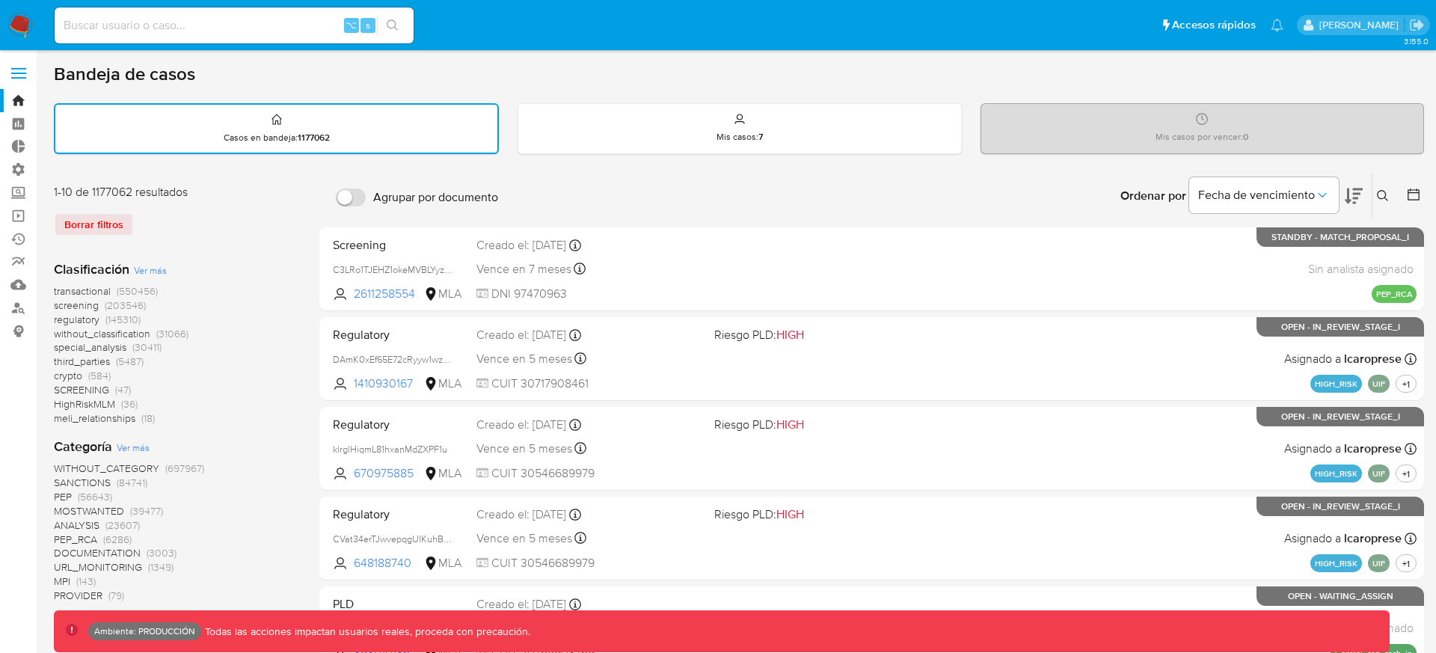
click at [108, 294] on span "transactional" at bounding box center [82, 290] width 57 height 15
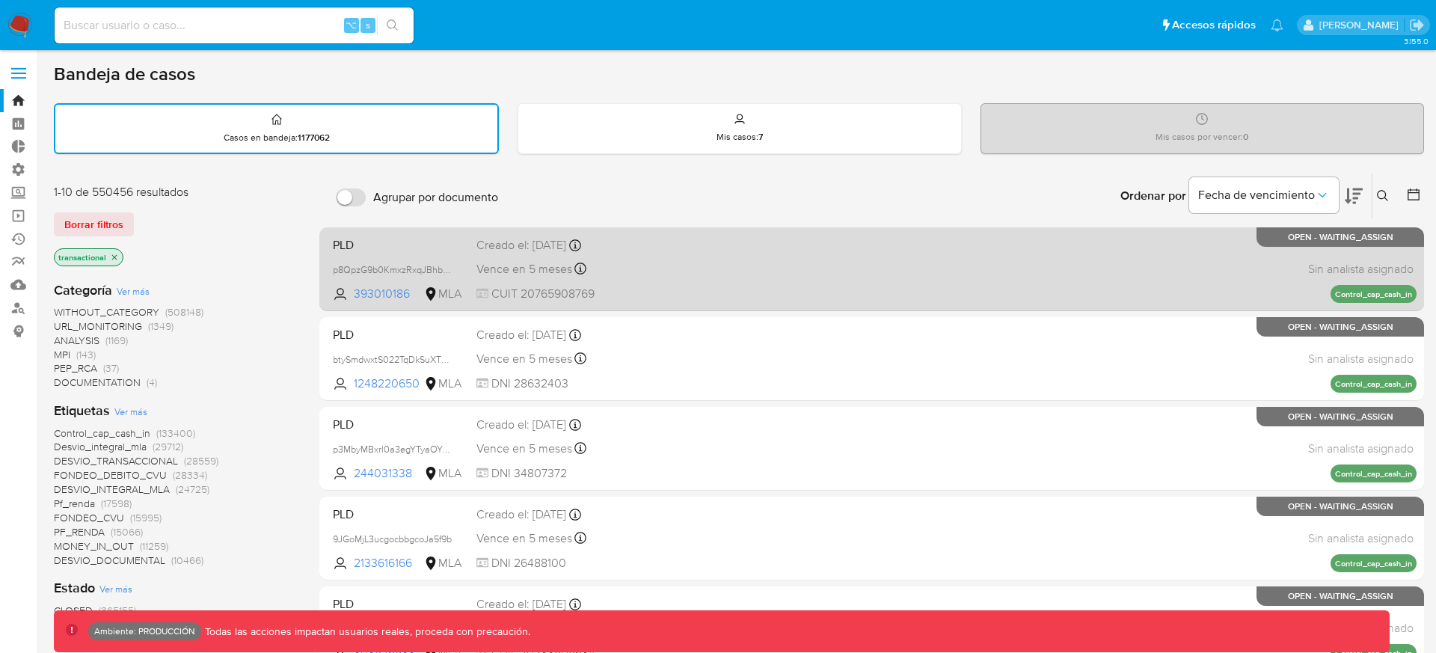
click at [713, 257] on div "PLD p8QpzG9b0KmxzRxqJBhbNdya 393010186 MLA Creado el: 26/06/2025 Creado el: 26/…" at bounding box center [872, 269] width 1090 height 76
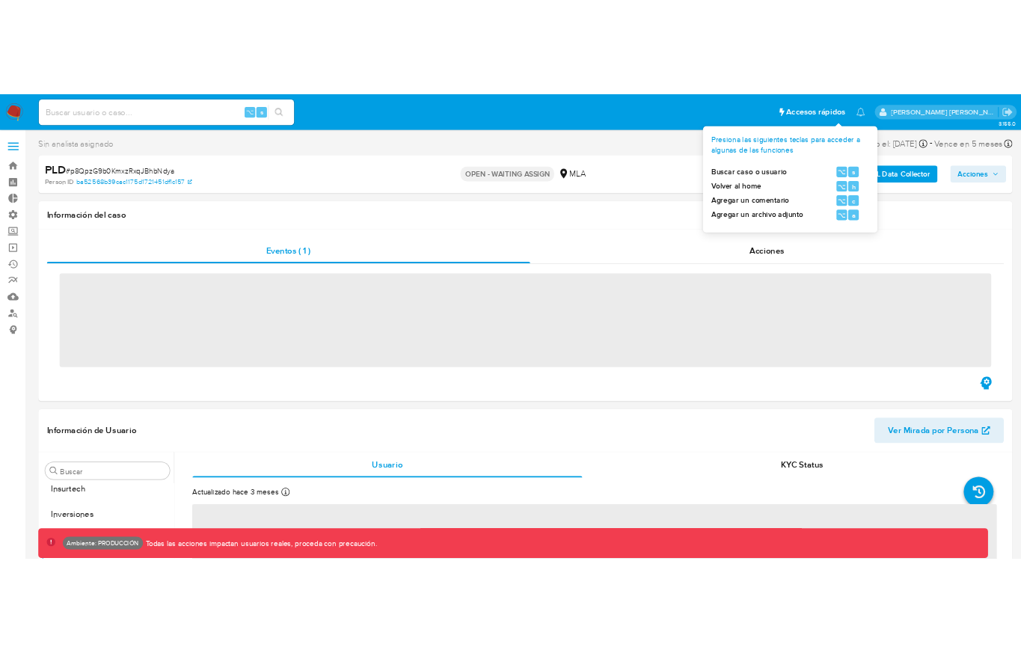
scroll to position [704, 0]
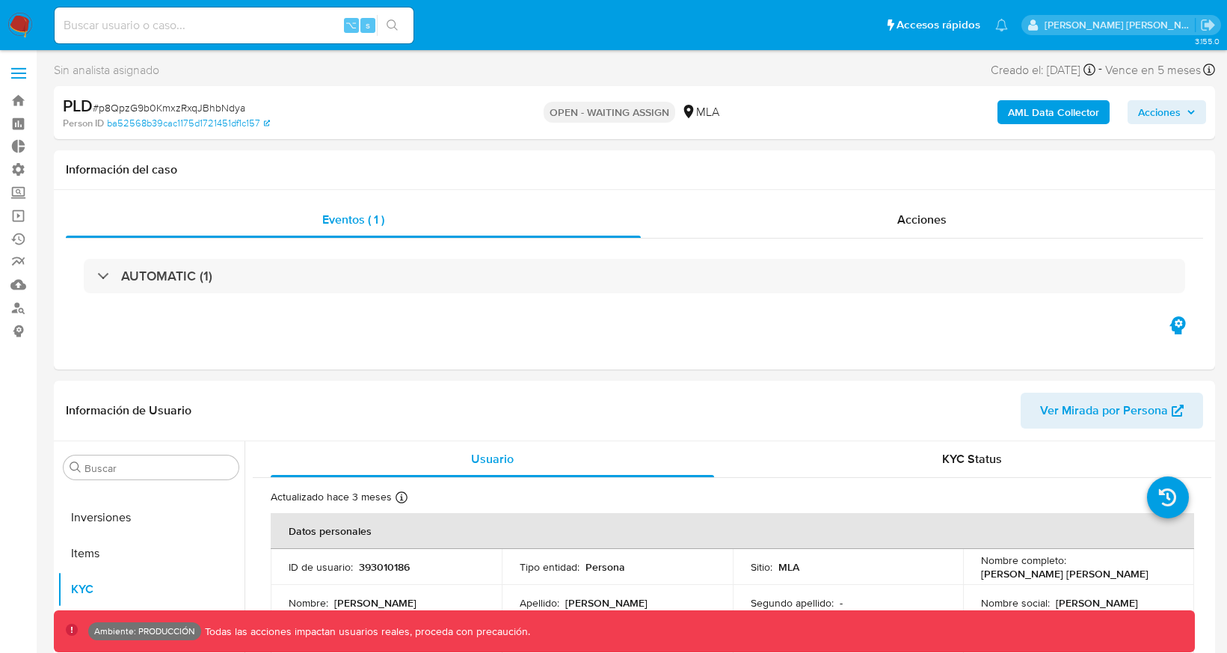
select select "10"
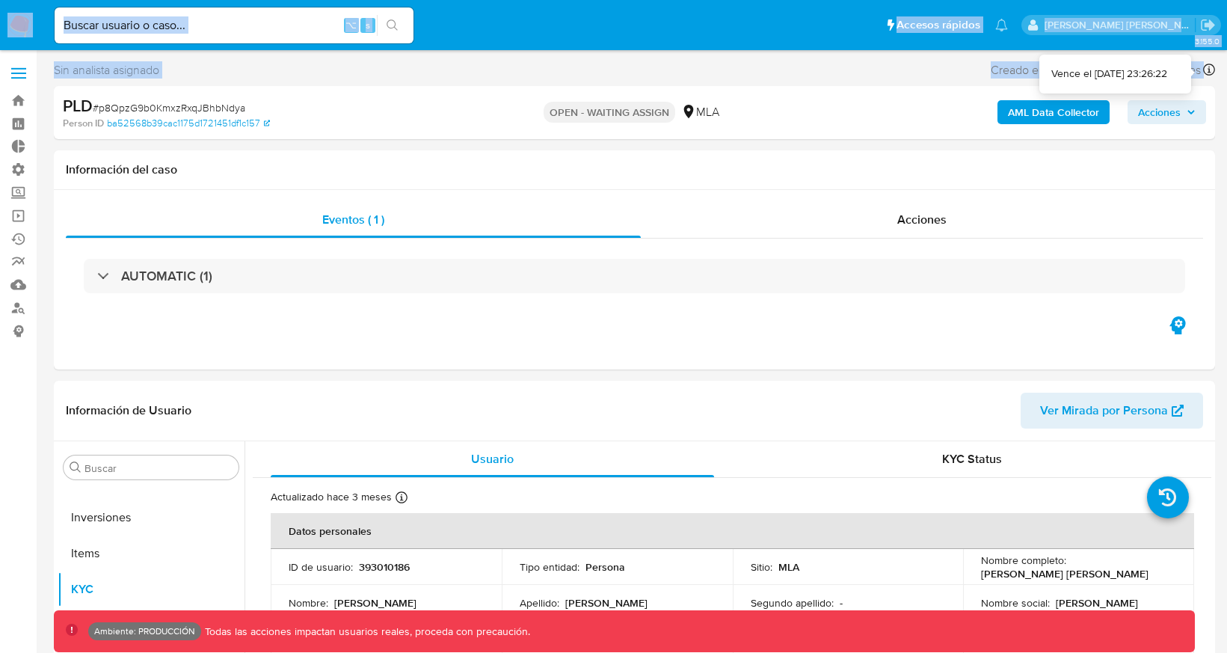
drag, startPoint x: 1227, startPoint y: 71, endPoint x: 1209, endPoint y: 71, distance: 17.2
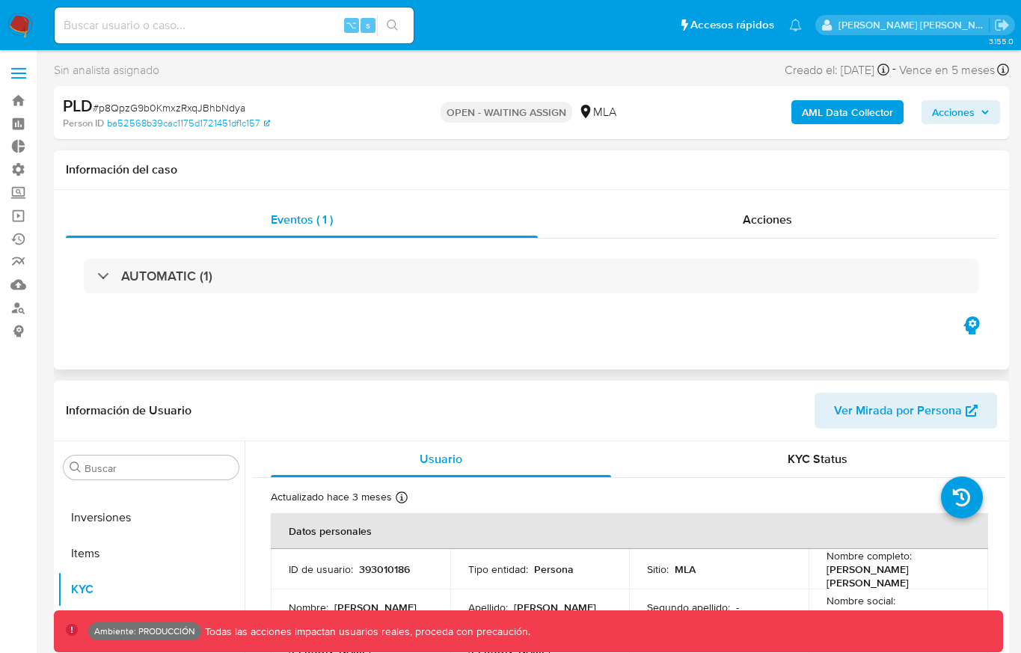
click at [697, 357] on div "Eventos ( 1 ) Acciones AUTOMATIC (1)" at bounding box center [531, 279] width 955 height 179
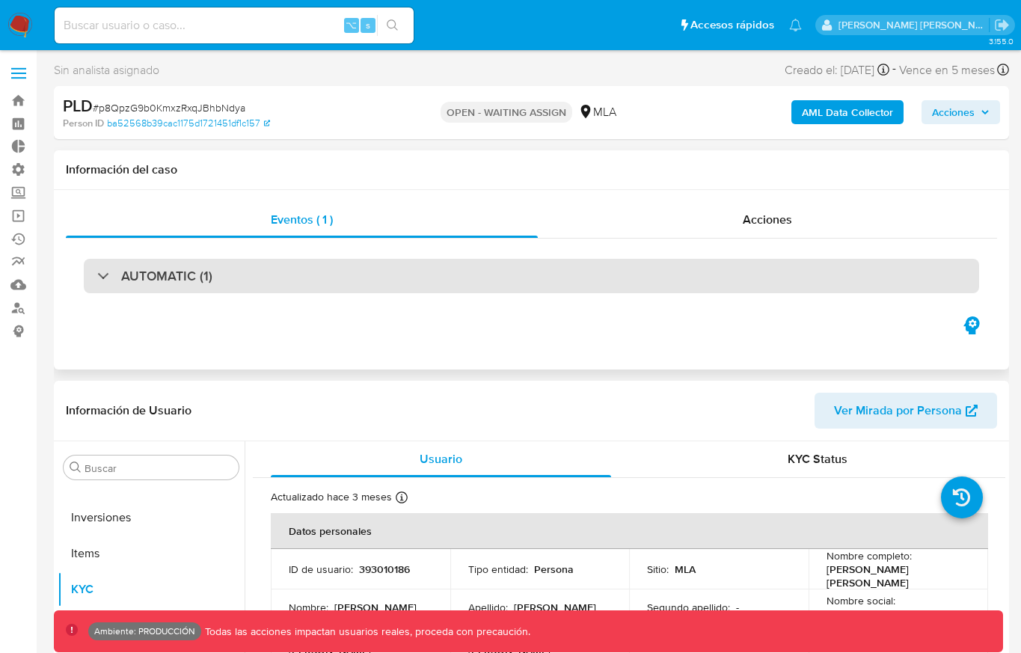
click at [721, 277] on div "AUTOMATIC (1)" at bounding box center [531, 276] width 895 height 34
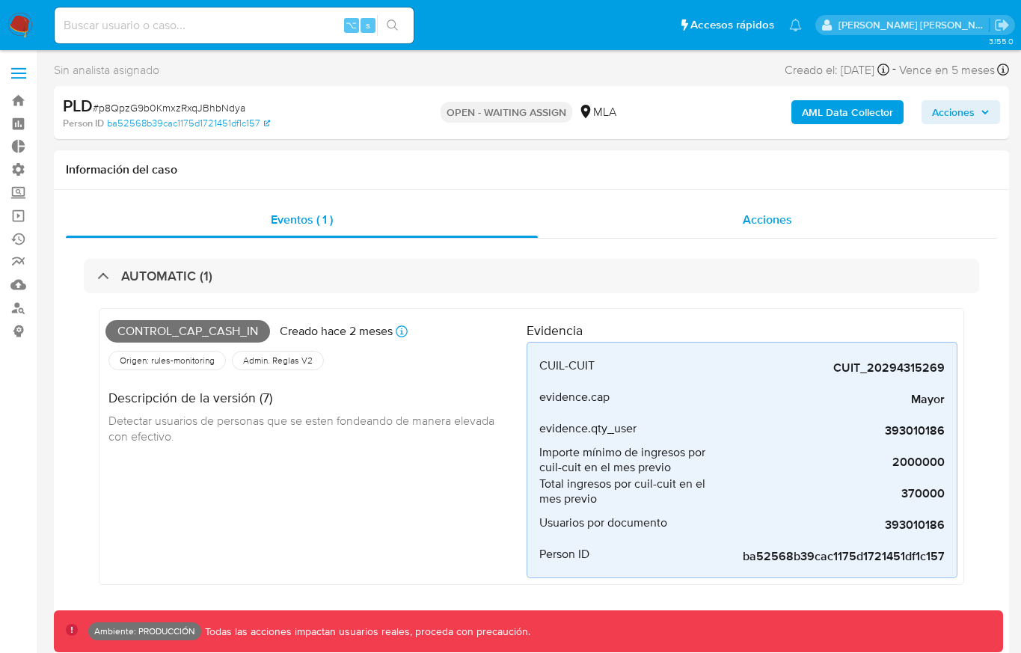
click at [746, 218] on span "Acciones" at bounding box center [767, 219] width 49 height 17
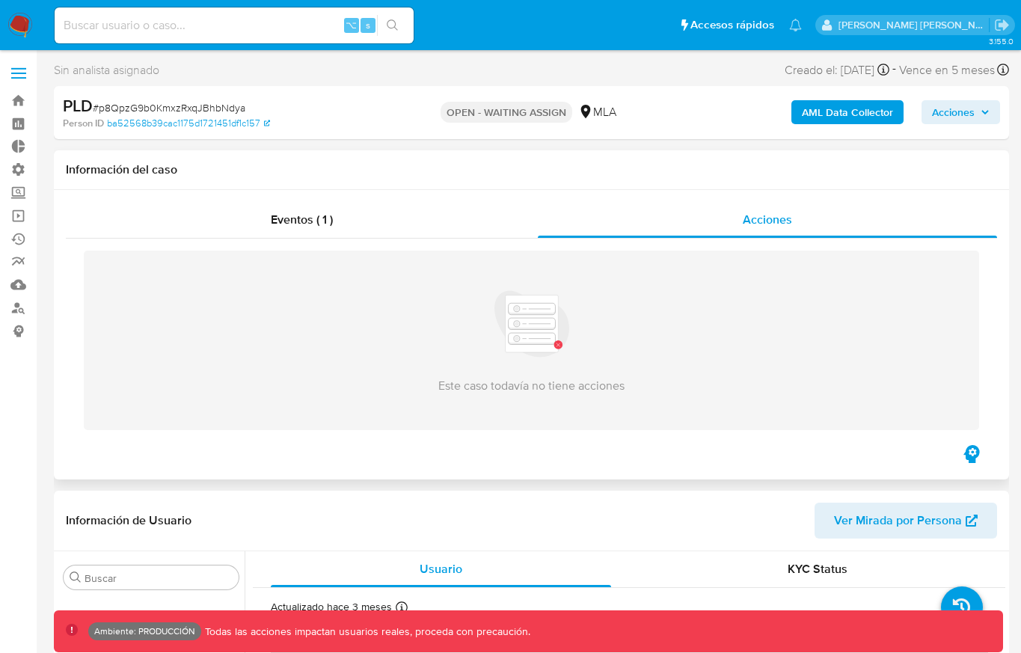
click at [508, 239] on div "Este caso todavía no tiene acciones" at bounding box center [531, 340] width 931 height 203
click at [501, 224] on div "Eventos ( 1 )" at bounding box center [302, 220] width 472 height 36
